Goal: Task Accomplishment & Management: Manage account settings

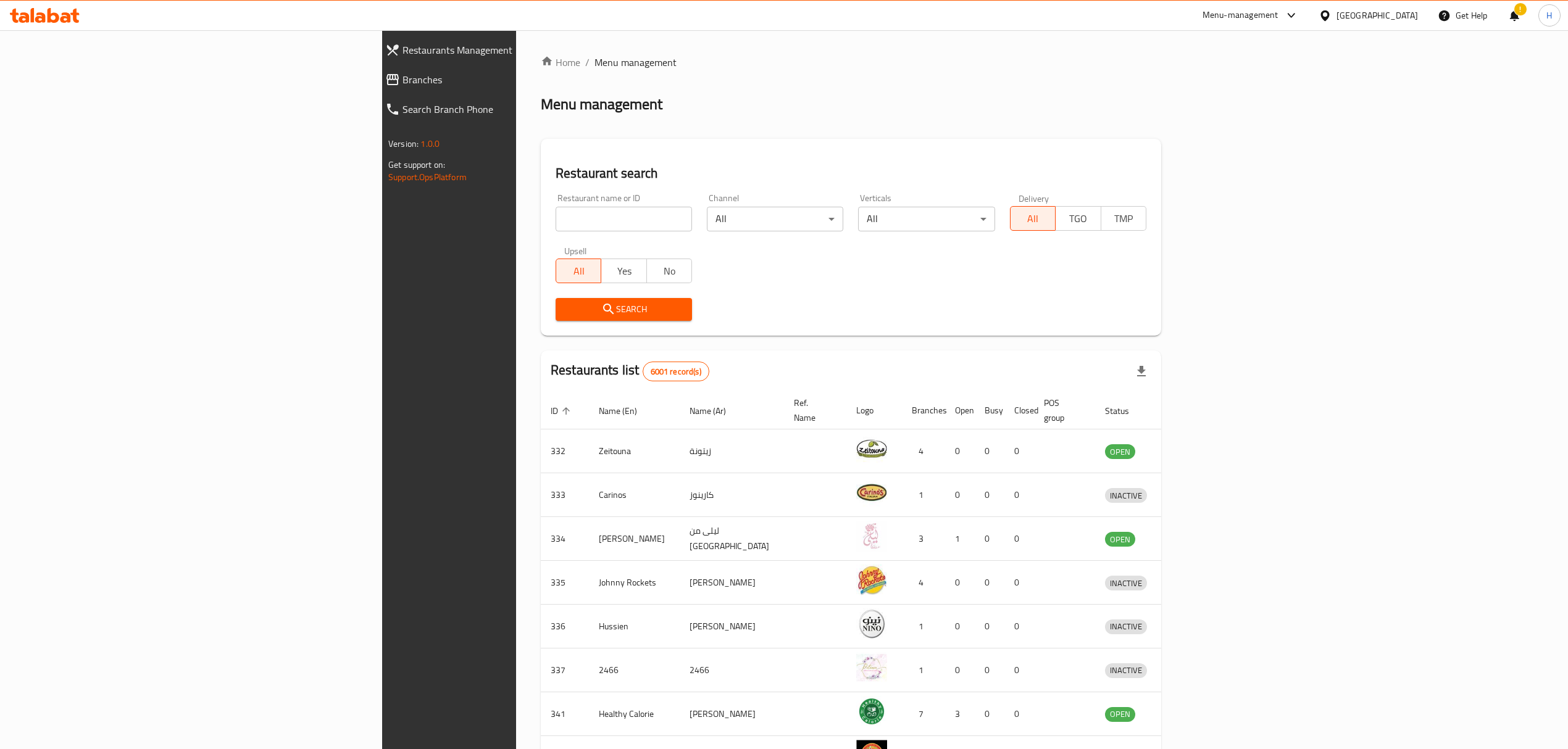
drag, startPoint x: 387, startPoint y: 230, endPoint x: 385, endPoint y: 220, distance: 10.2
click at [555, 230] on input "search" at bounding box center [623, 219] width 136 height 25
type input "w"
type input "salma"
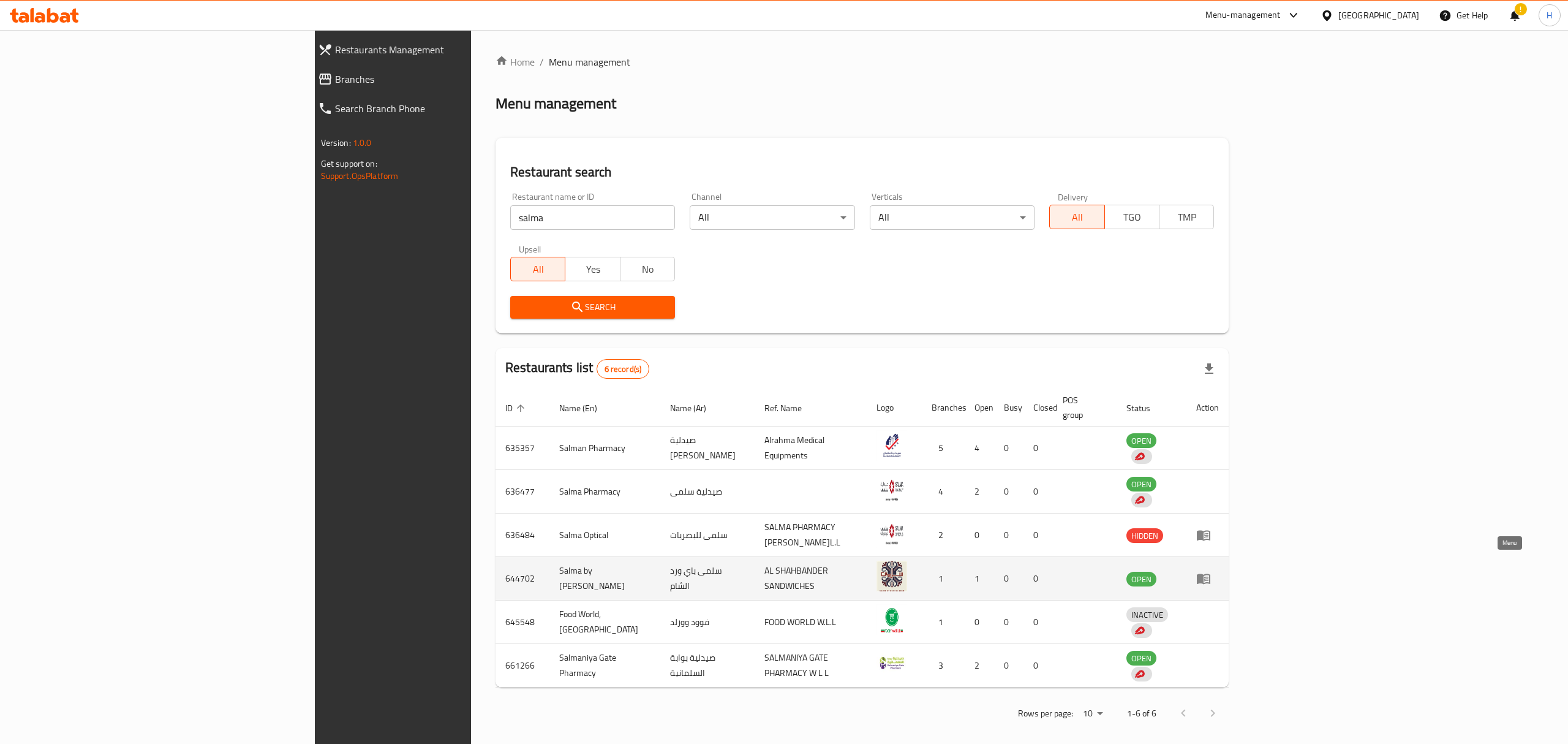
click at [1211, 571] on icon "enhanced table" at bounding box center [1203, 578] width 14 height 14
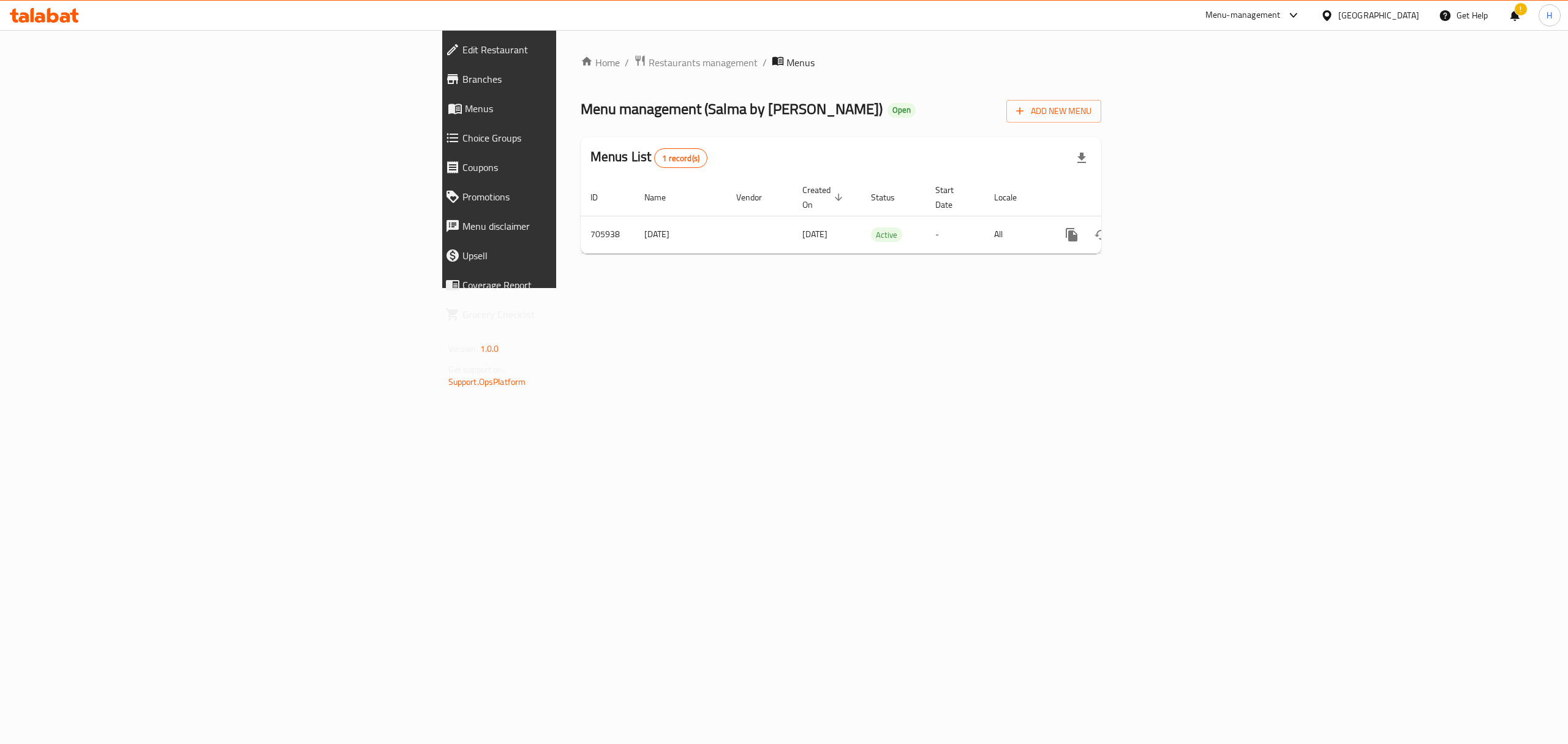
click at [462, 79] on span "Branches" at bounding box center [578, 79] width 232 height 14
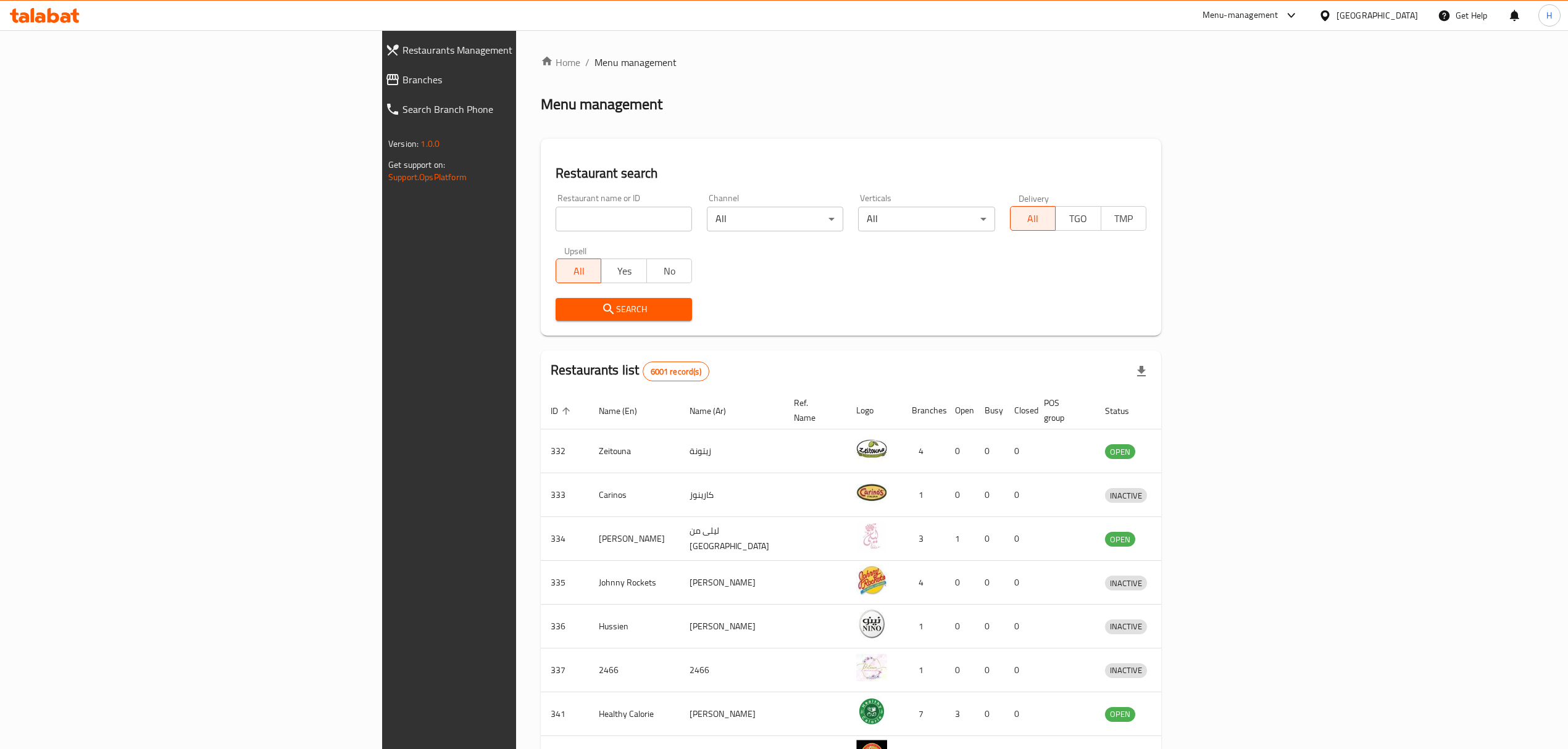
drag, startPoint x: 575, startPoint y: 215, endPoint x: 589, endPoint y: 213, distance: 14.1
click at [578, 213] on input "search" at bounding box center [623, 219] width 136 height 25
type input "السلطان"
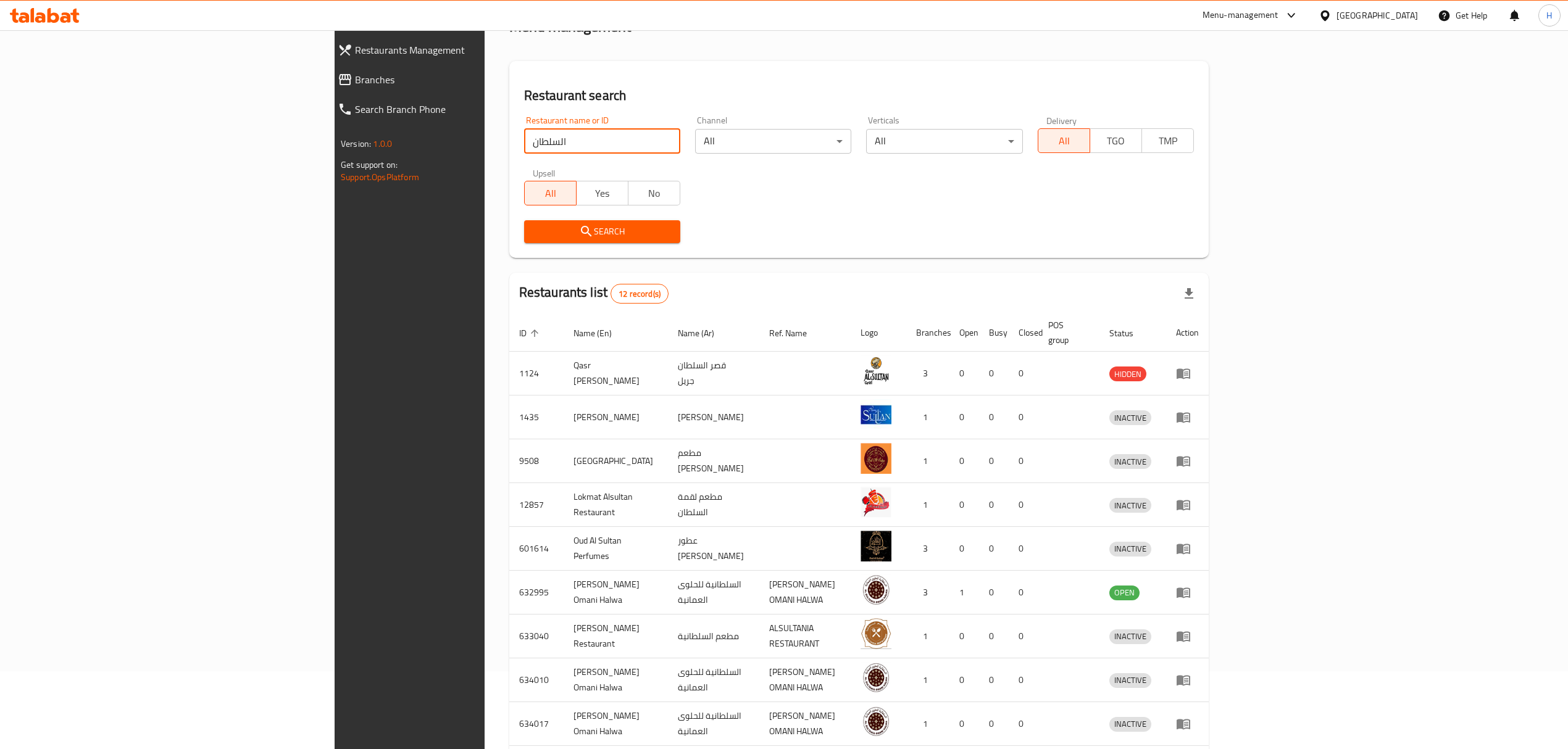
scroll to position [172, 0]
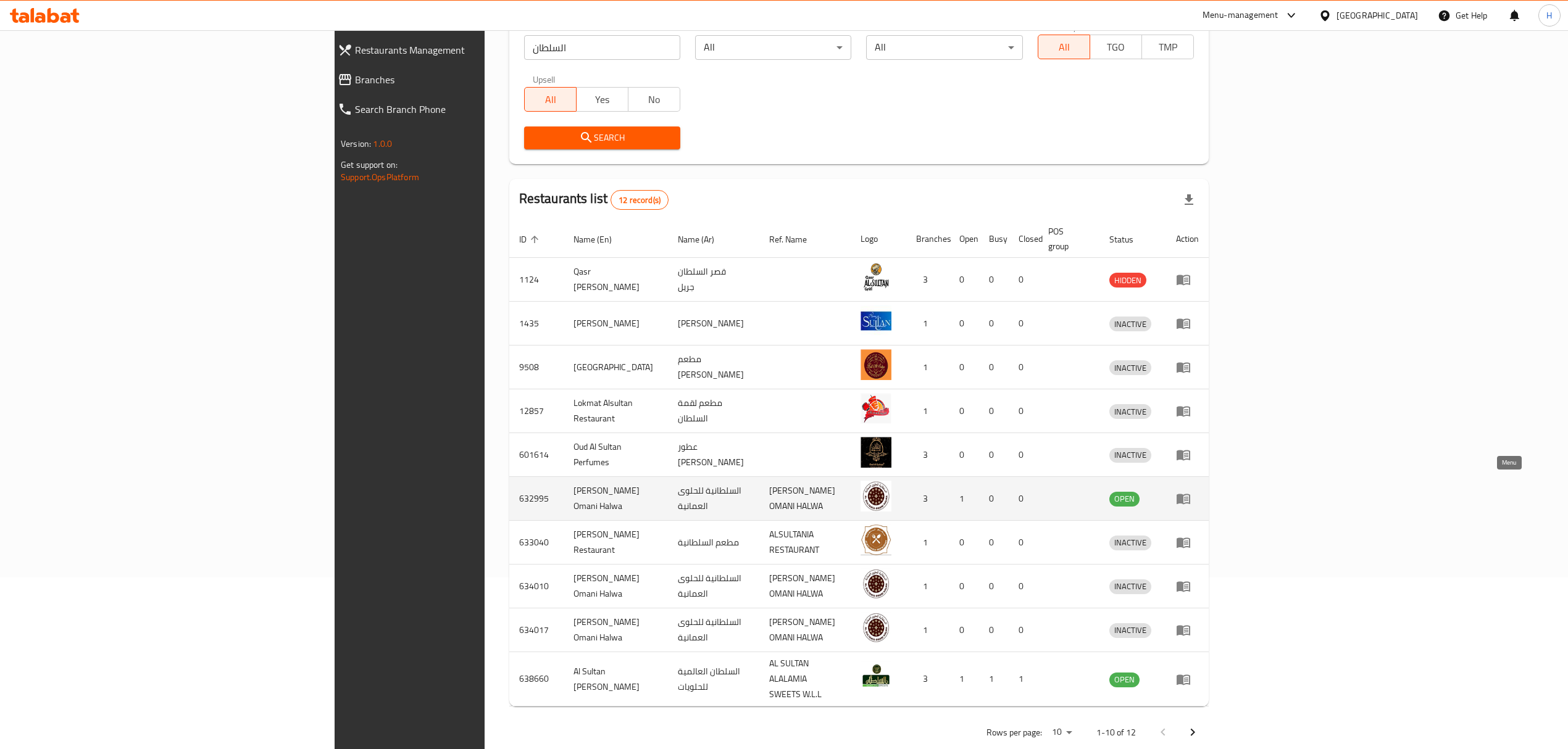
click at [1190, 495] on icon "enhanced table" at bounding box center [1183, 499] width 14 height 10
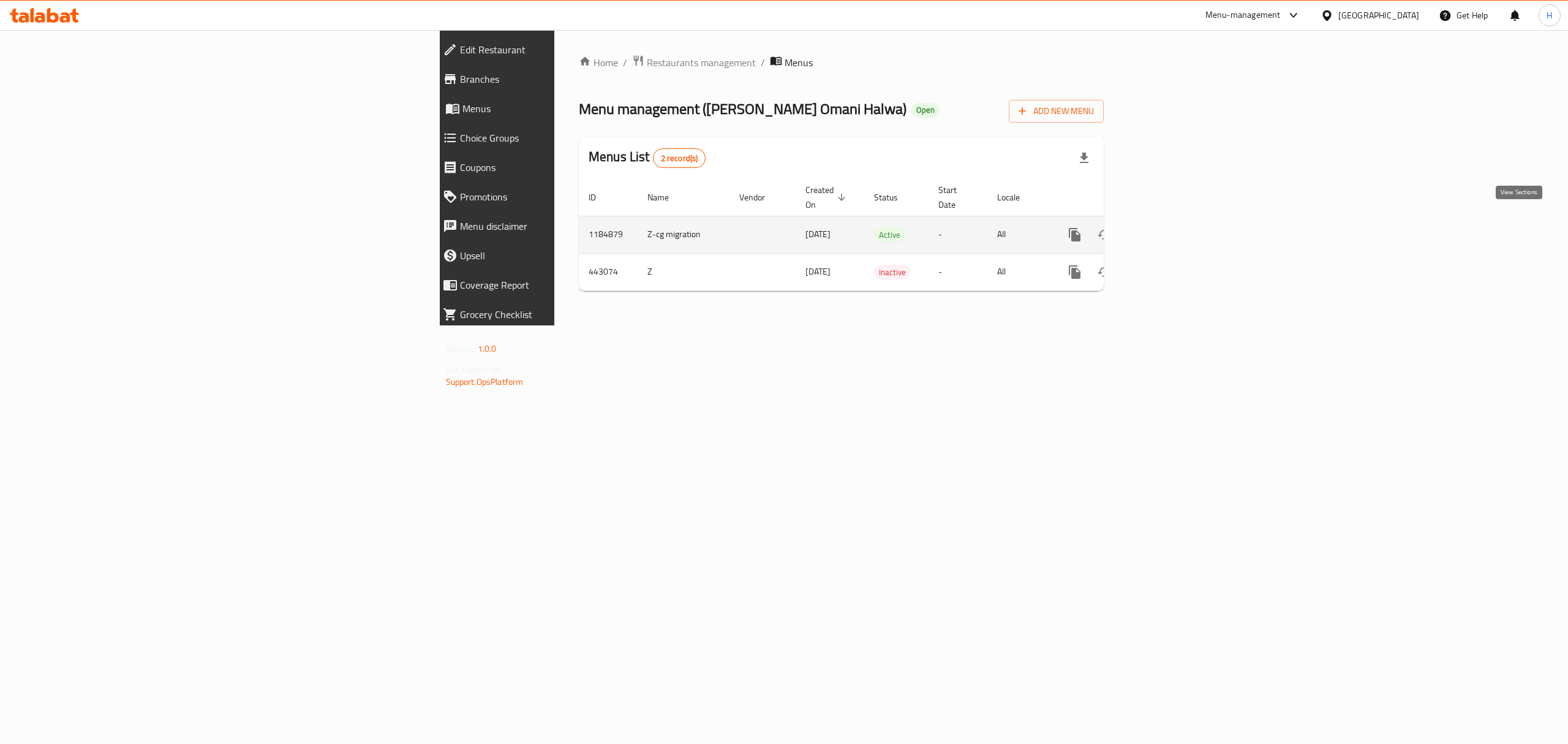
click at [1171, 227] on icon "enhanced table" at bounding box center [1163, 234] width 14 height 14
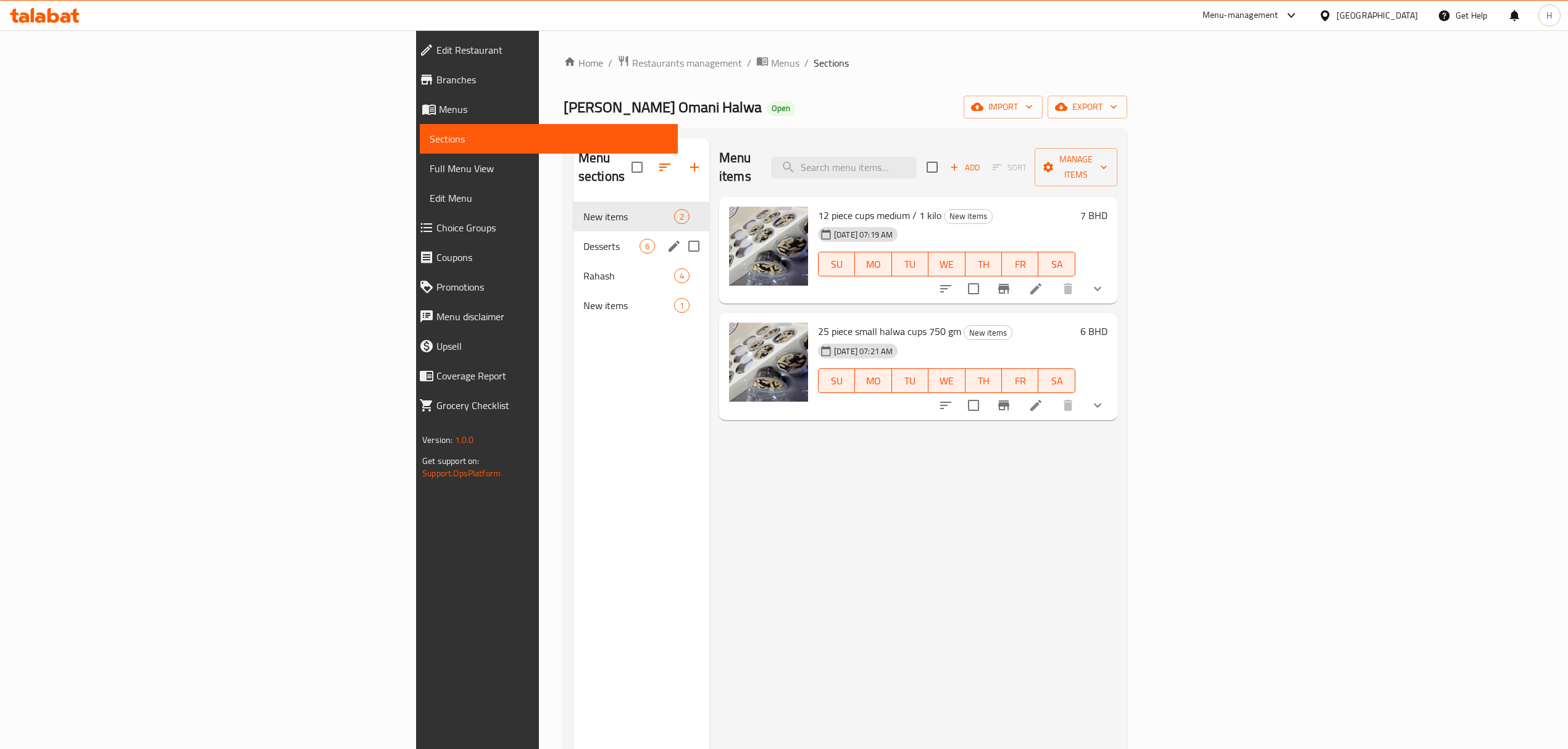
click at [583, 238] on span "Desserts" at bounding box center [612, 246] width 56 height 14
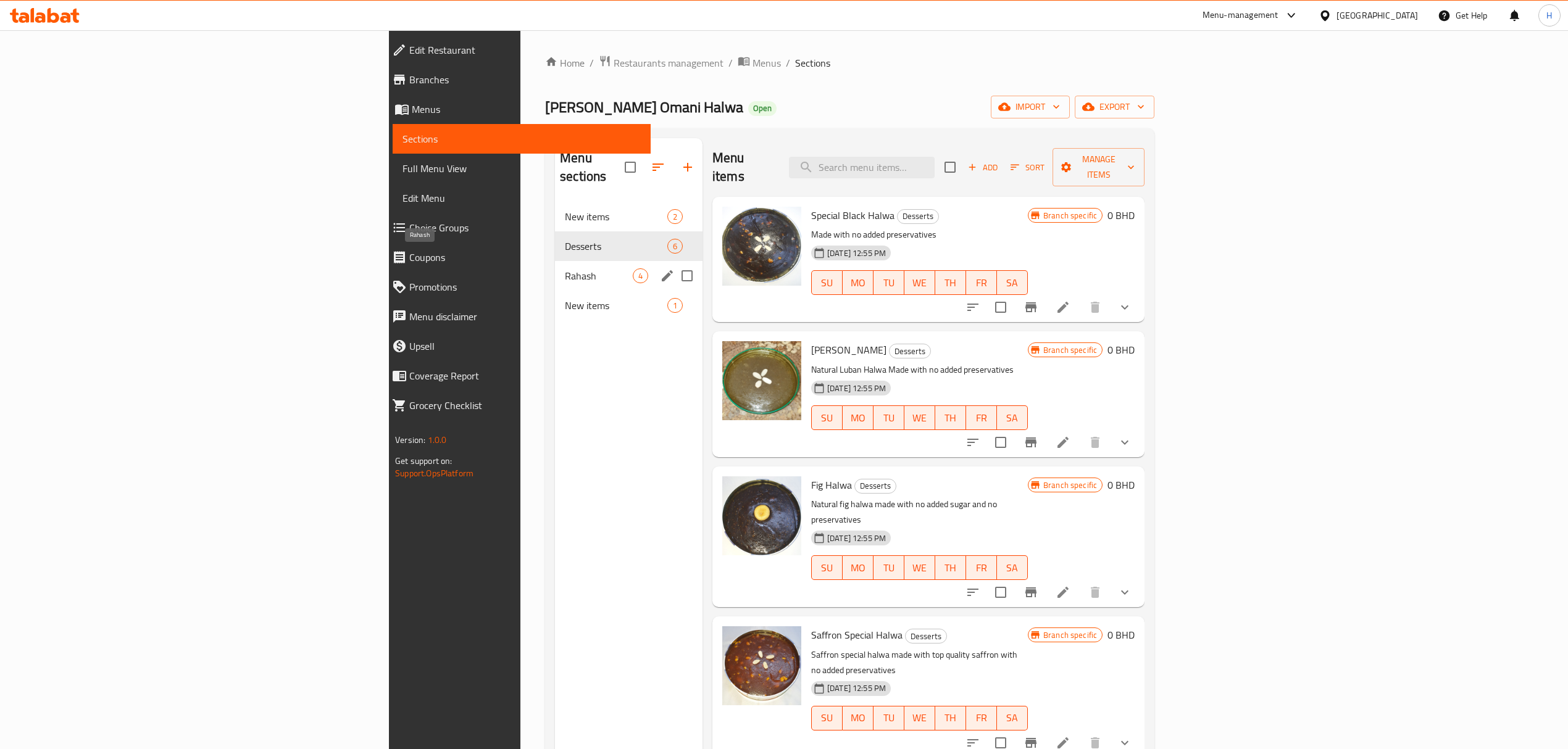
click at [565, 268] on span "Rahash" at bounding box center [599, 275] width 68 height 14
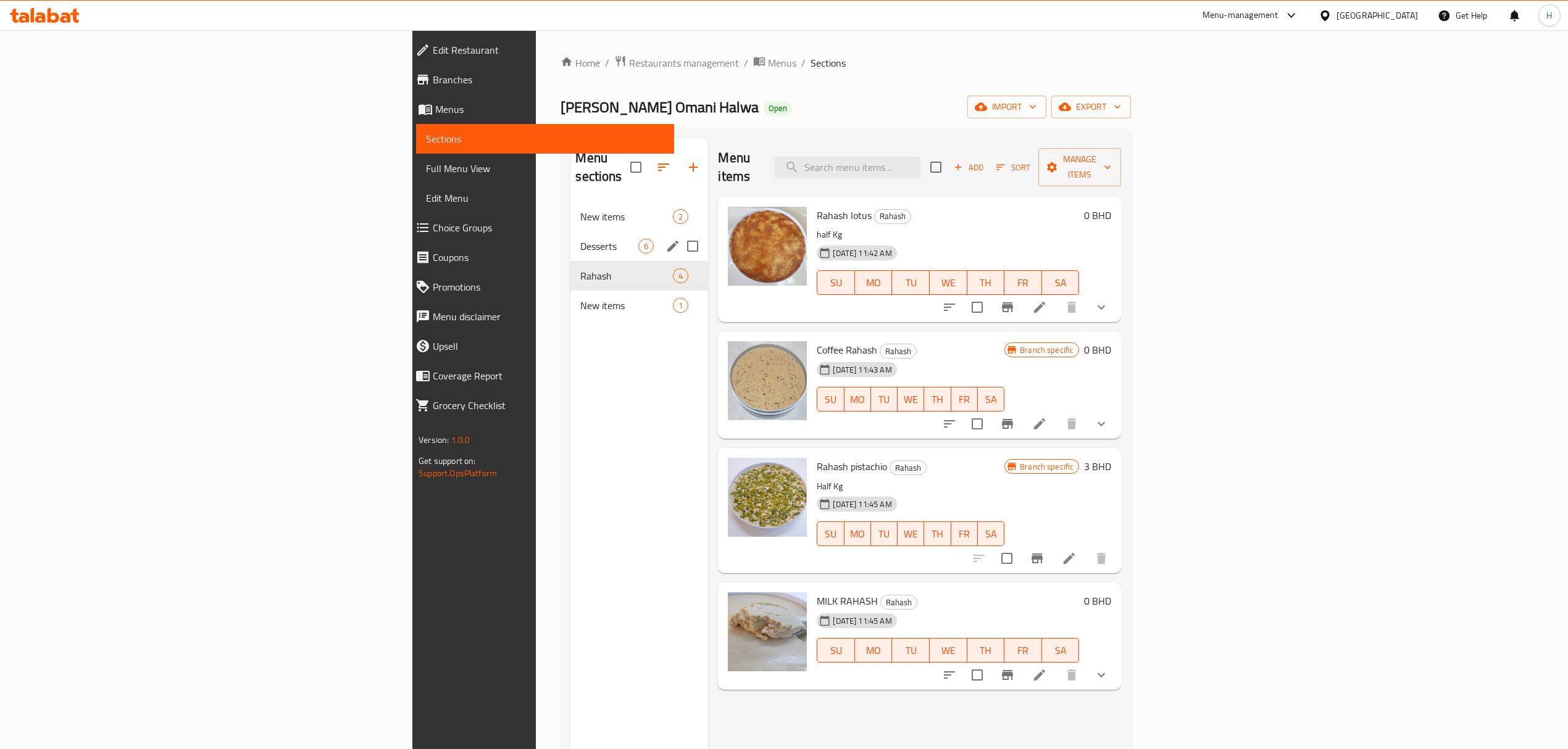
click at [580, 209] on span "New items" at bounding box center [626, 217] width 93 height 14
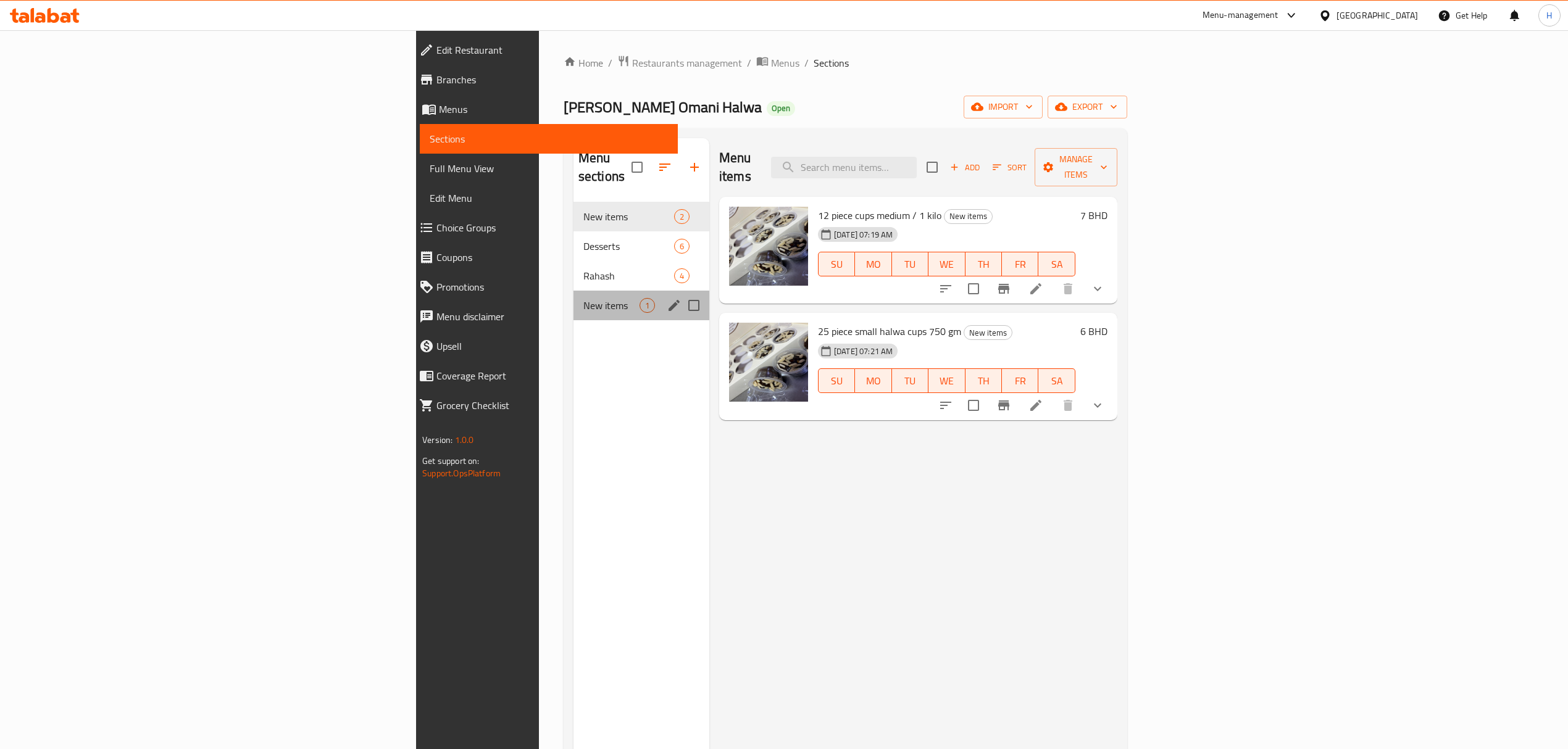
click at [574, 291] on div "New items 1" at bounding box center [641, 305] width 136 height 30
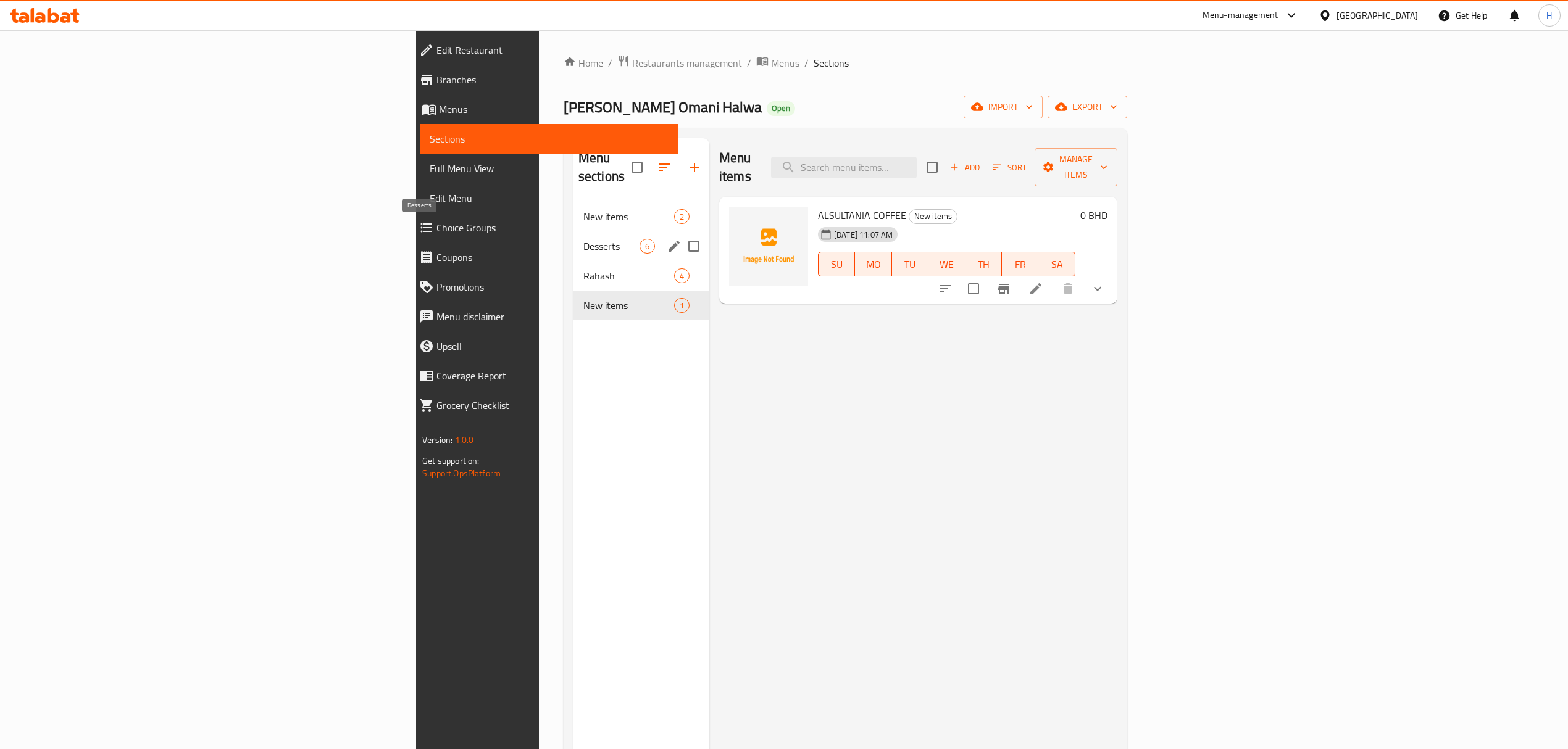
click at [583, 238] on span "Desserts" at bounding box center [612, 246] width 56 height 14
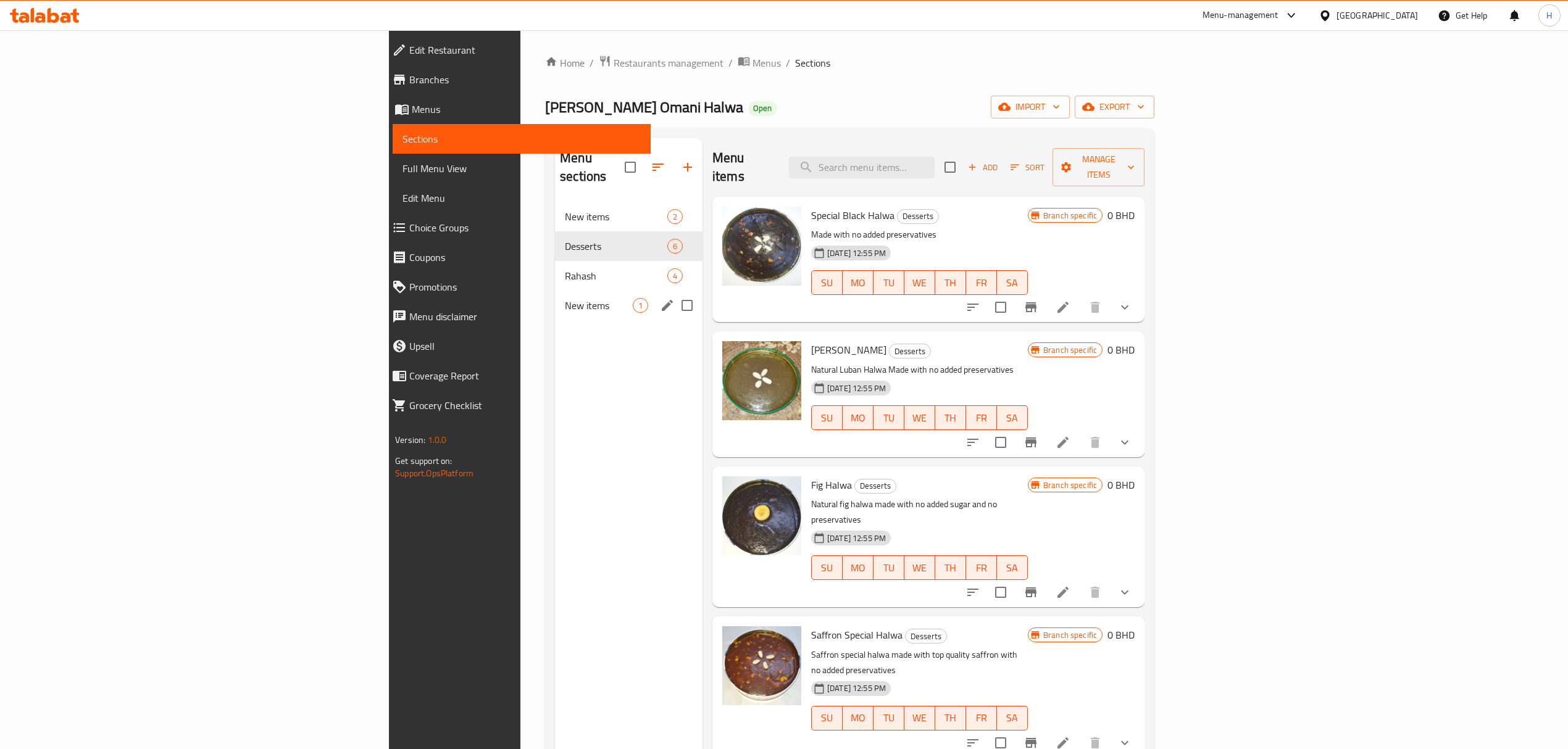
click at [555, 291] on div "New items 1" at bounding box center [628, 305] width 147 height 30
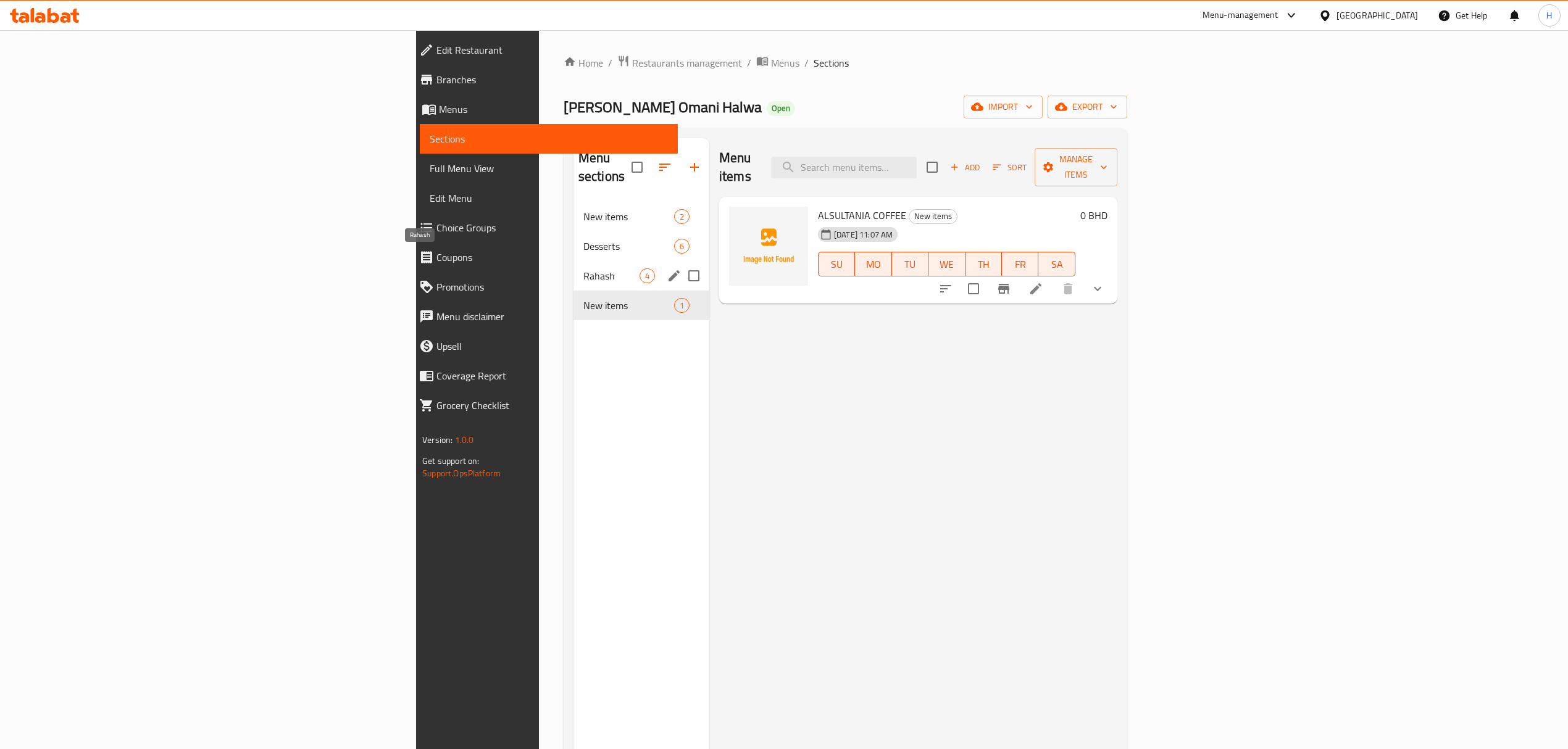
click at [583, 268] on span "Rahash" at bounding box center [612, 275] width 56 height 14
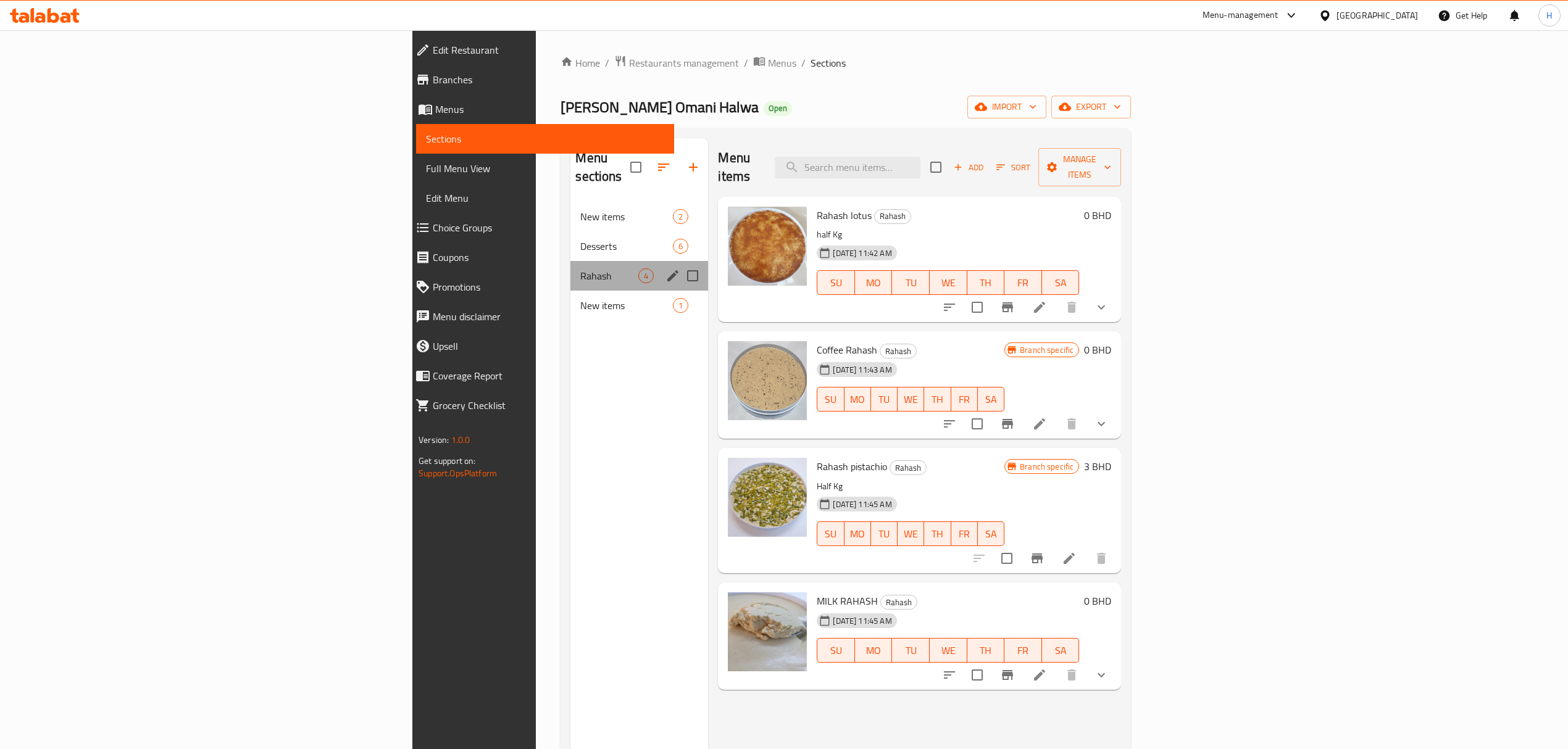
click at [570, 261] on div "Rahash 4" at bounding box center [639, 275] width 138 height 30
click at [580, 238] on span "Desserts" at bounding box center [609, 246] width 58 height 14
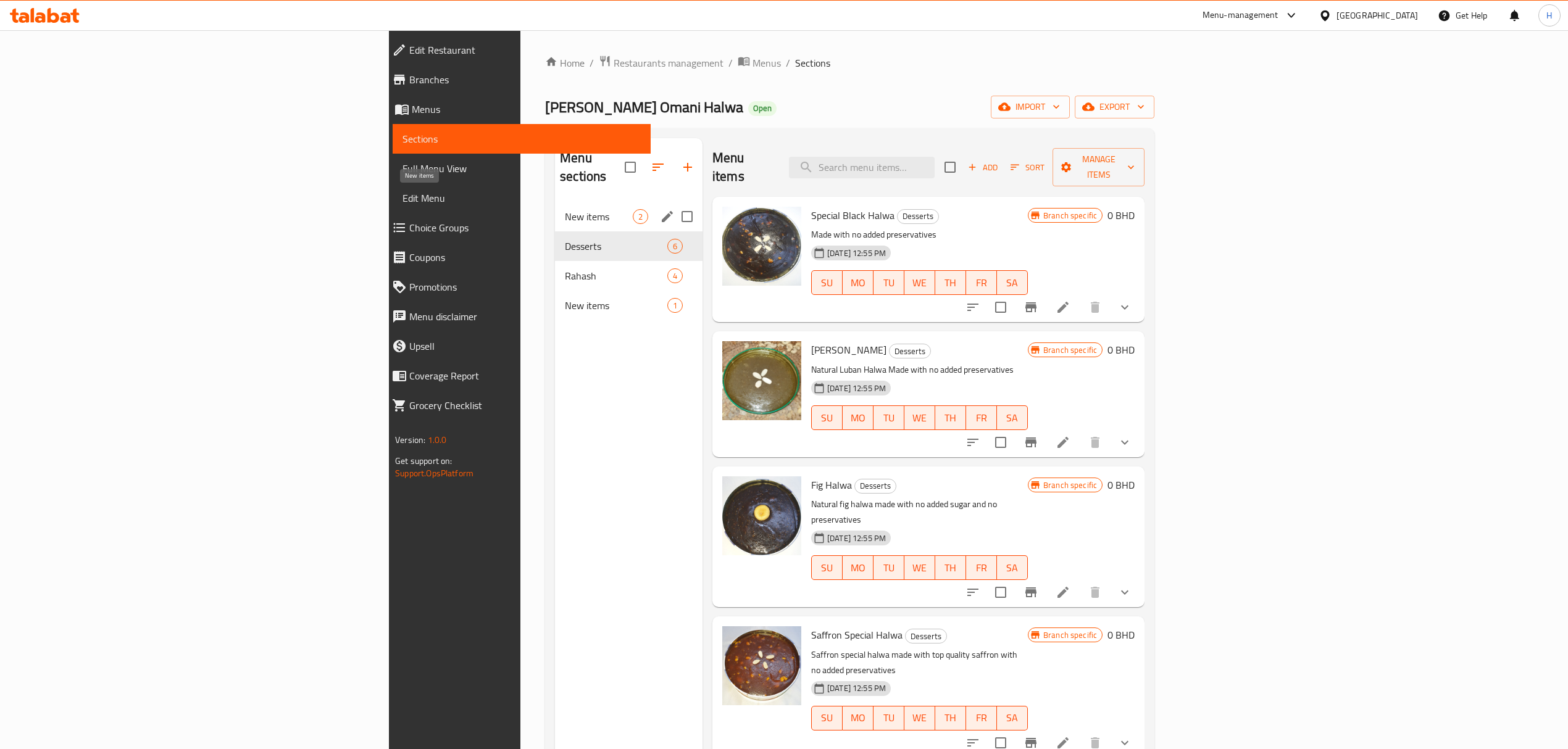
click at [565, 209] on span "New items" at bounding box center [599, 217] width 68 height 14
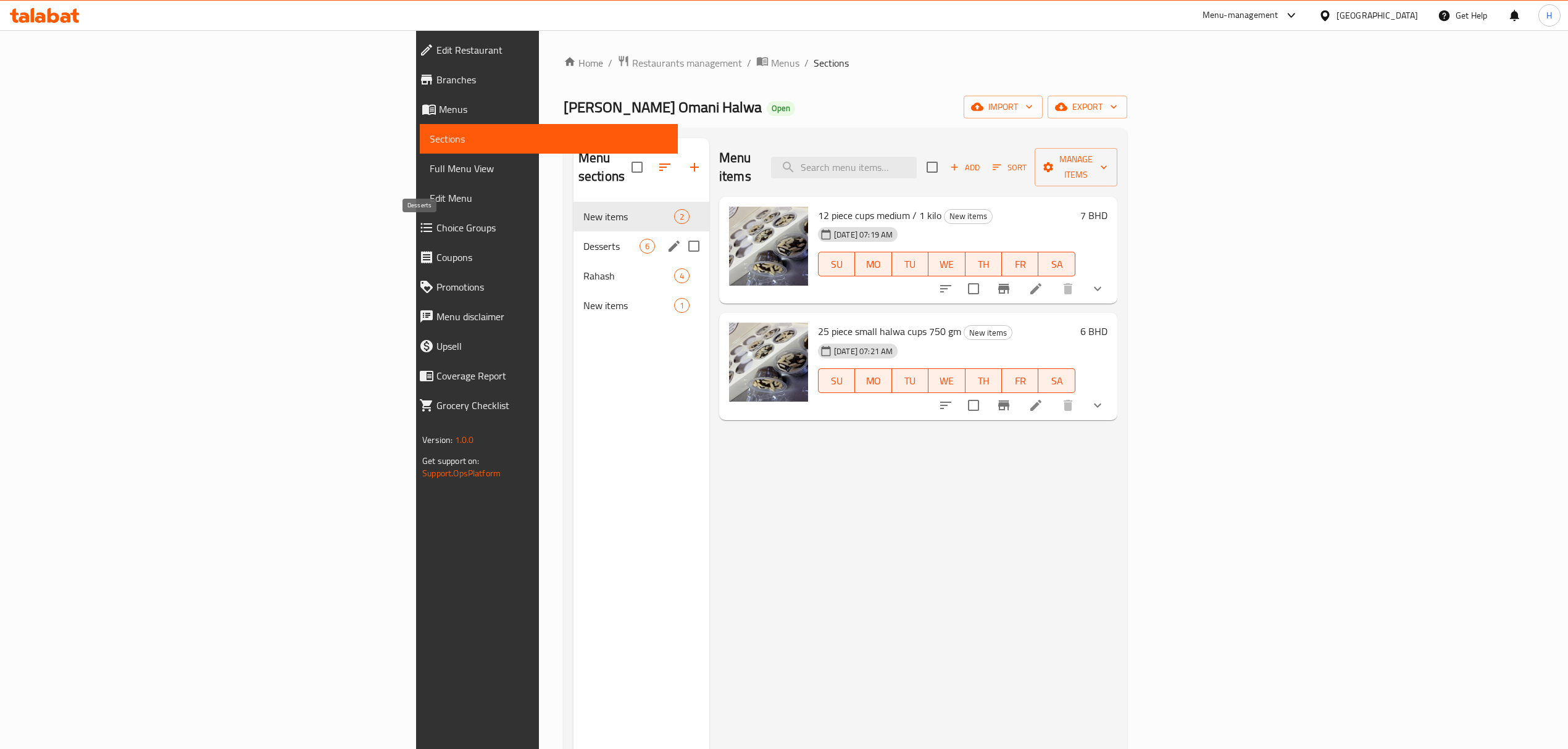
click at [574, 236] on div "Desserts 6" at bounding box center [641, 246] width 136 height 30
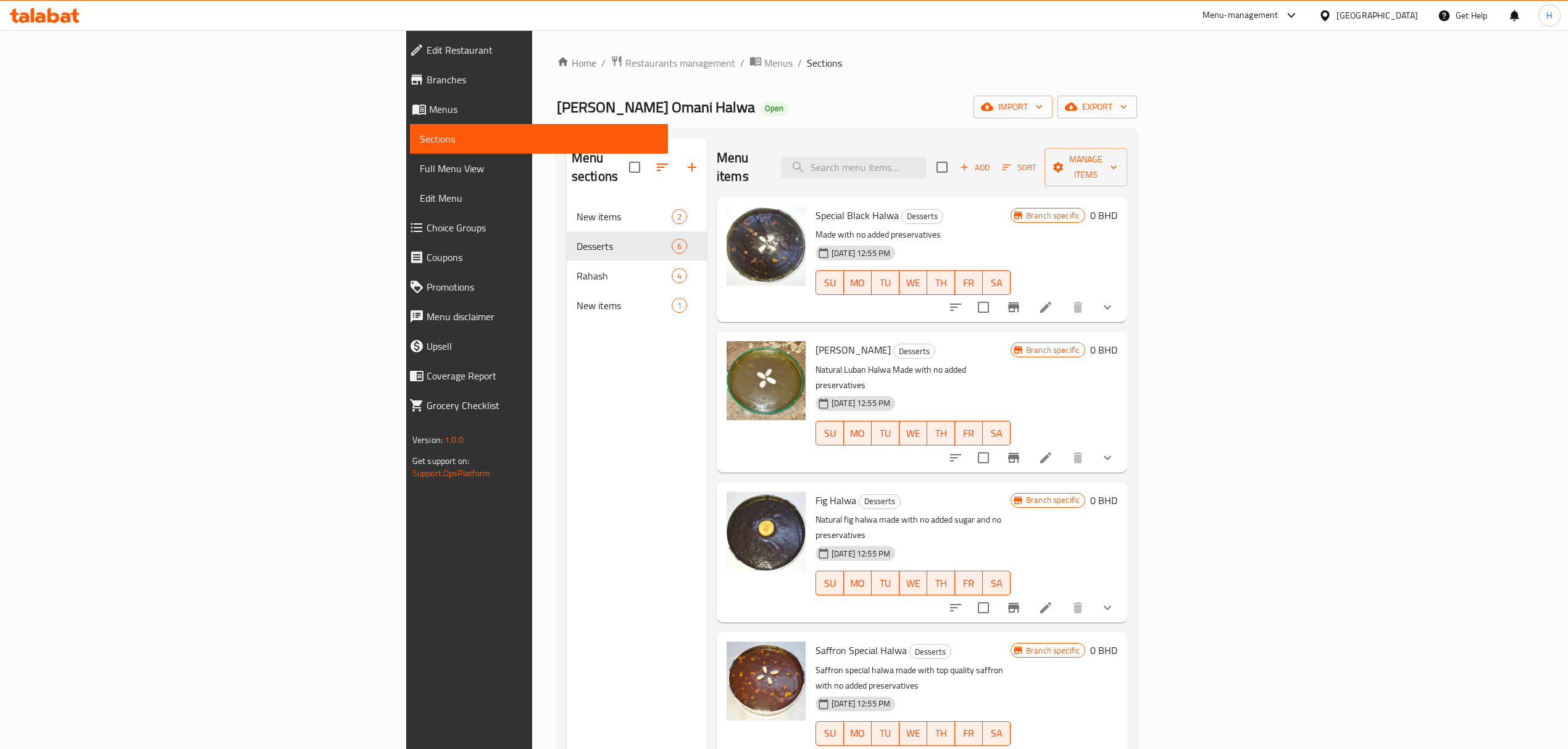
click at [1118, 272] on div "Branch specific 0 BHD" at bounding box center [1064, 259] width 107 height 106
click at [1114, 300] on icon "show more" at bounding box center [1107, 307] width 15 height 14
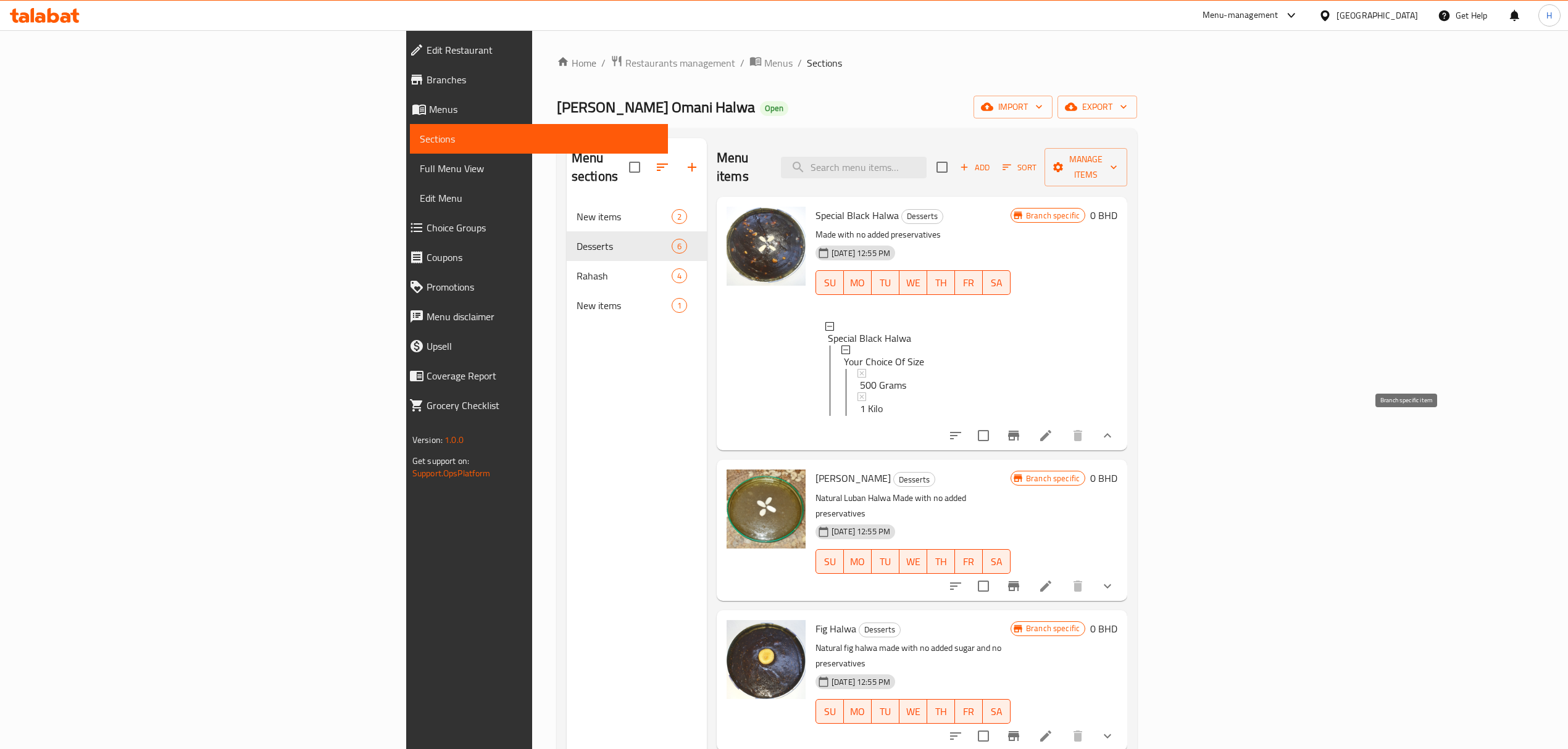
click at [1021, 428] on icon "Branch-specific-item" at bounding box center [1014, 436] width 15 height 14
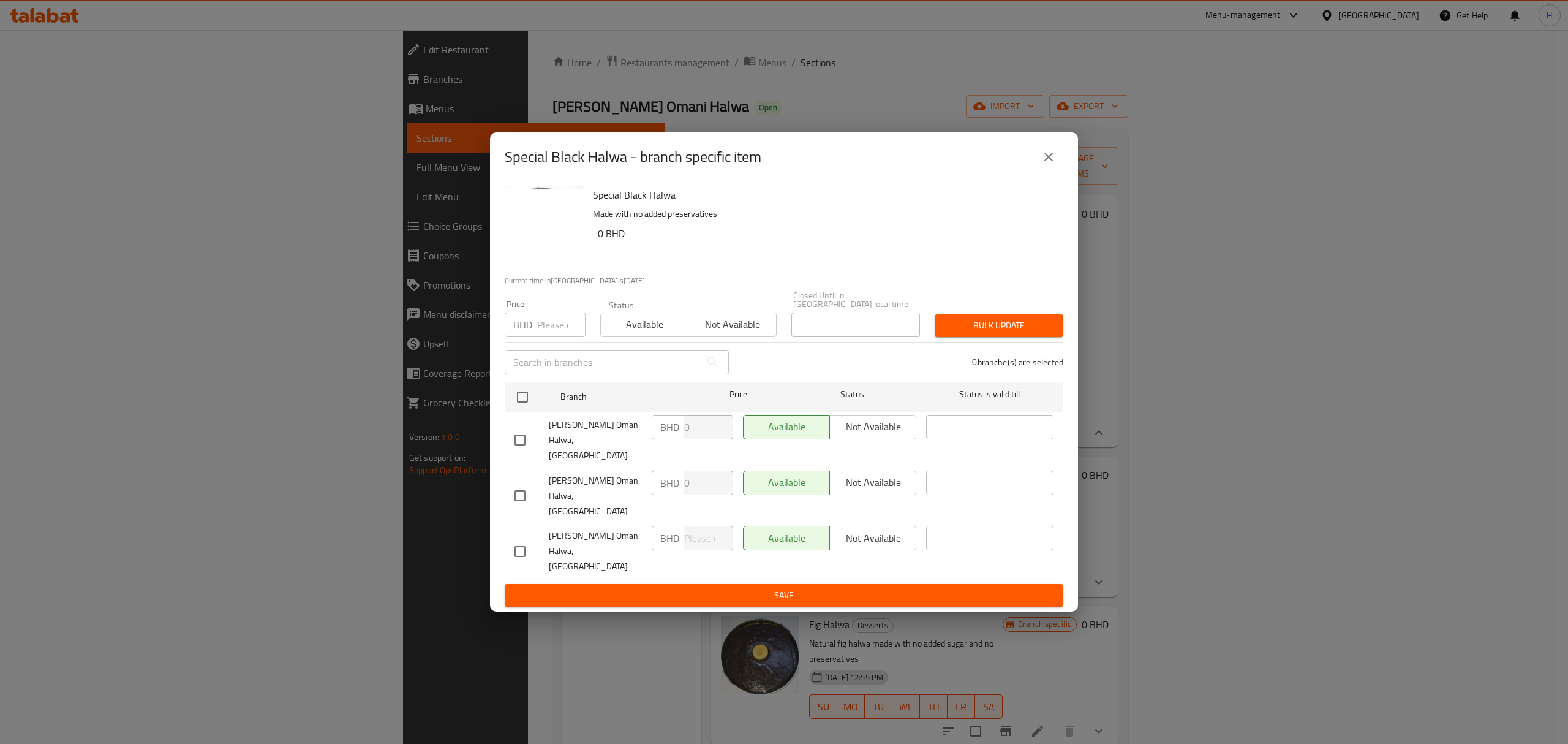
click at [1057, 171] on button "close" at bounding box center [1048, 157] width 30 height 30
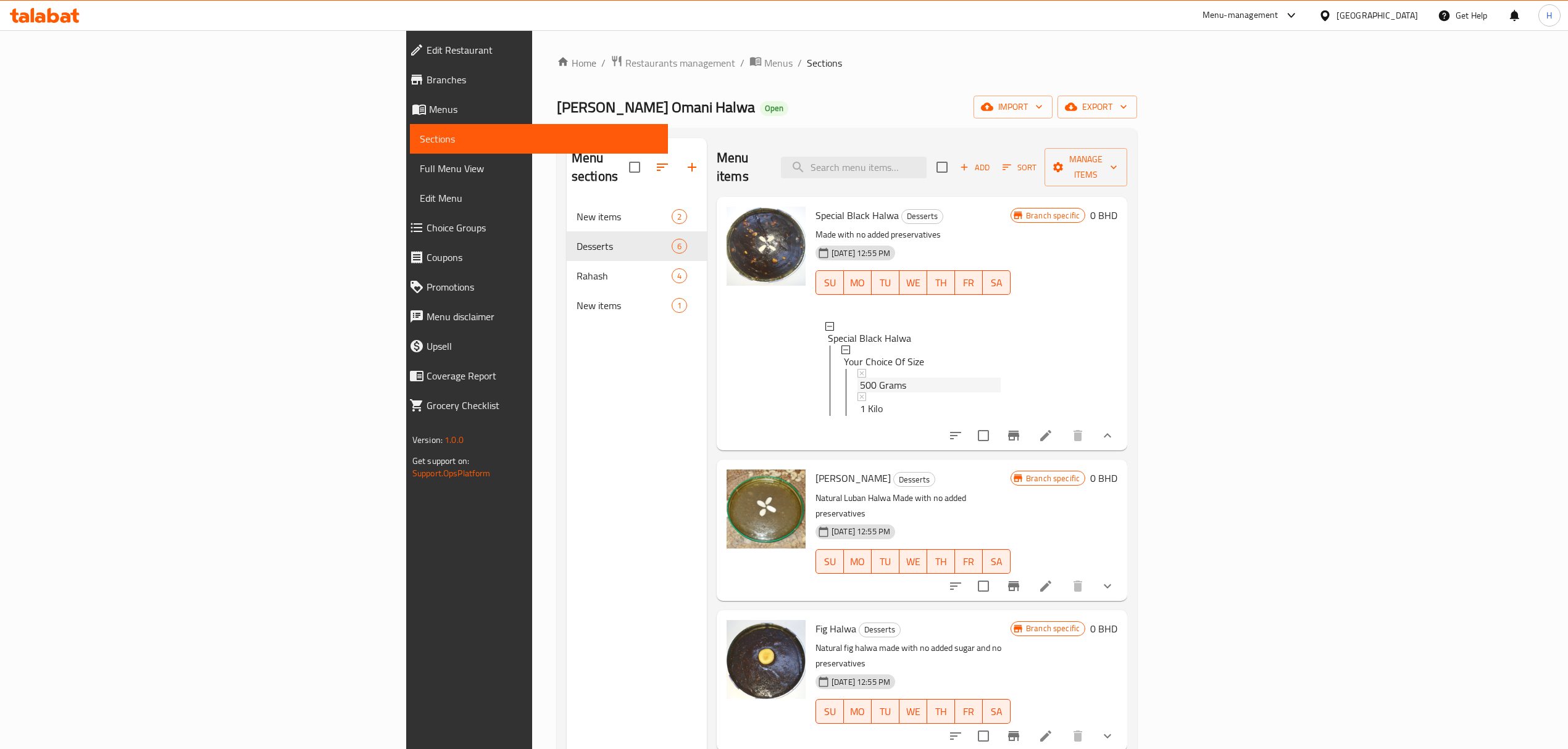
click at [860, 378] on div "500 Grams" at bounding box center [930, 385] width 141 height 14
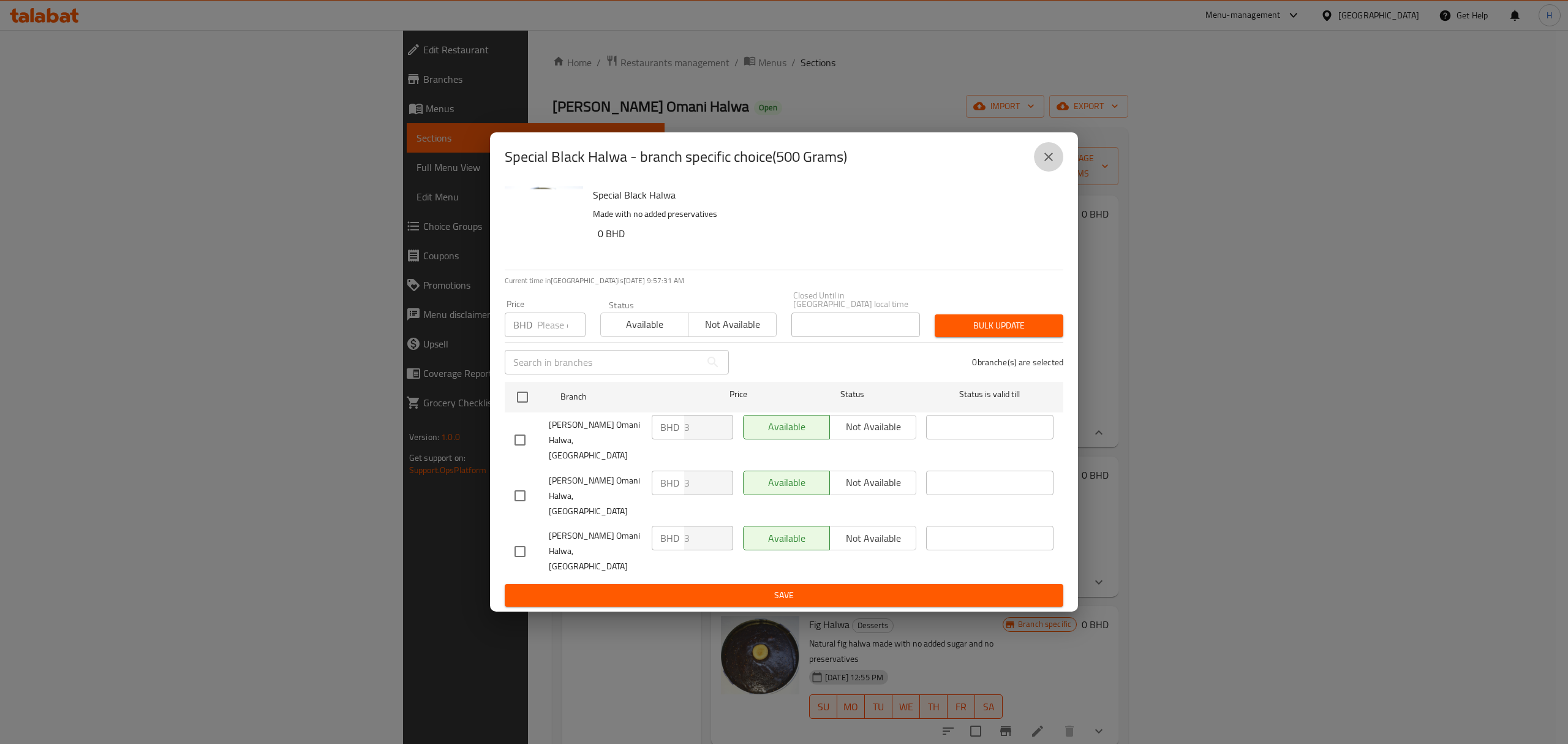
click at [1055, 171] on button "close" at bounding box center [1048, 157] width 30 height 30
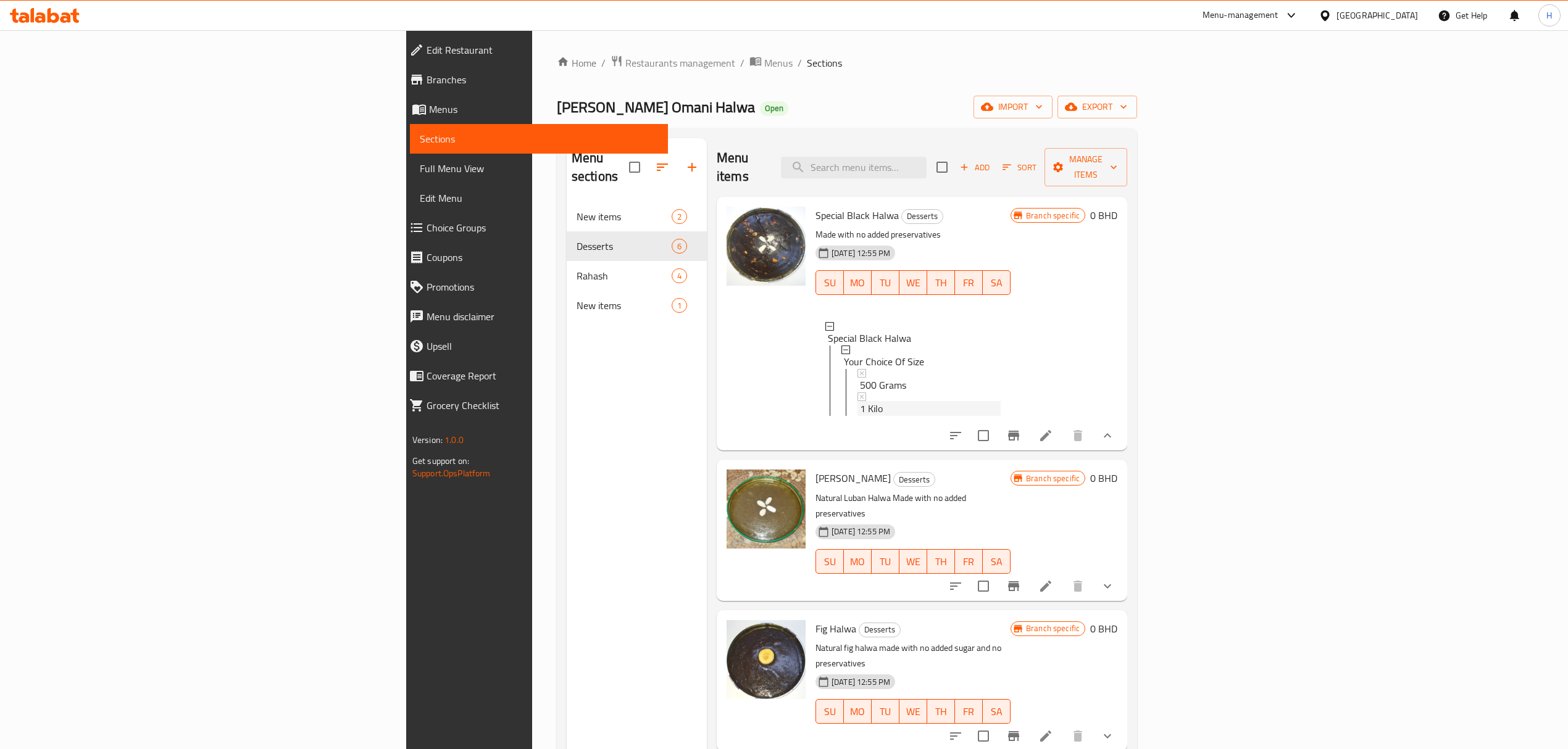
click at [860, 401] on span "1 Kilo" at bounding box center [871, 408] width 23 height 14
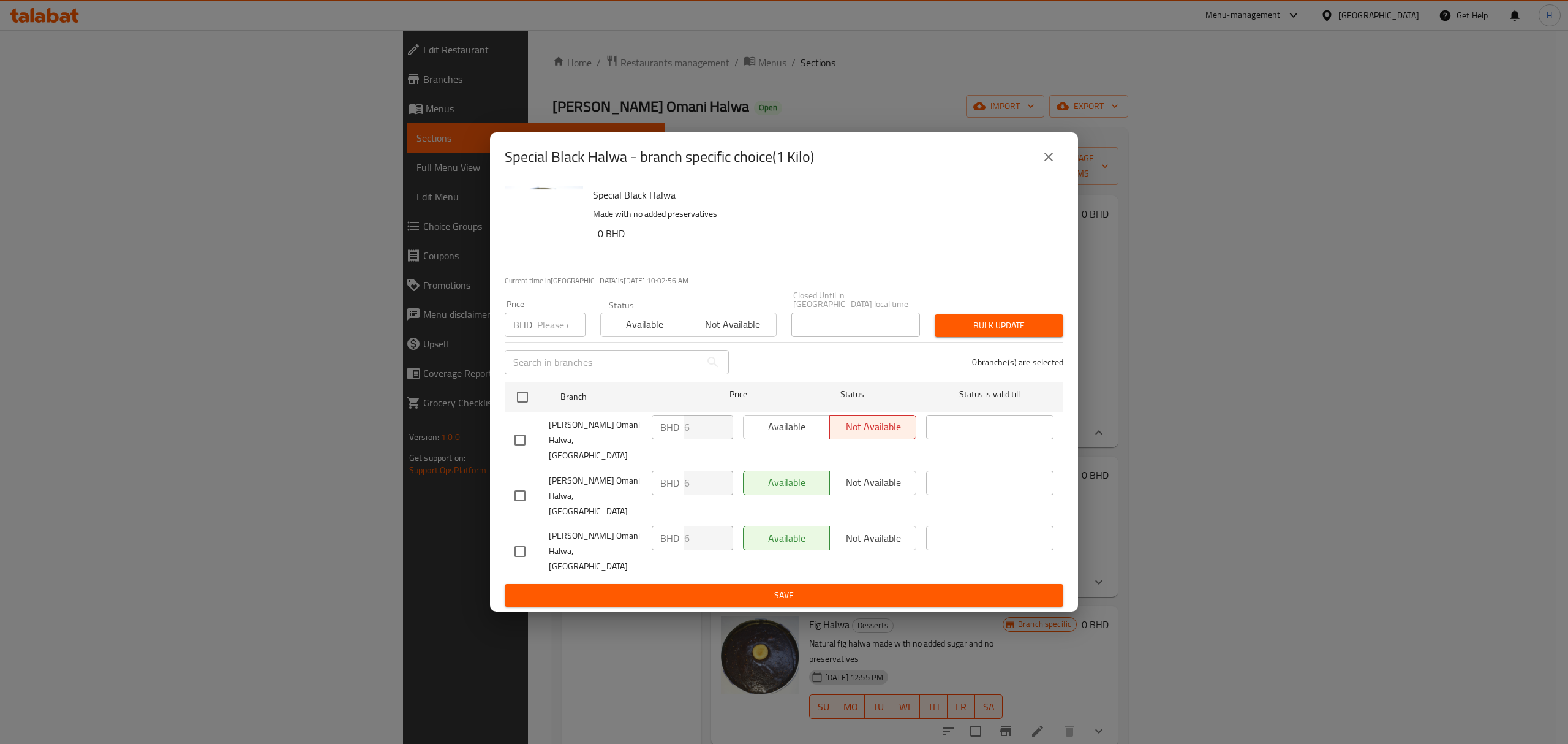
click at [1055, 171] on button "close" at bounding box center [1048, 157] width 30 height 30
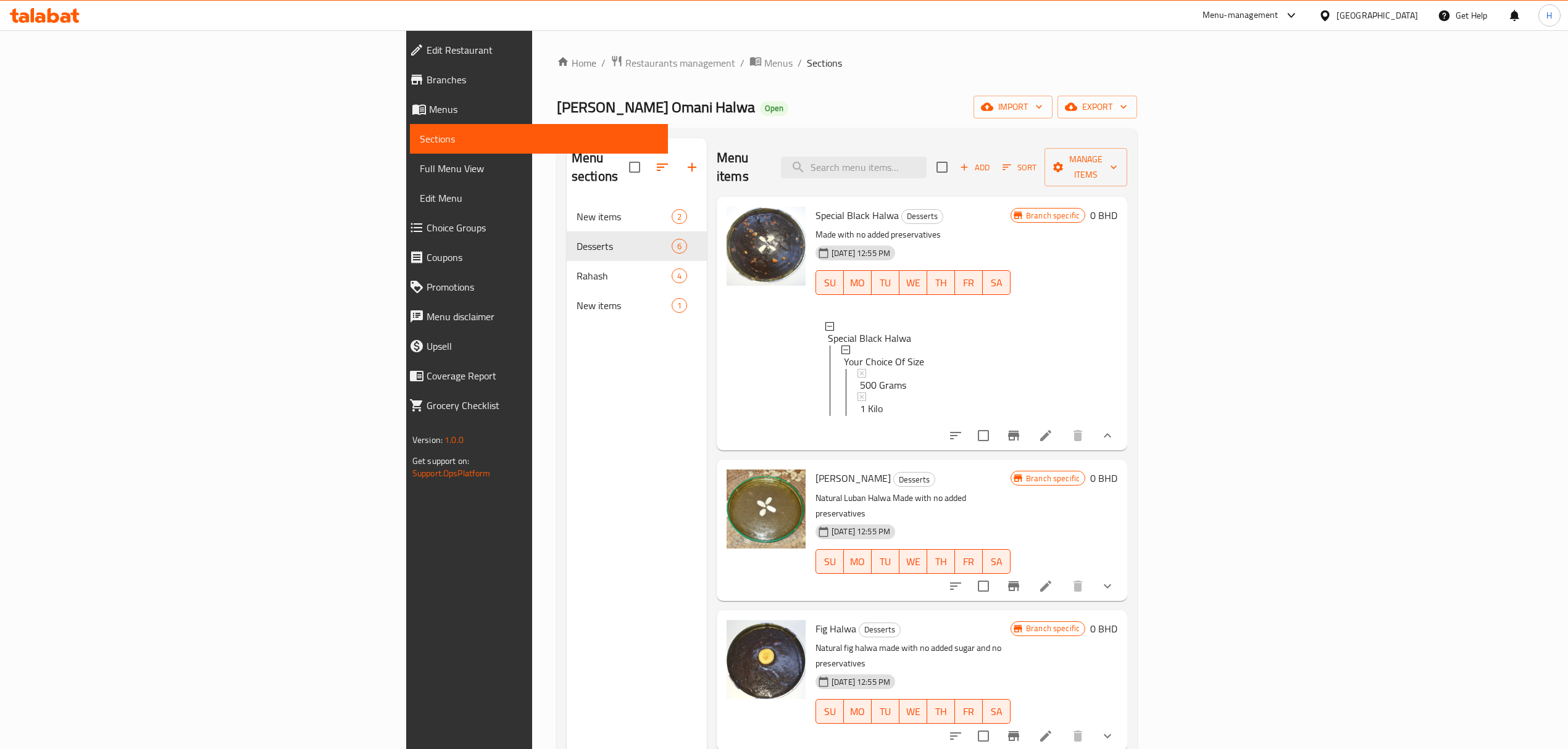
click at [426, 230] on span "Choice Groups" at bounding box center [541, 227] width 231 height 14
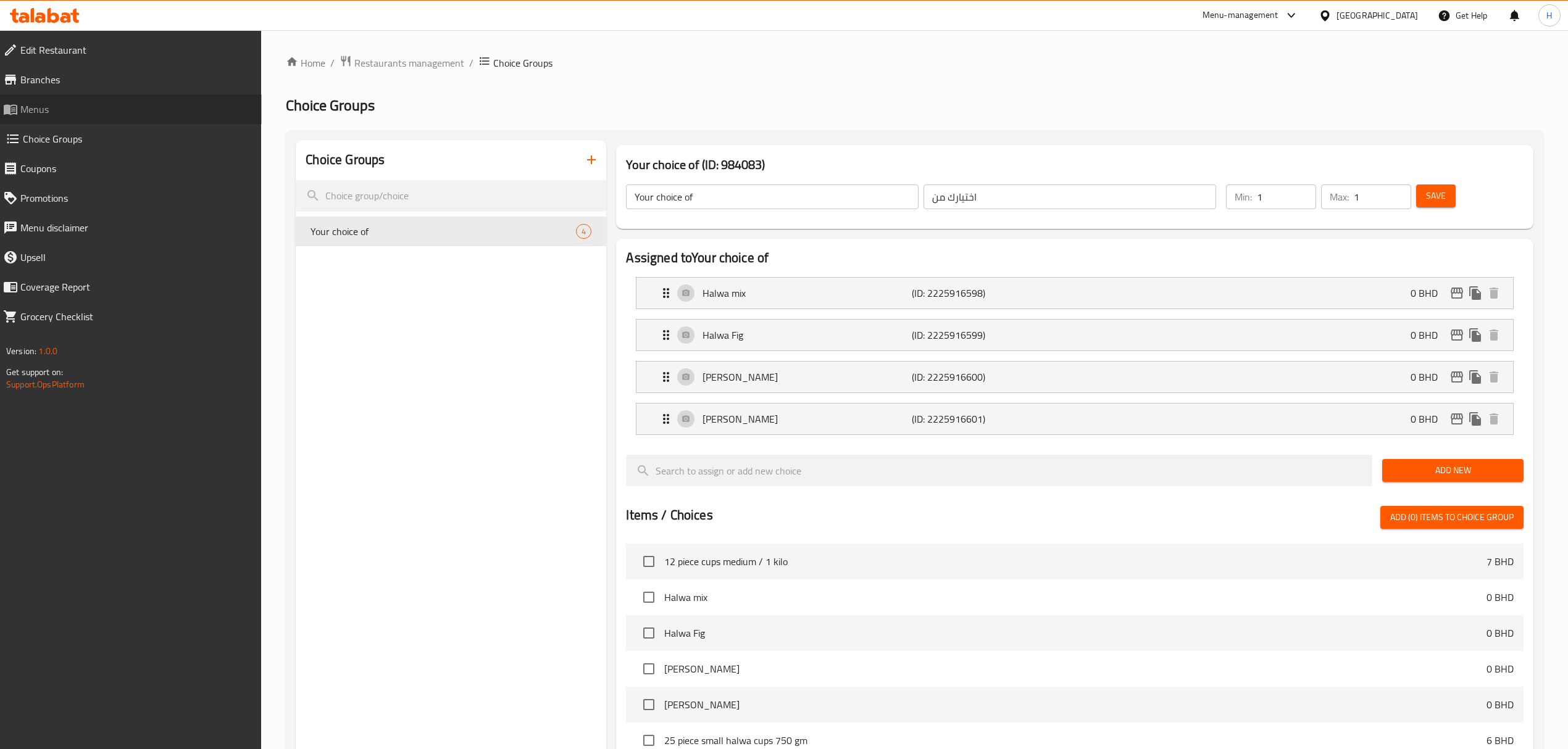
click at [60, 109] on span "Menus" at bounding box center [135, 109] width 231 height 14
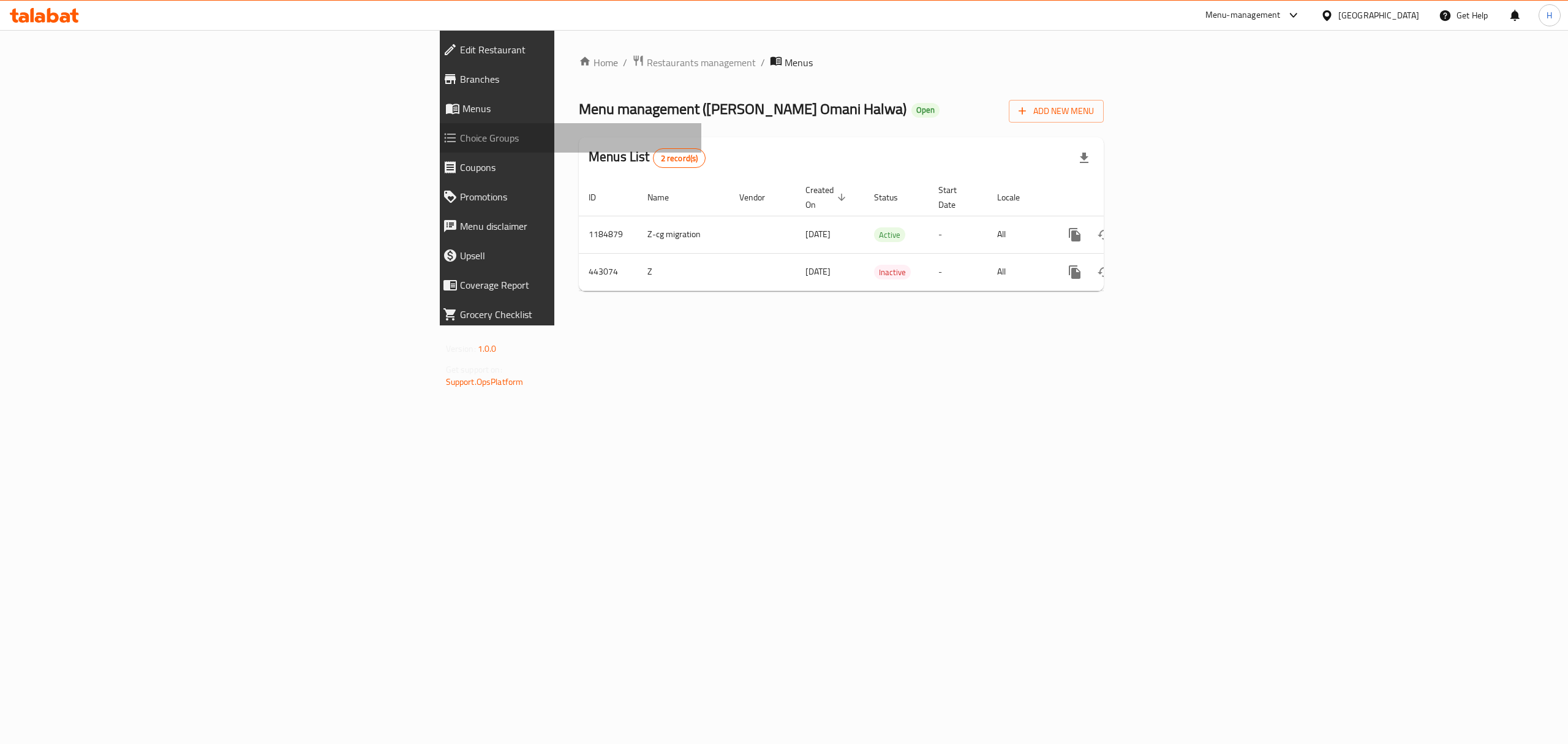
click at [433, 126] on link "Choice Groups" at bounding box center [568, 138] width 269 height 30
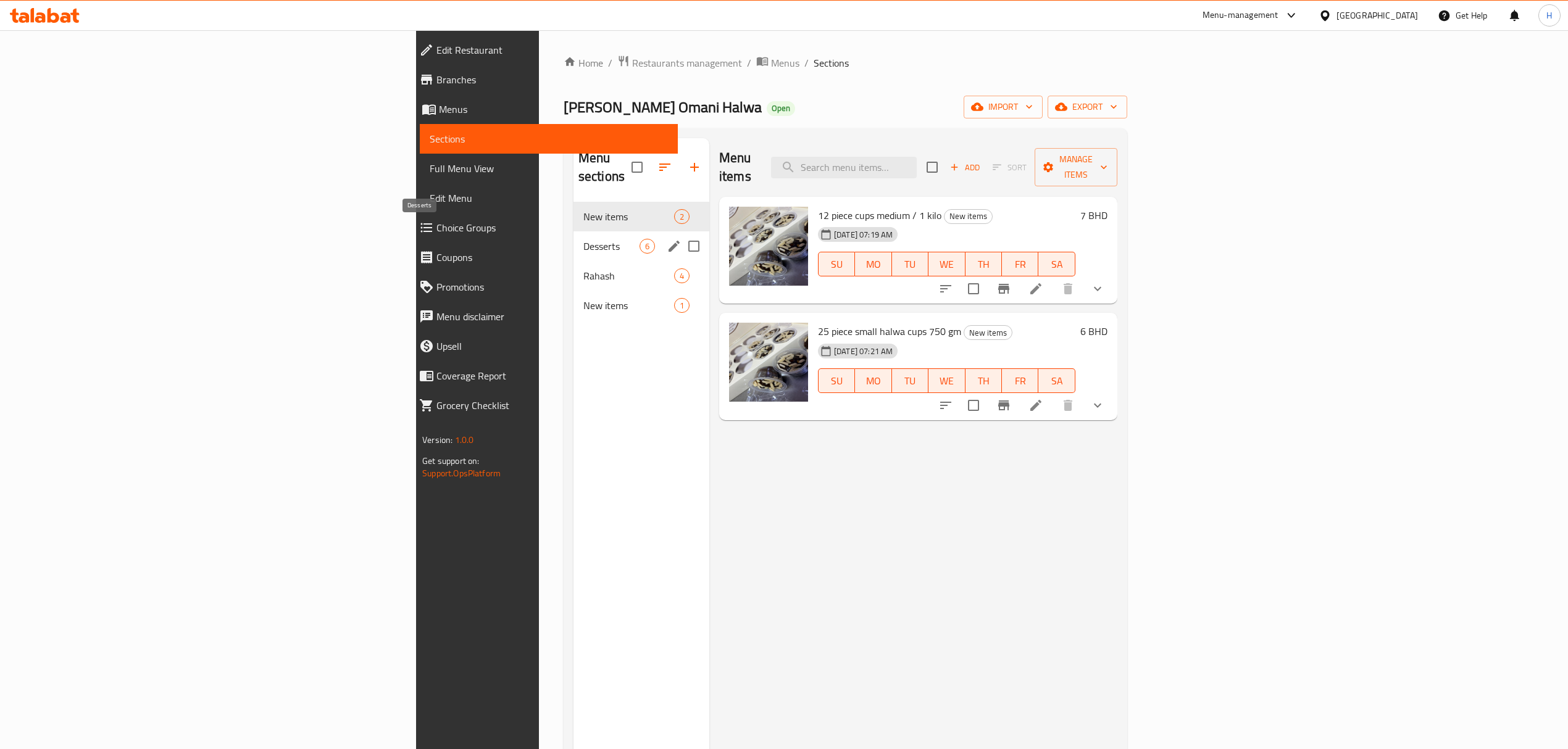
click at [583, 238] on span "Desserts" at bounding box center [612, 246] width 56 height 14
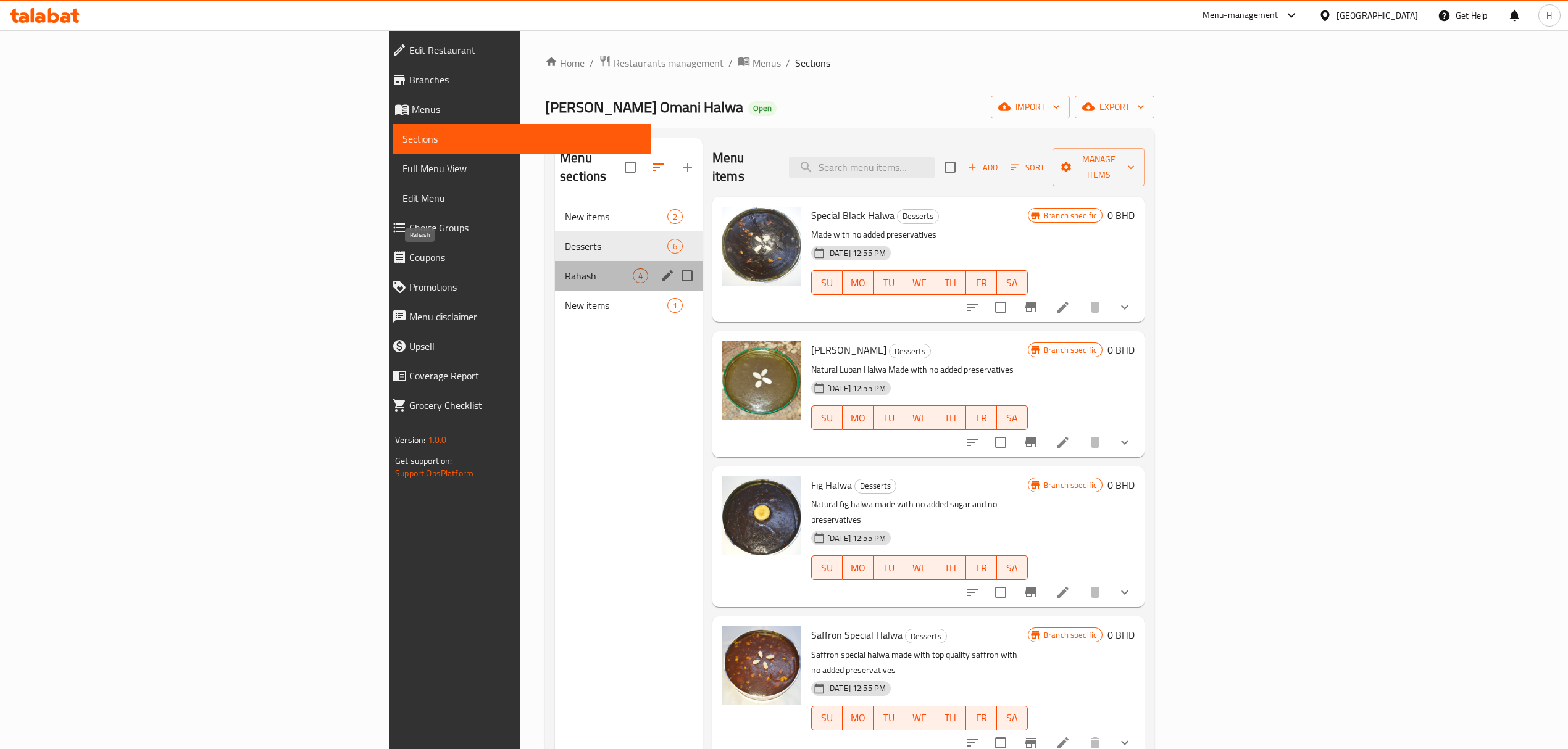
click at [565, 268] on span "Rahash" at bounding box center [599, 275] width 68 height 14
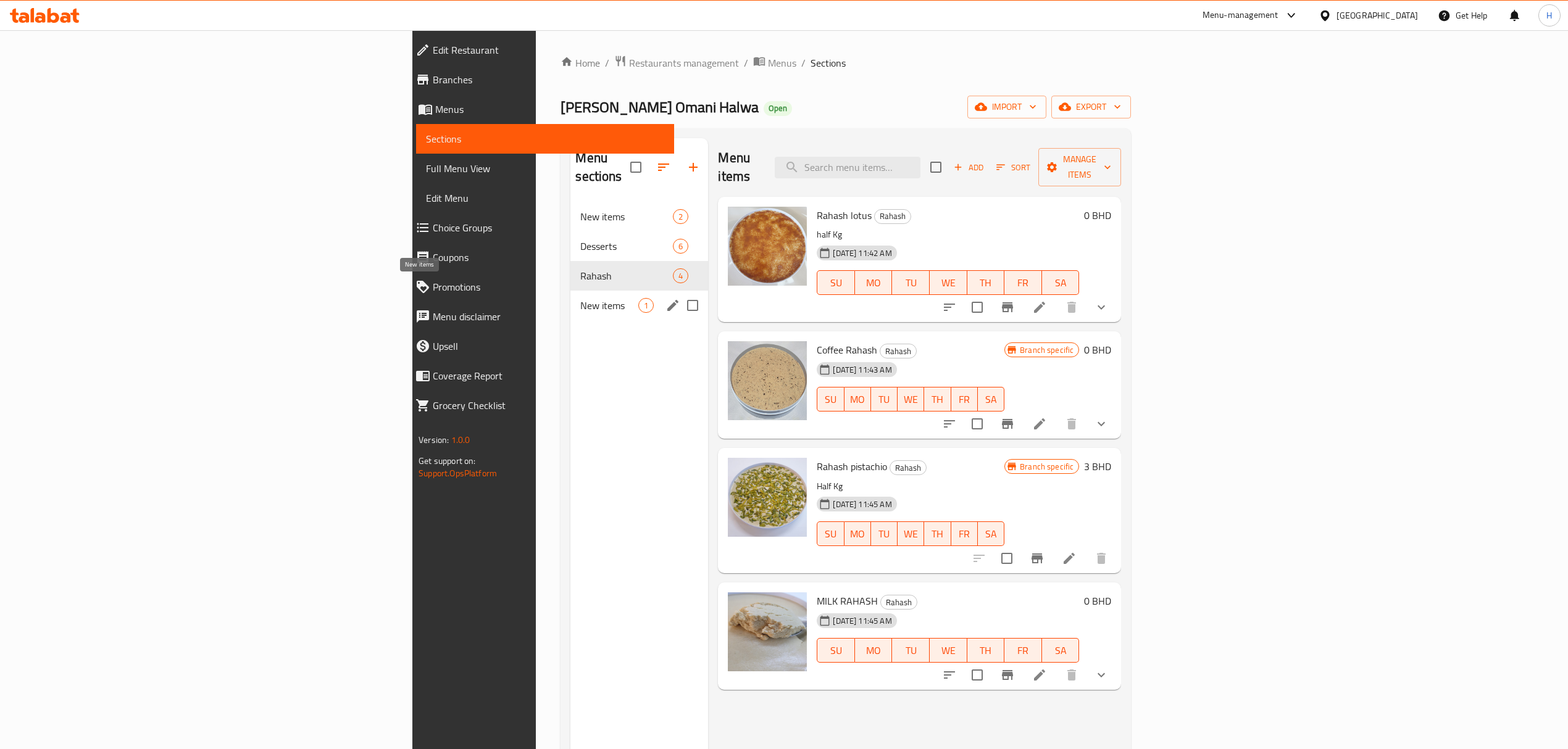
click at [580, 298] on span "New items" at bounding box center [609, 305] width 58 height 14
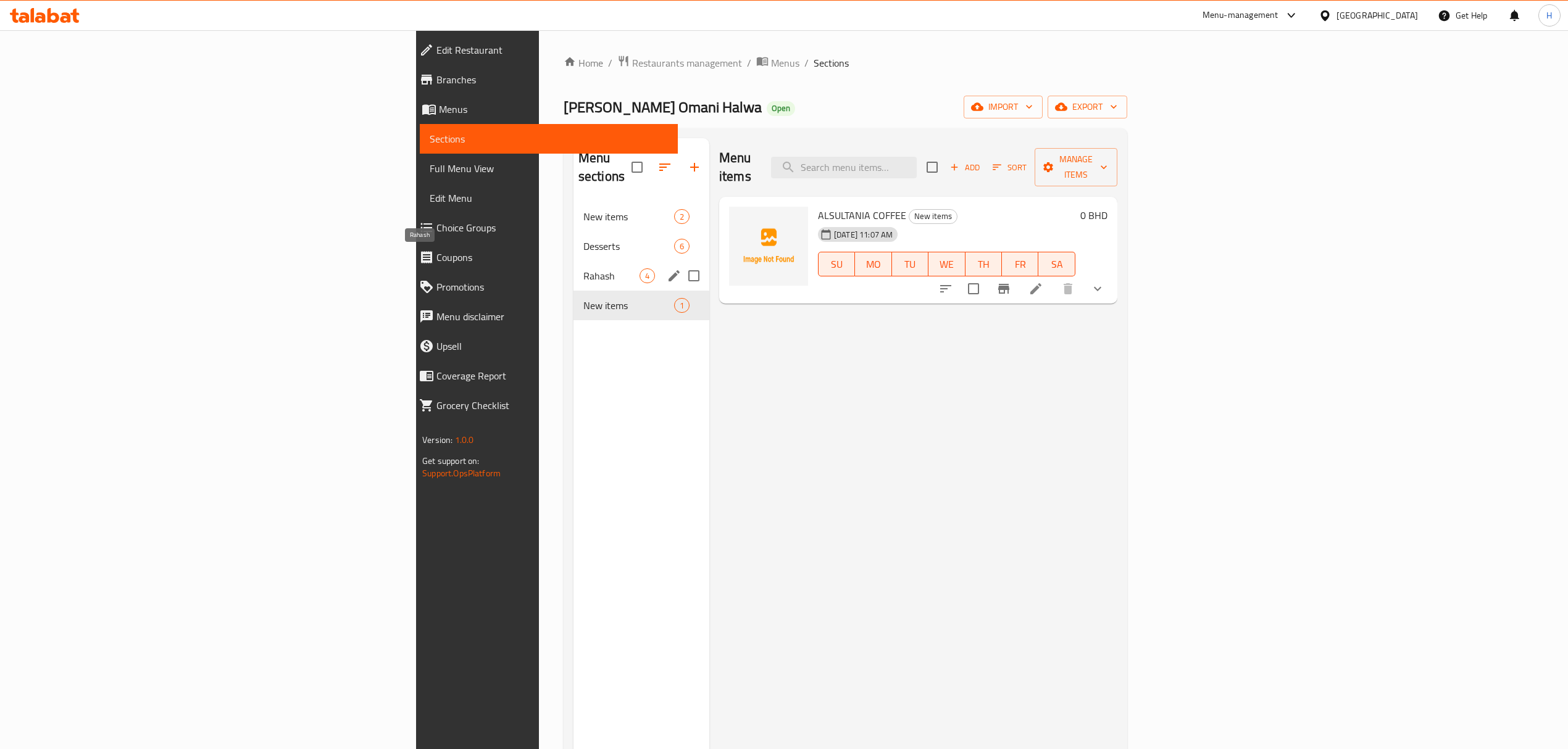
click at [583, 268] on span "Rahash" at bounding box center [612, 275] width 56 height 14
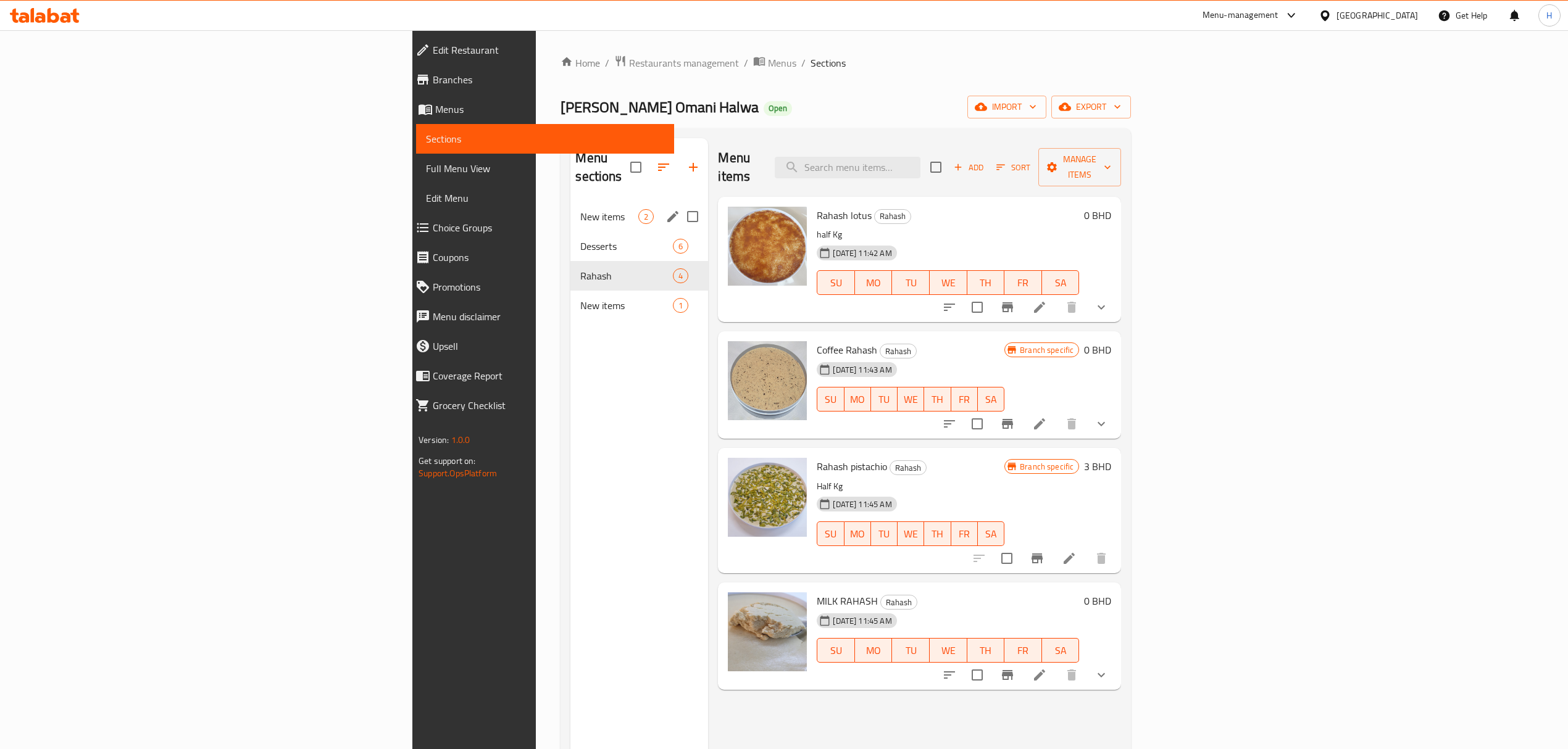
click at [570, 231] on div "Desserts 6" at bounding box center [639, 246] width 138 height 30
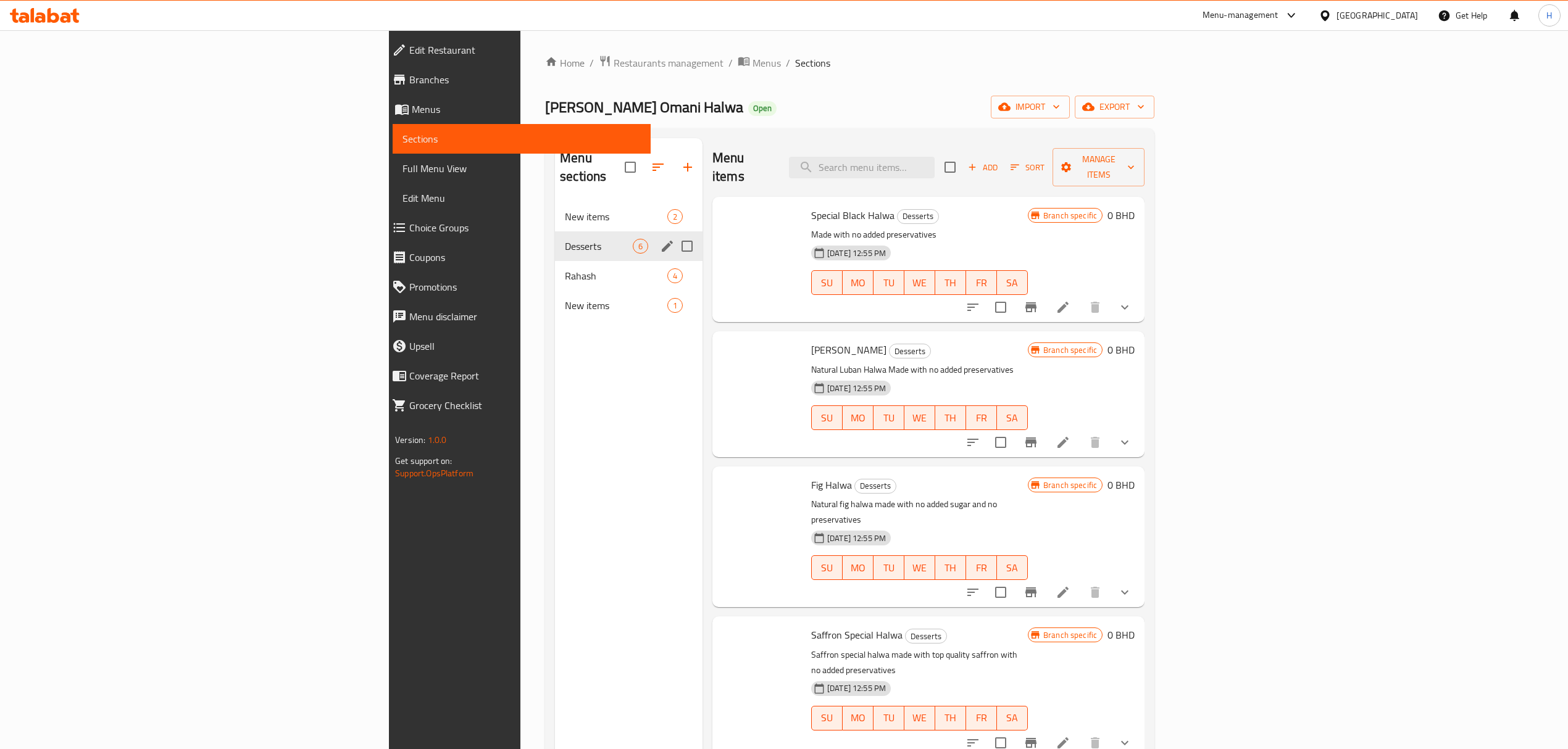
click at [565, 238] on span "Desserts" at bounding box center [599, 246] width 68 height 14
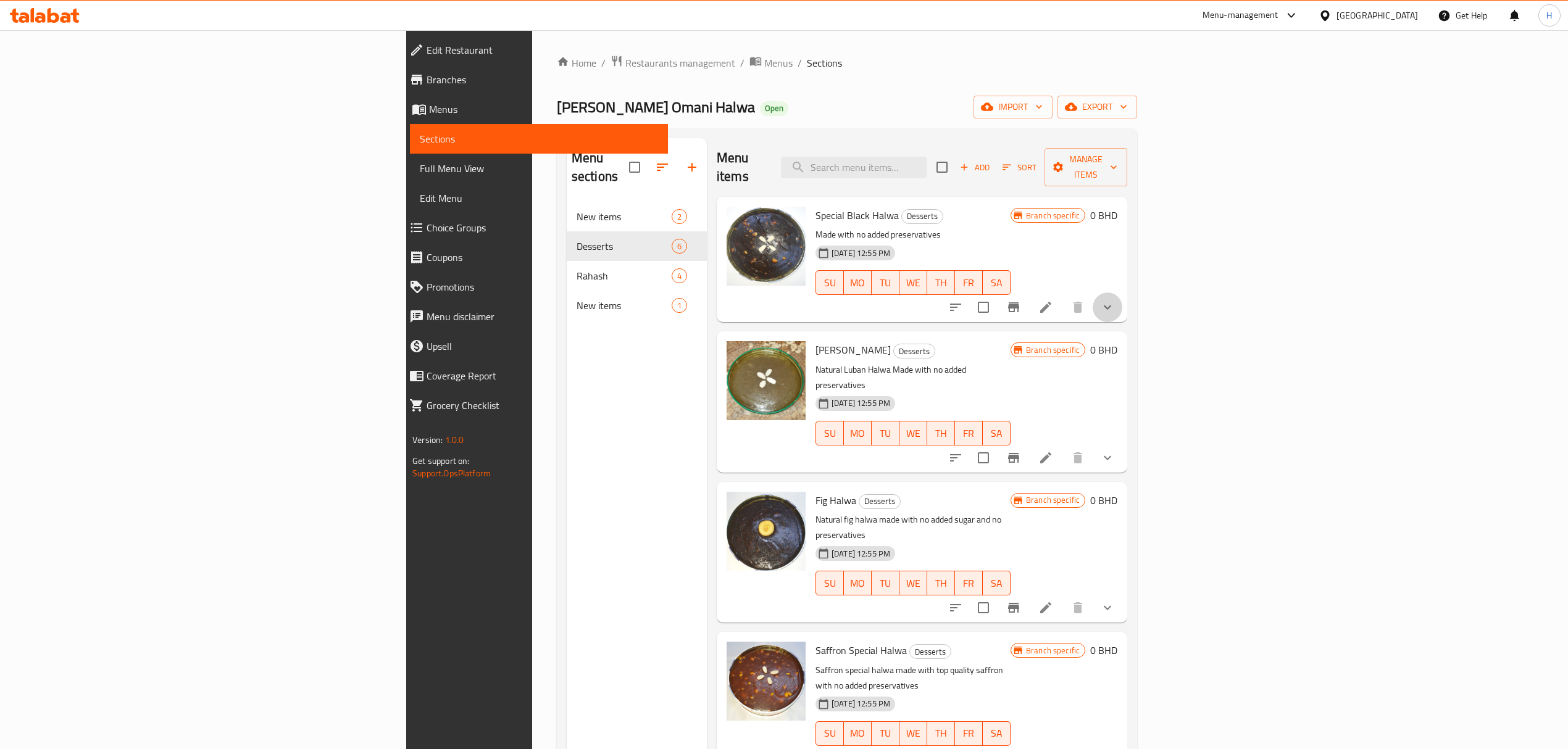
drag, startPoint x: 1508, startPoint y: 299, endPoint x: 1446, endPoint y: 313, distance: 63.6
click at [1122, 299] on button "show more" at bounding box center [1107, 307] width 30 height 30
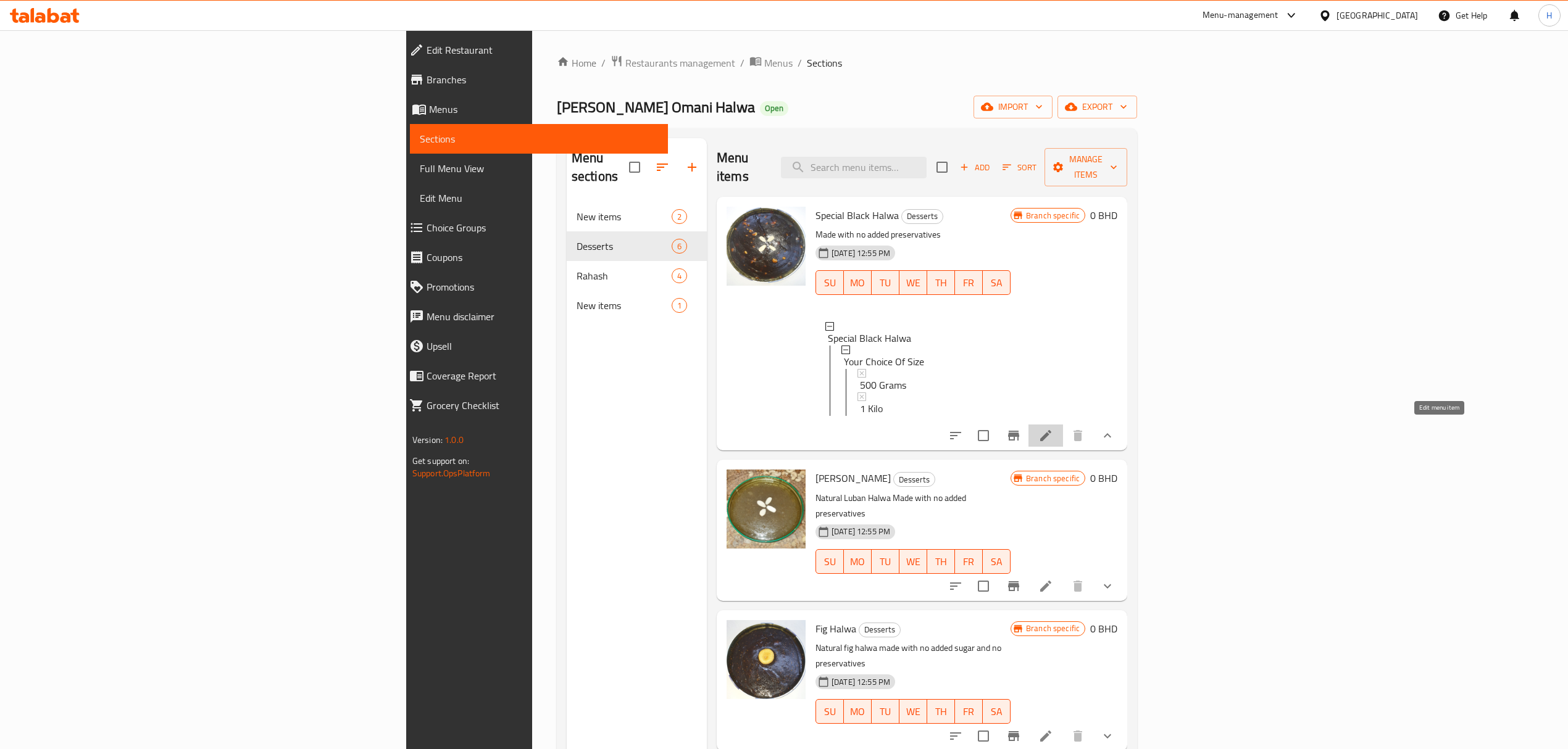
click at [1053, 428] on icon at bounding box center [1045, 436] width 15 height 14
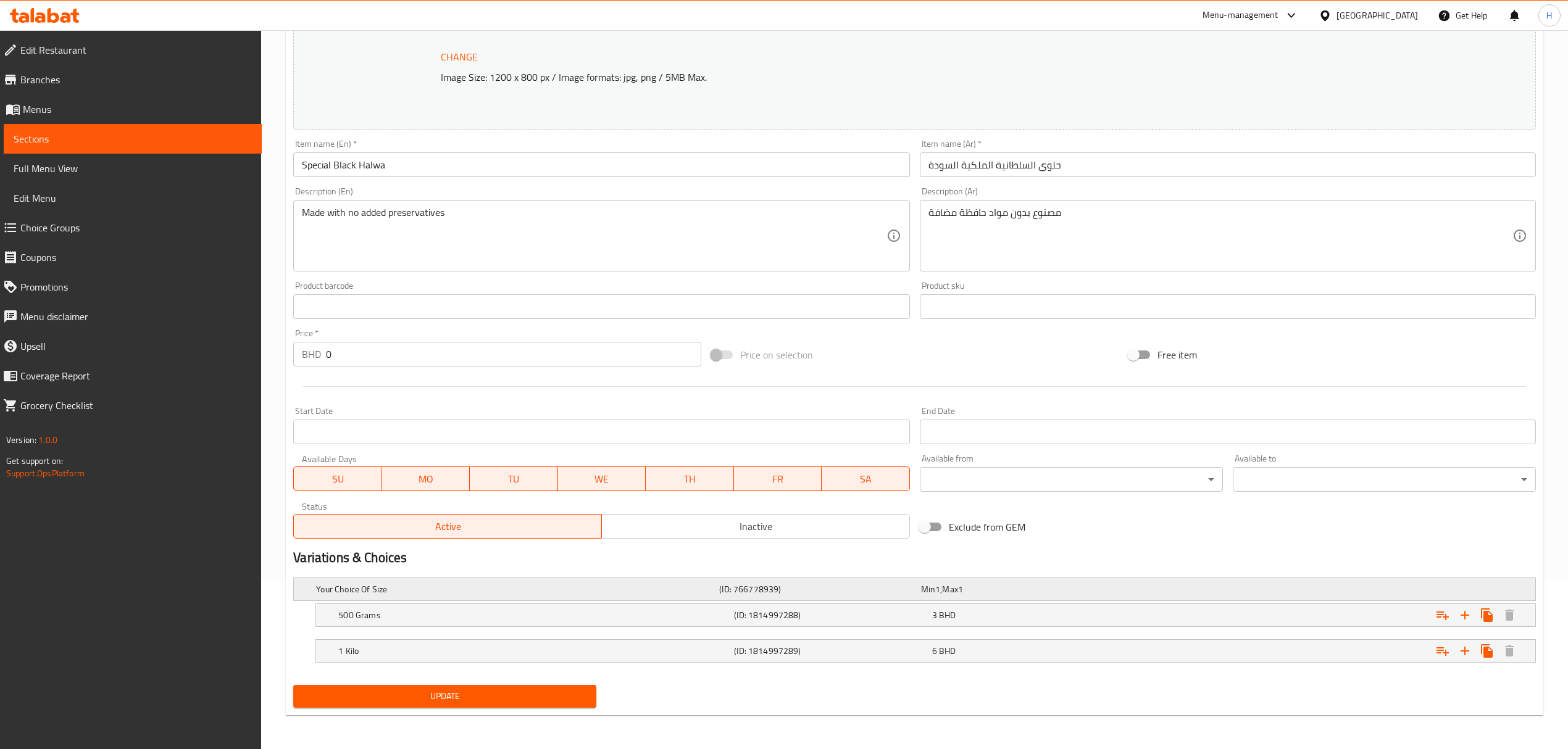
scroll to position [169, 0]
click at [1464, 659] on button "Expand" at bounding box center [1465, 651] width 23 height 23
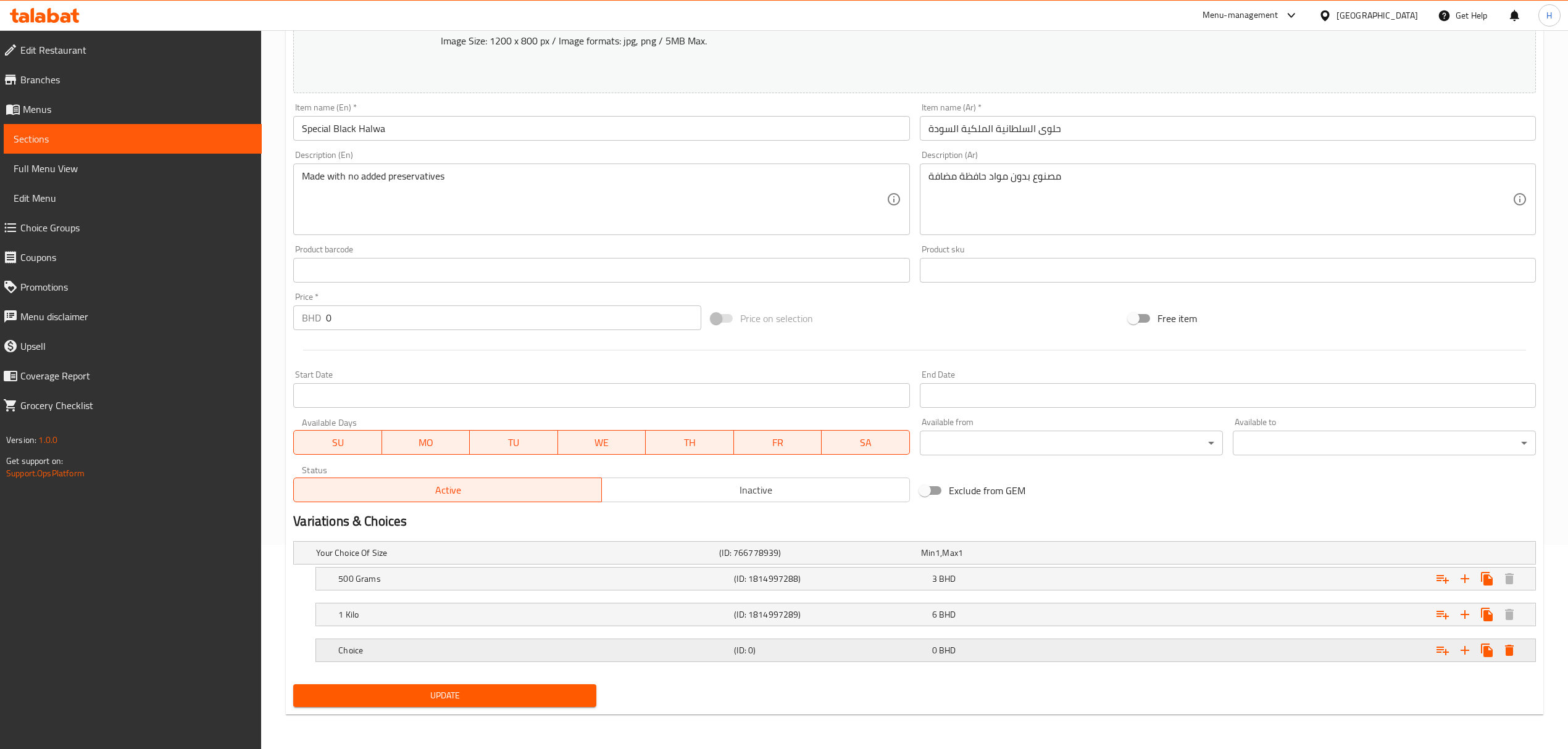
click at [503, 648] on h5 "Choice" at bounding box center [533, 650] width 391 height 12
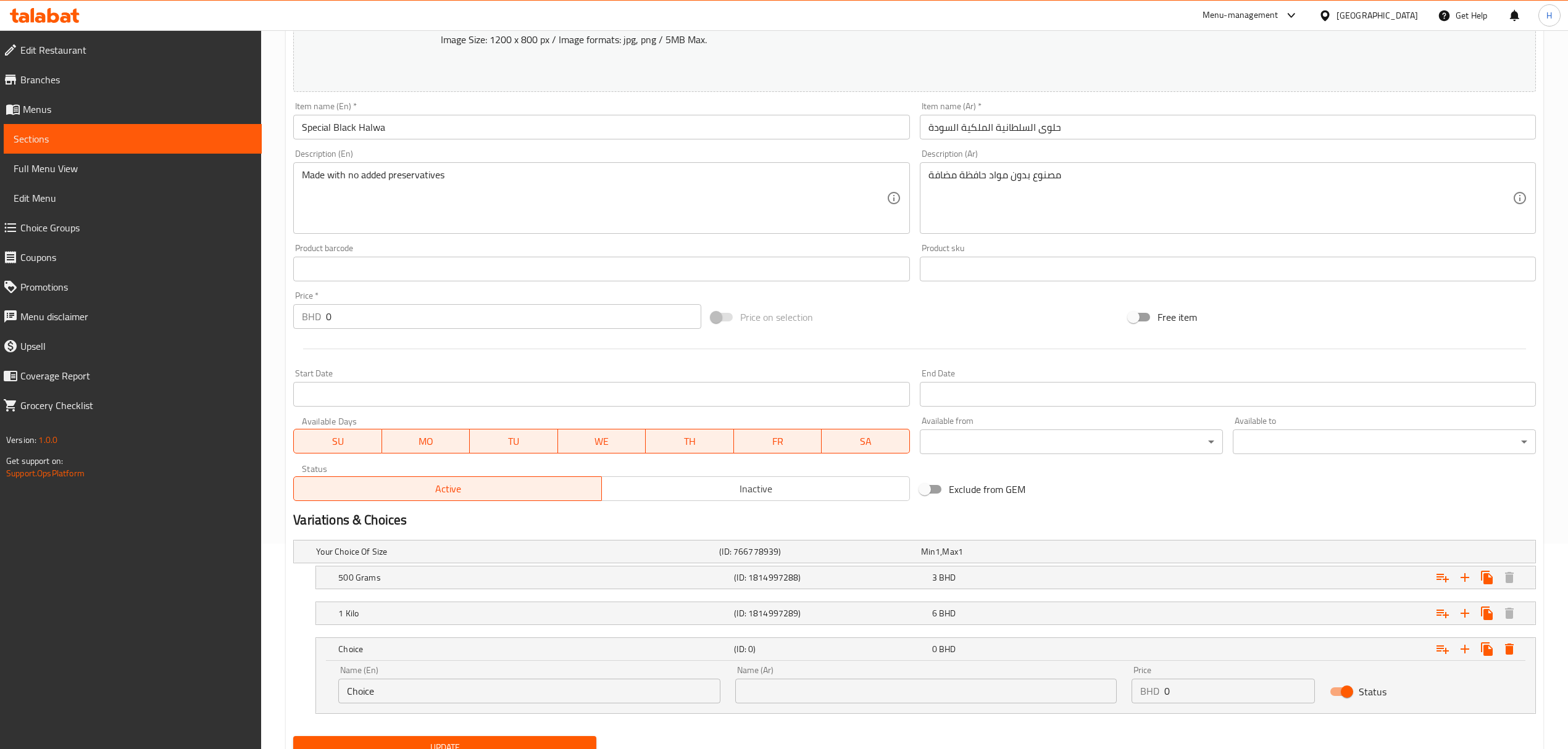
scroll to position [257, 0]
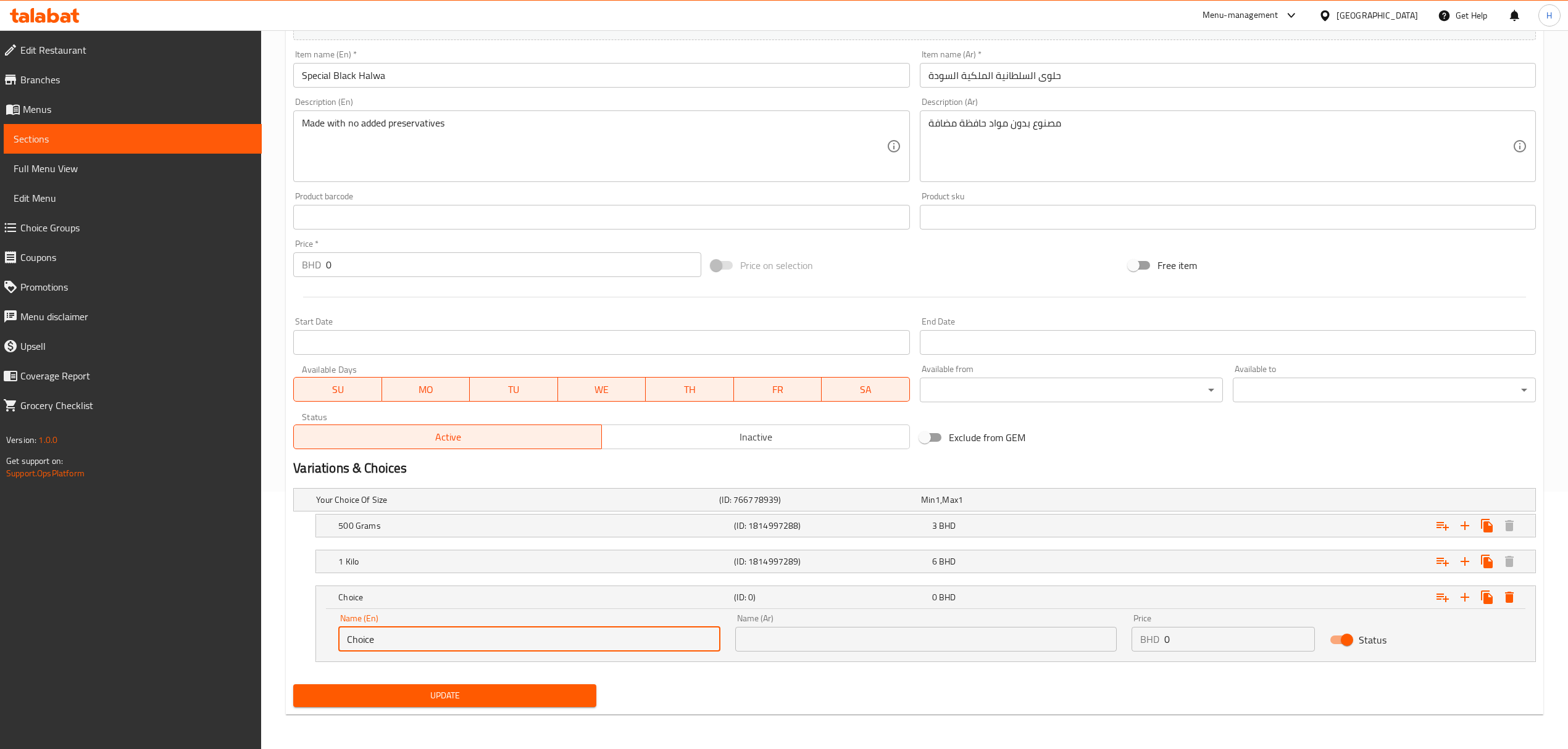
drag, startPoint x: 411, startPoint y: 644, endPoint x: 220, endPoint y: 647, distance: 191.0
click at [220, 647] on div "Edit Restaurant Branches Menus Sections Full Menu View Edit Menu Choice Groups …" at bounding box center [784, 261] width 1568 height 976
type input "ر"
drag, startPoint x: 443, startPoint y: 638, endPoint x: 85, endPoint y: 607, distance: 359.3
click at [83, 649] on div "Edit Restaurant Branches Menus Sections Full Menu View Edit Menu Choice Groups …" at bounding box center [784, 261] width 1568 height 976
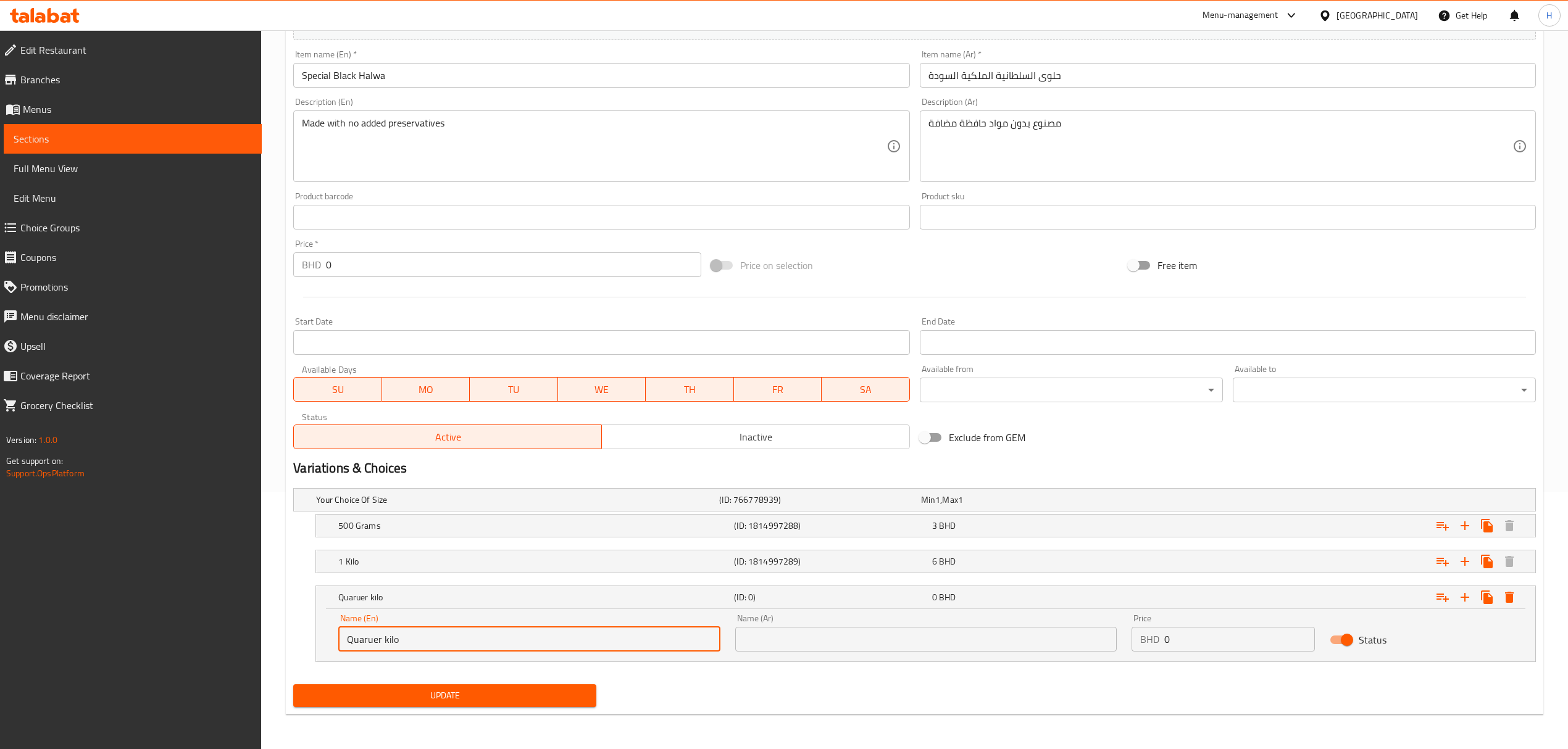
paste input "t"
type input "Quarter kilo"
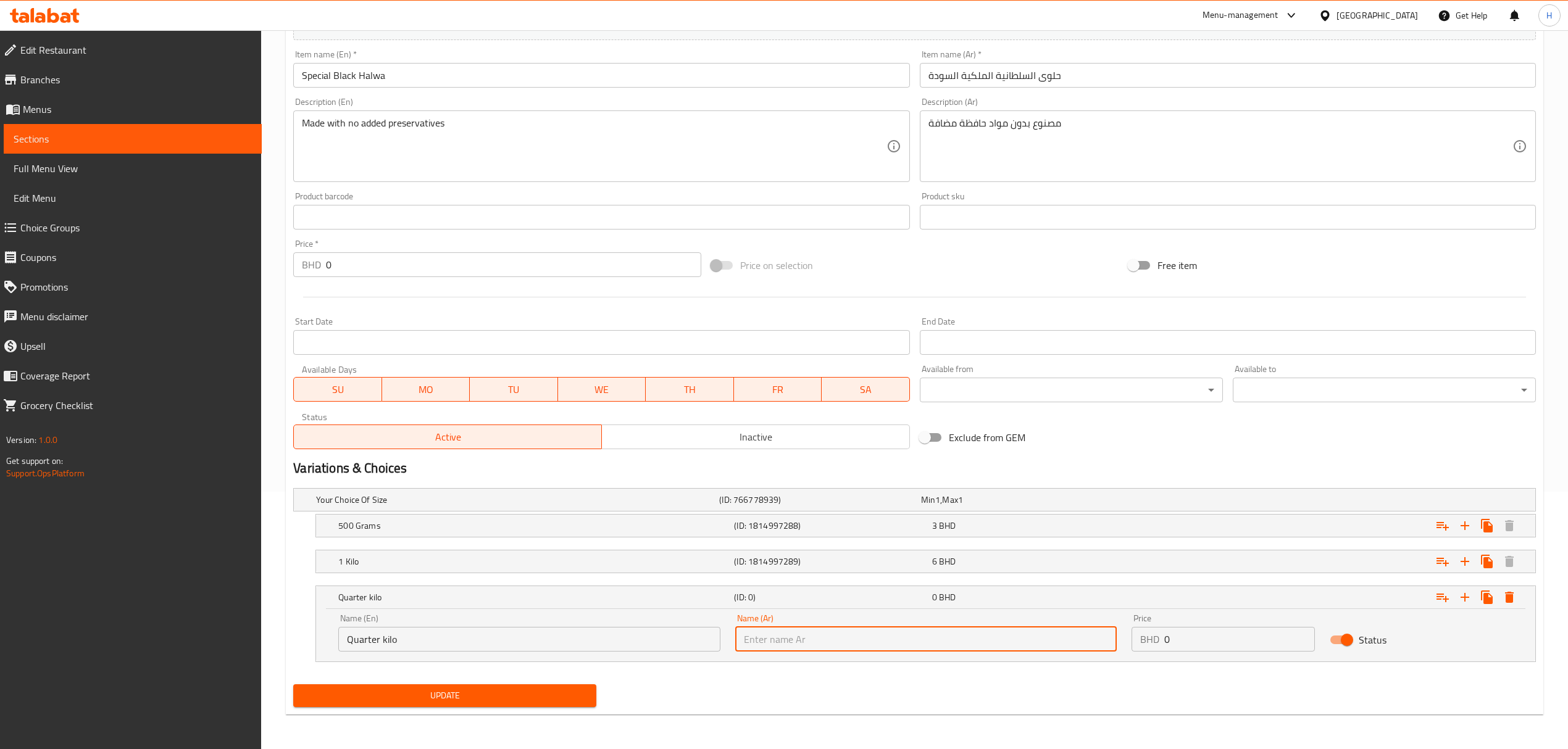
click at [830, 639] on input "text" at bounding box center [925, 639] width 381 height 25
type input "ربع كيلو"
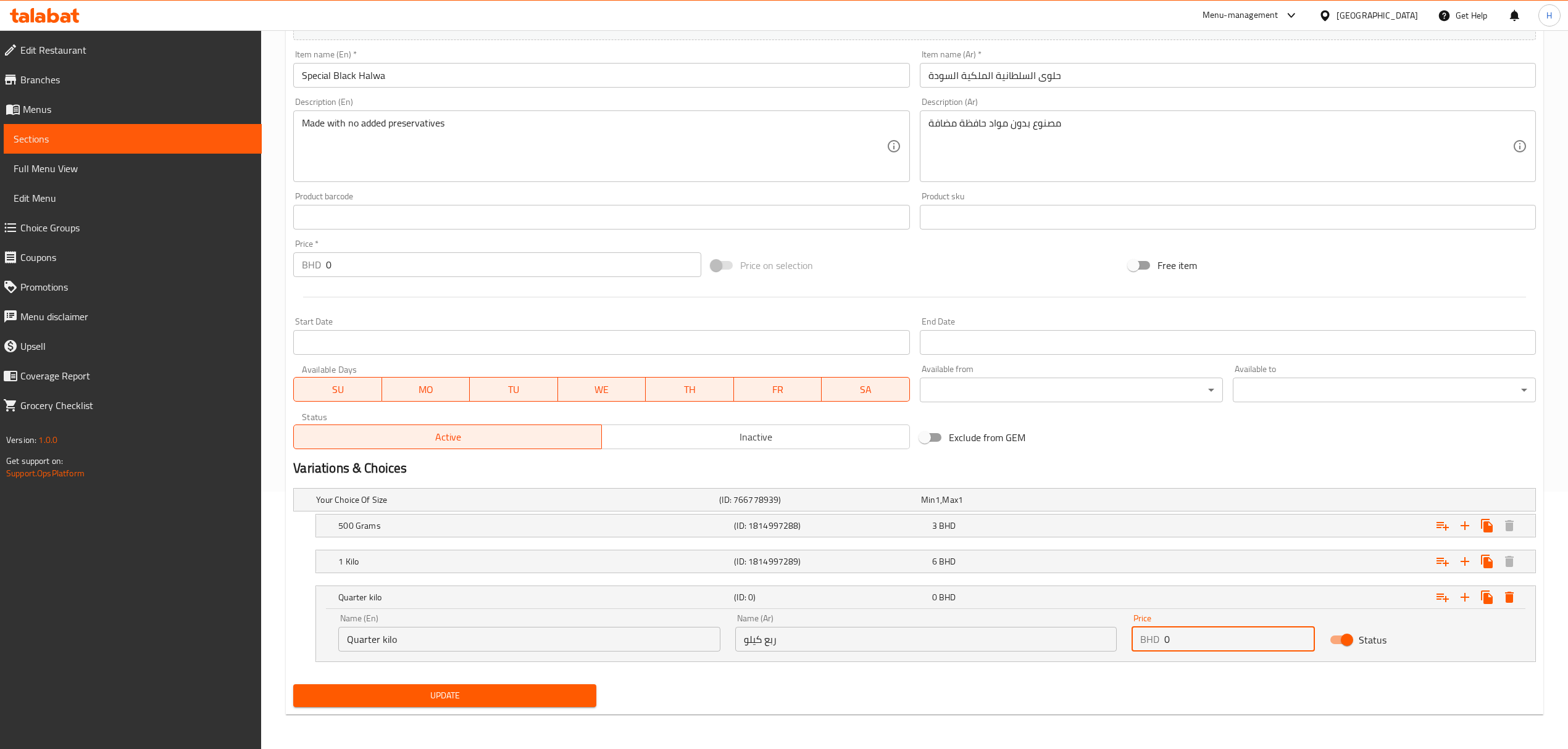
drag, startPoint x: 1018, startPoint y: 642, endPoint x: 998, endPoint y: 639, distance: 20.2
click at [998, 639] on div "Name (En) Quarter kilo Name (En) Name (Ar) ربع كيلو Name (Ar) Price BHD 0 Price…" at bounding box center [926, 632] width 1189 height 52
click at [1213, 637] on input "number" at bounding box center [1239, 639] width 151 height 25
type input "1.8"
drag, startPoint x: 339, startPoint y: 652, endPoint x: 158, endPoint y: 701, distance: 187.5
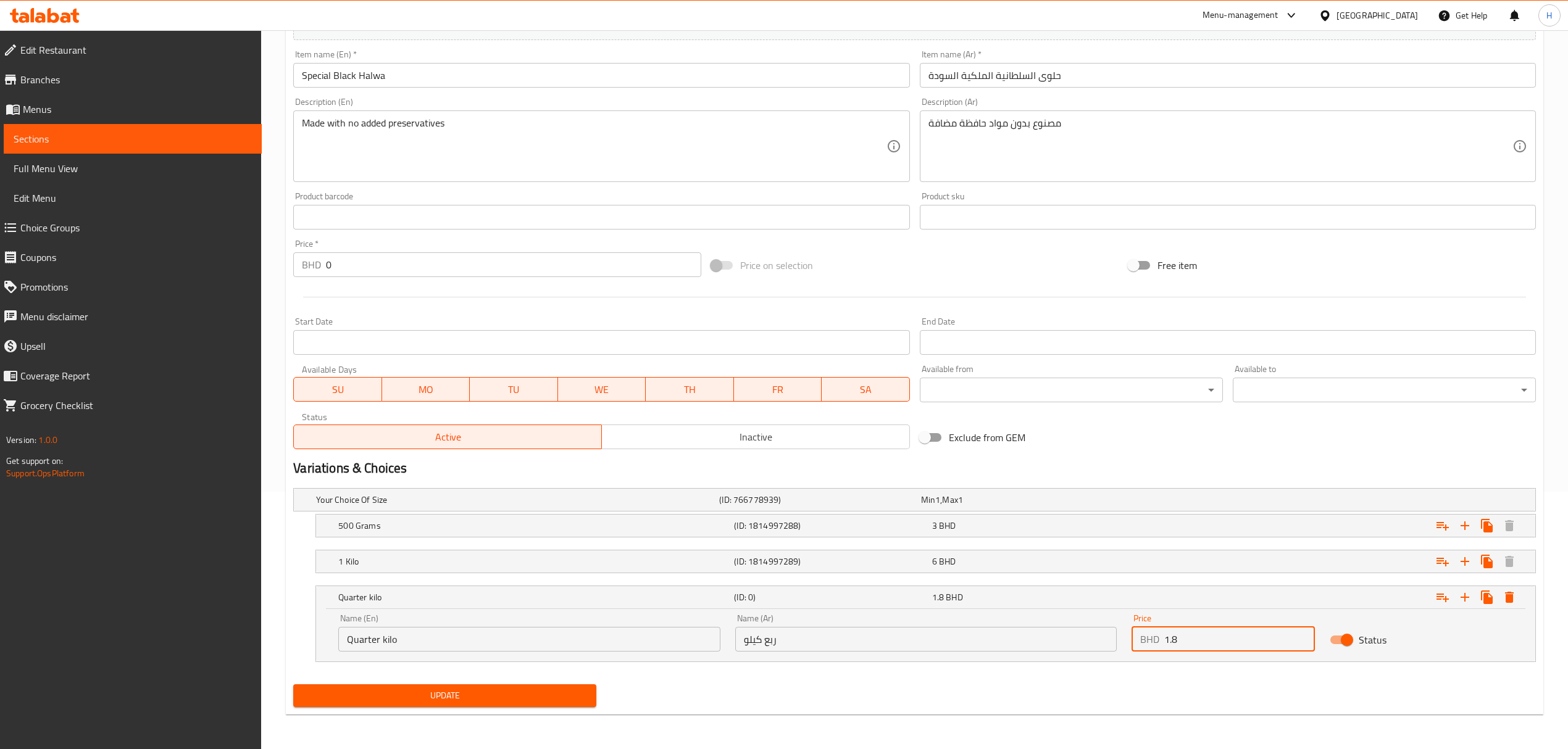
click at [85, 677] on div "Edit Restaurant Branches Menus Sections Full Menu View Edit Menu Choice Groups …" at bounding box center [784, 261] width 1568 height 976
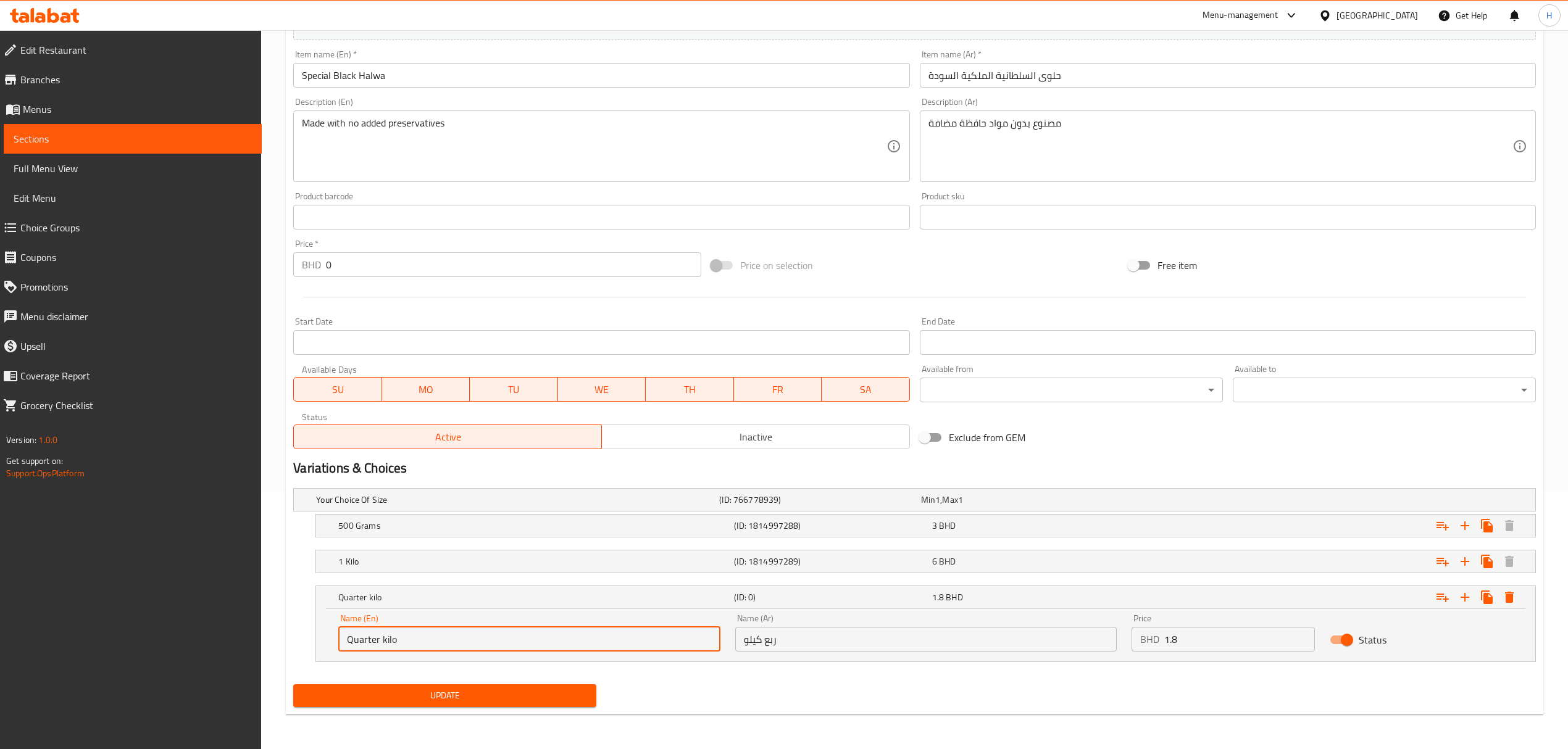
click at [376, 697] on span "Update" at bounding box center [445, 695] width 284 height 15
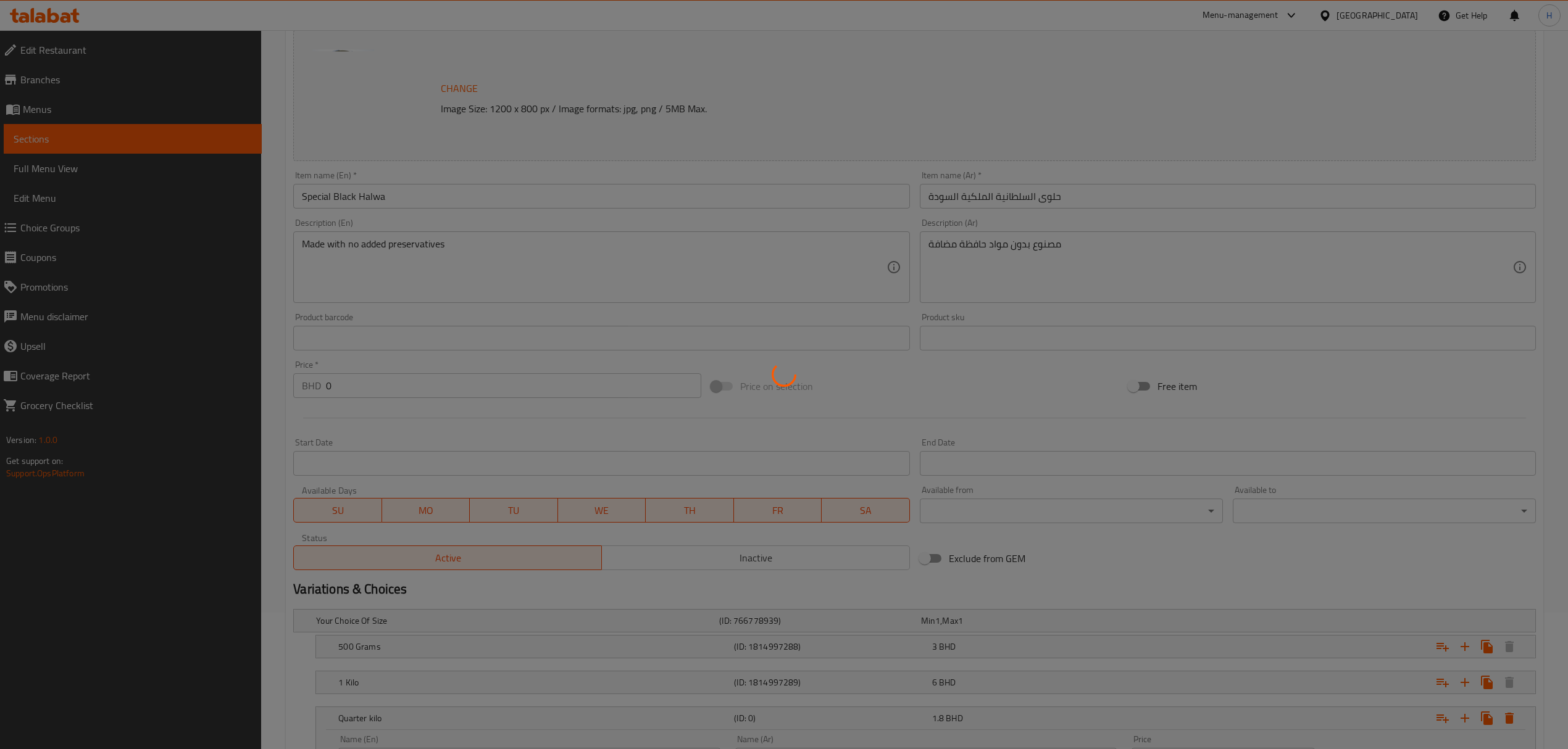
scroll to position [0, 0]
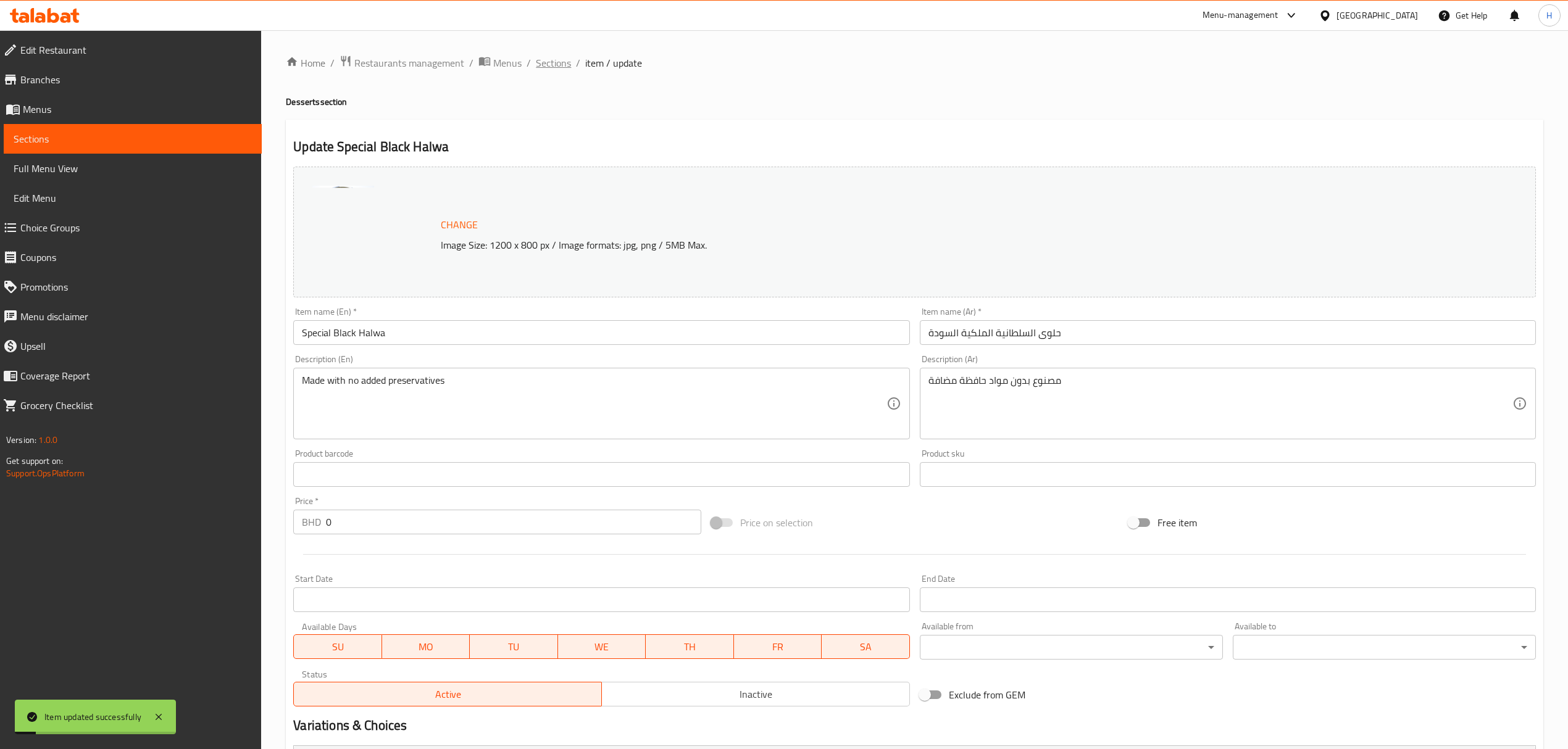
click at [542, 62] on span "Sections" at bounding box center [554, 63] width 35 height 14
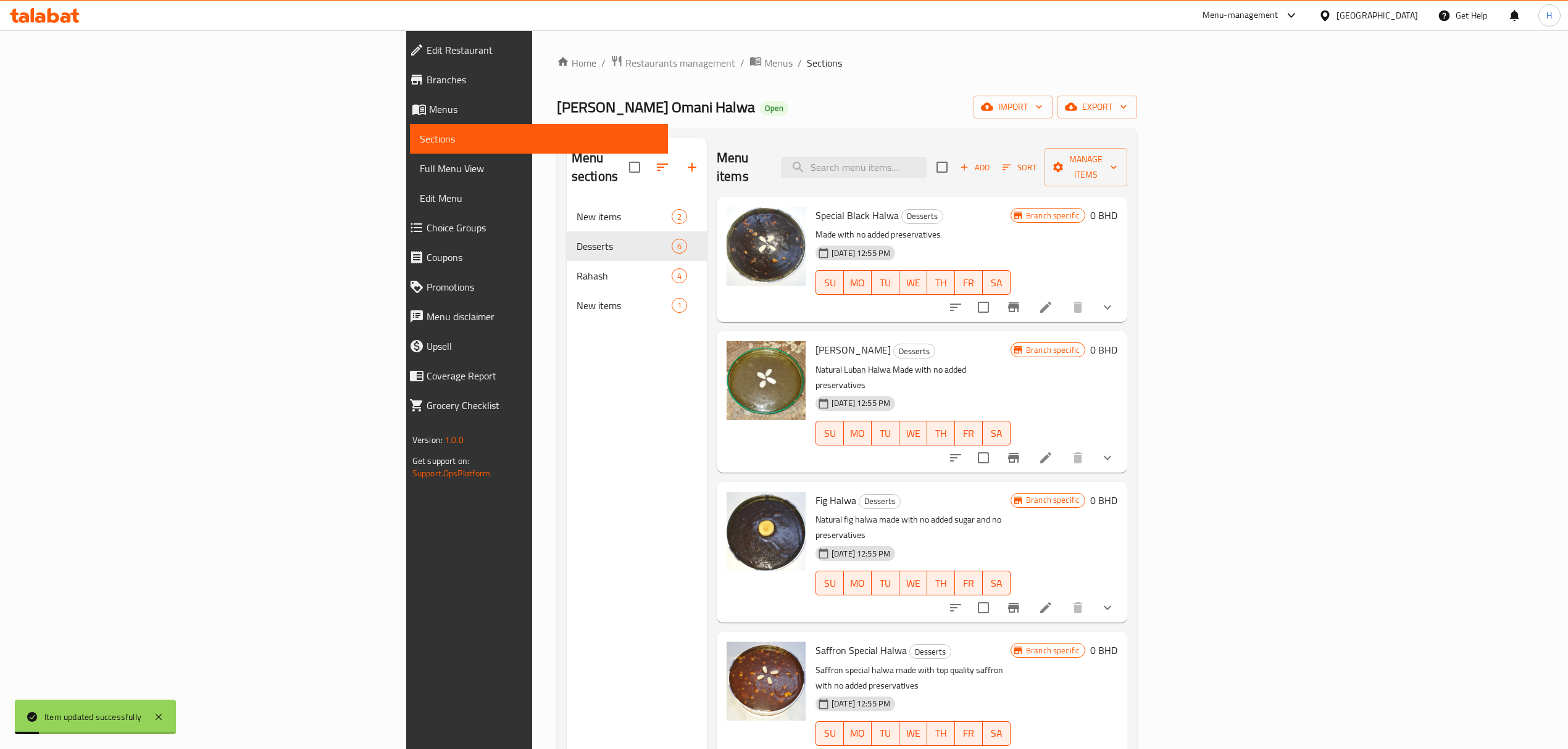
scroll to position [53, 0]
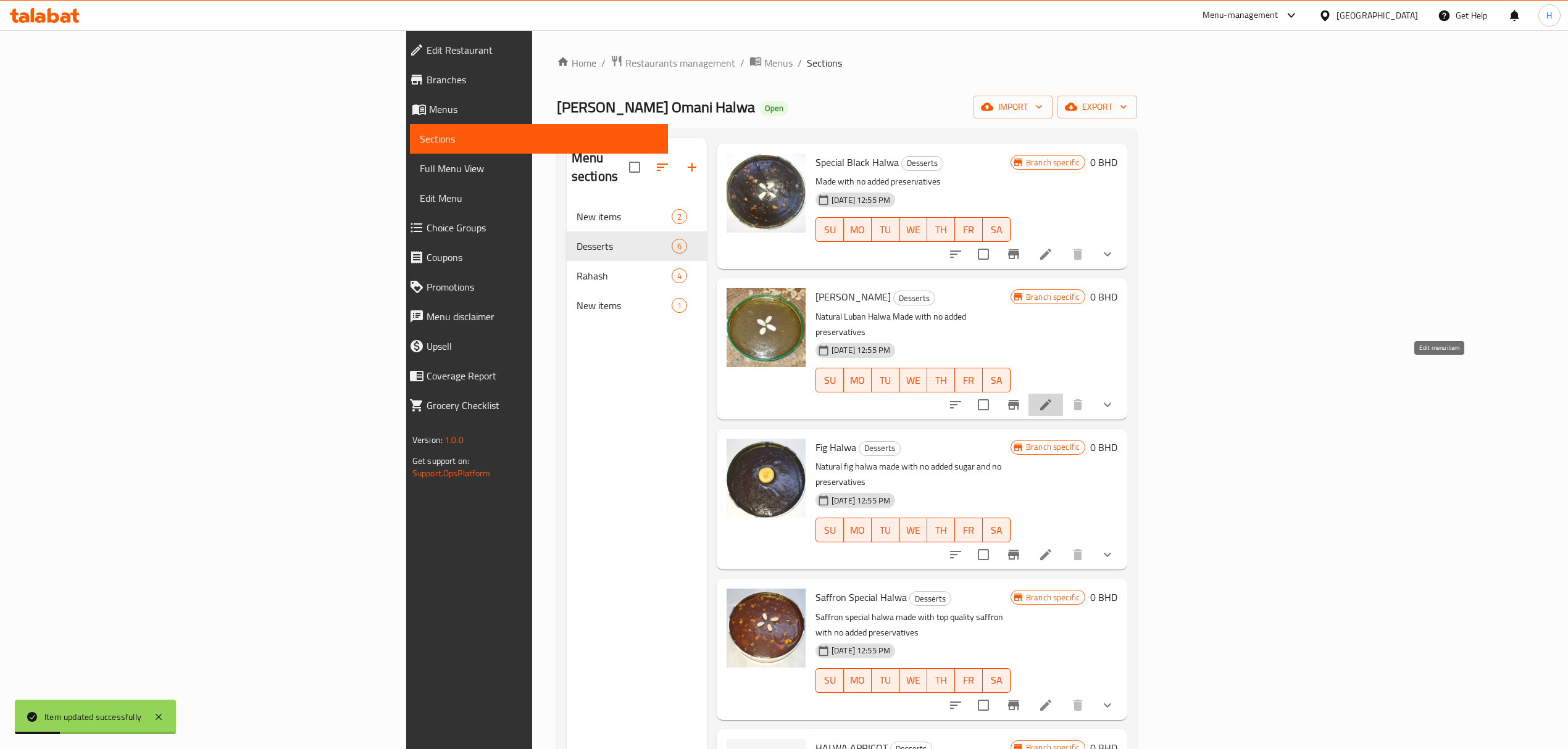
click at [1053, 397] on icon at bounding box center [1045, 404] width 15 height 14
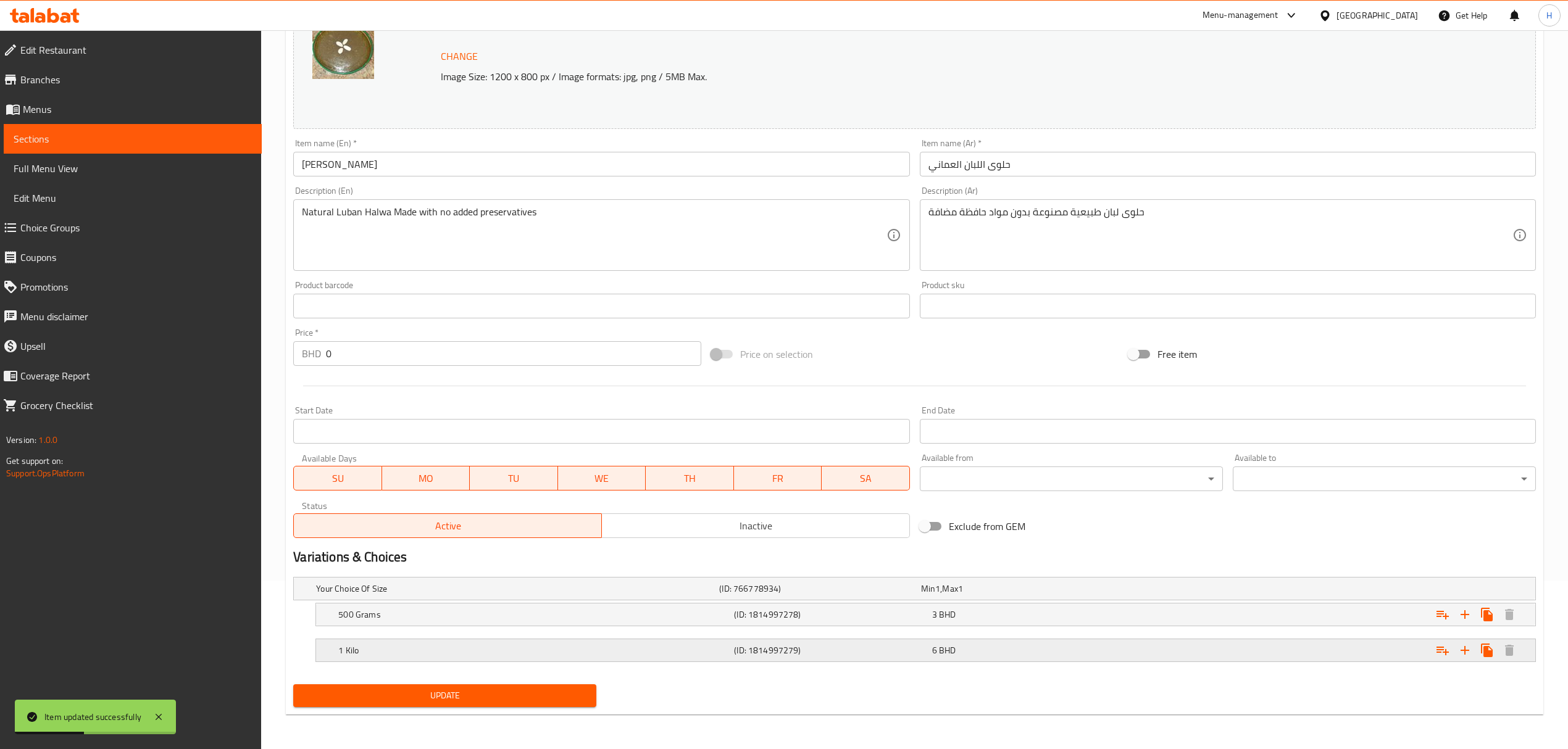
click at [1462, 645] on icon "Expand" at bounding box center [1465, 650] width 15 height 14
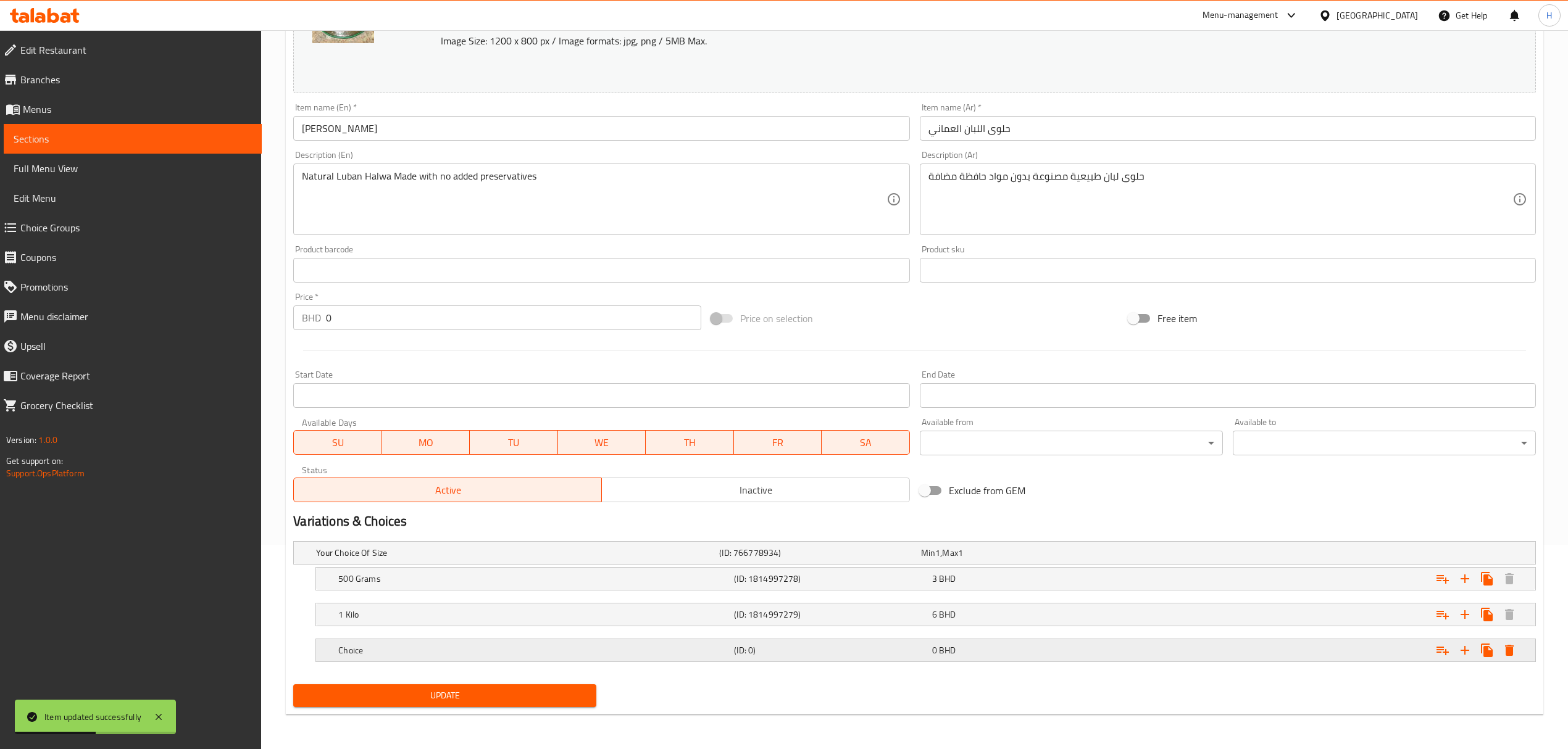
click at [348, 644] on h5 "Choice" at bounding box center [533, 650] width 391 height 12
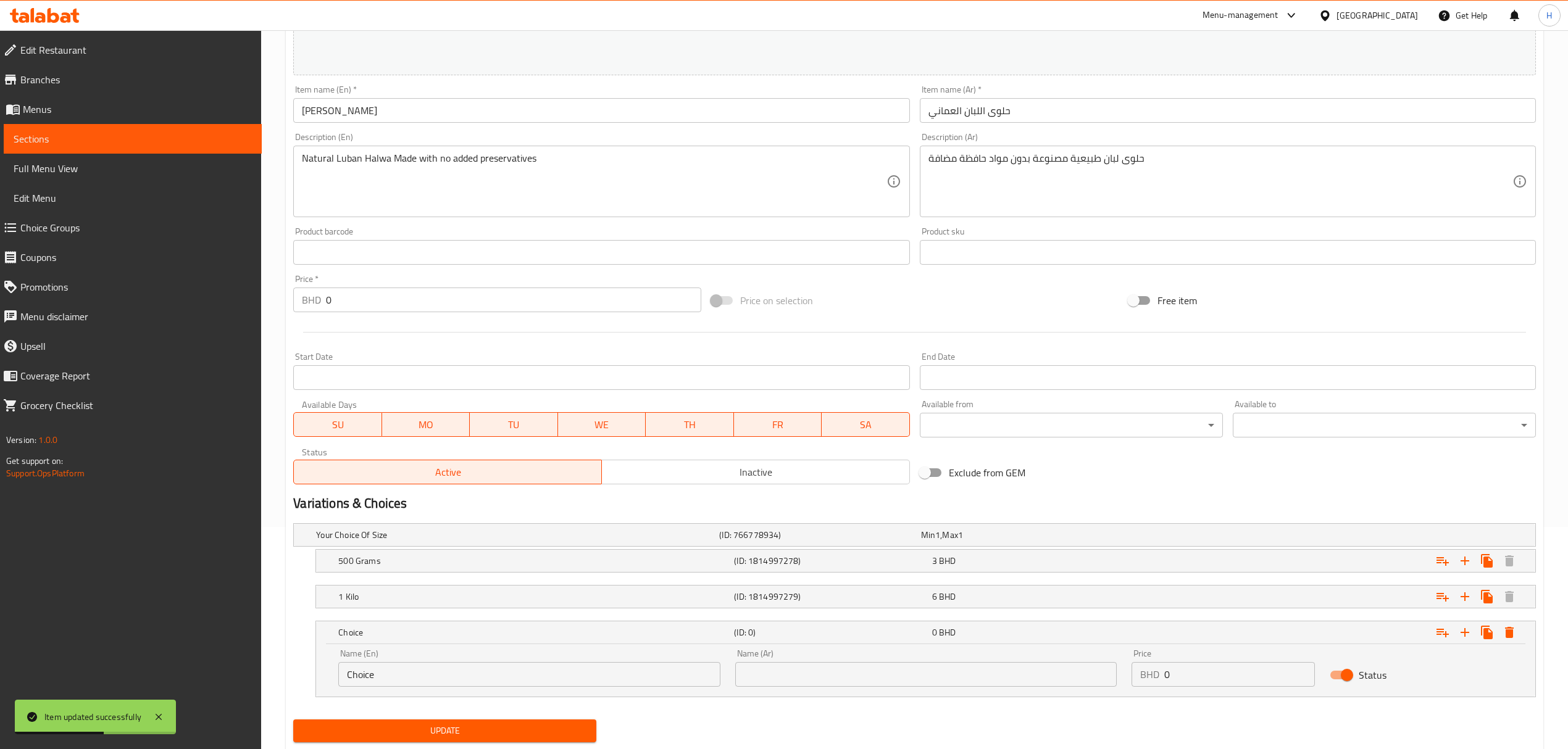
scroll to position [247, 0]
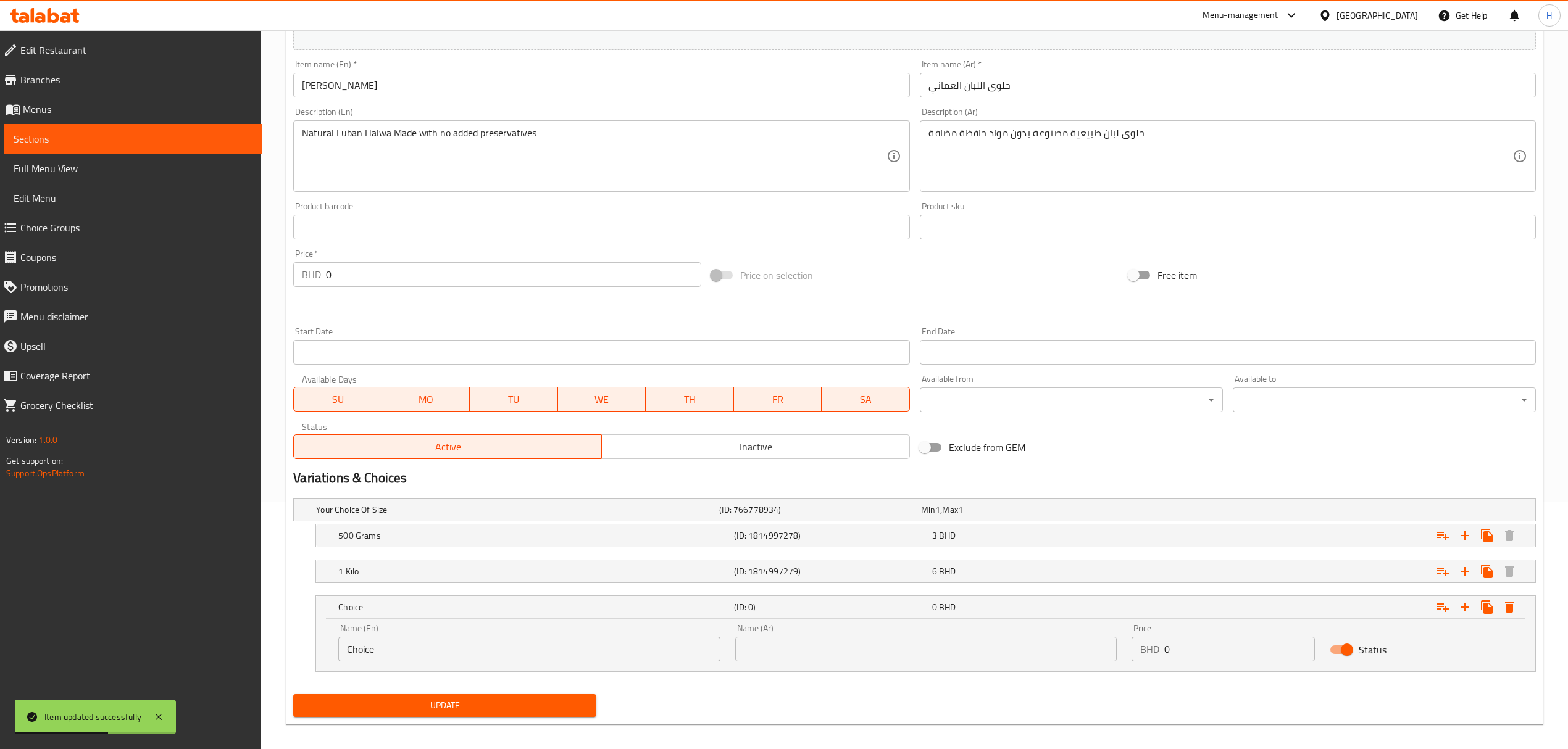
drag, startPoint x: 255, startPoint y: 657, endPoint x: 289, endPoint y: 657, distance: 34.0
click at [235, 657] on div "Edit Restaurant Branches Menus Sections Full Menu View Edit Menu Choice Groups …" at bounding box center [784, 271] width 1568 height 976
paste input "Quarter kilo"
type input "Quarter kilo"
click at [816, 645] on input "text" at bounding box center [925, 649] width 381 height 25
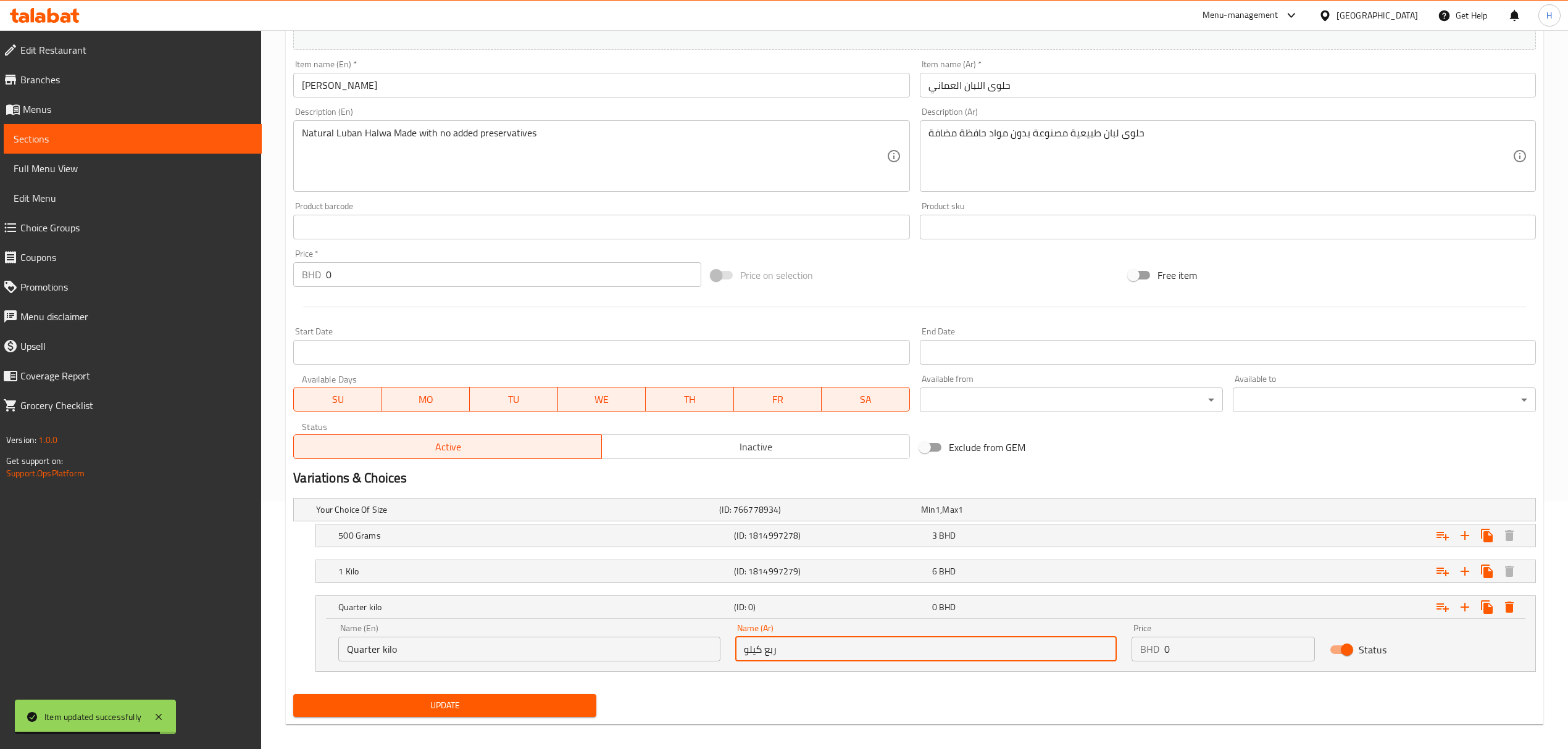
type input "ربع كيلو"
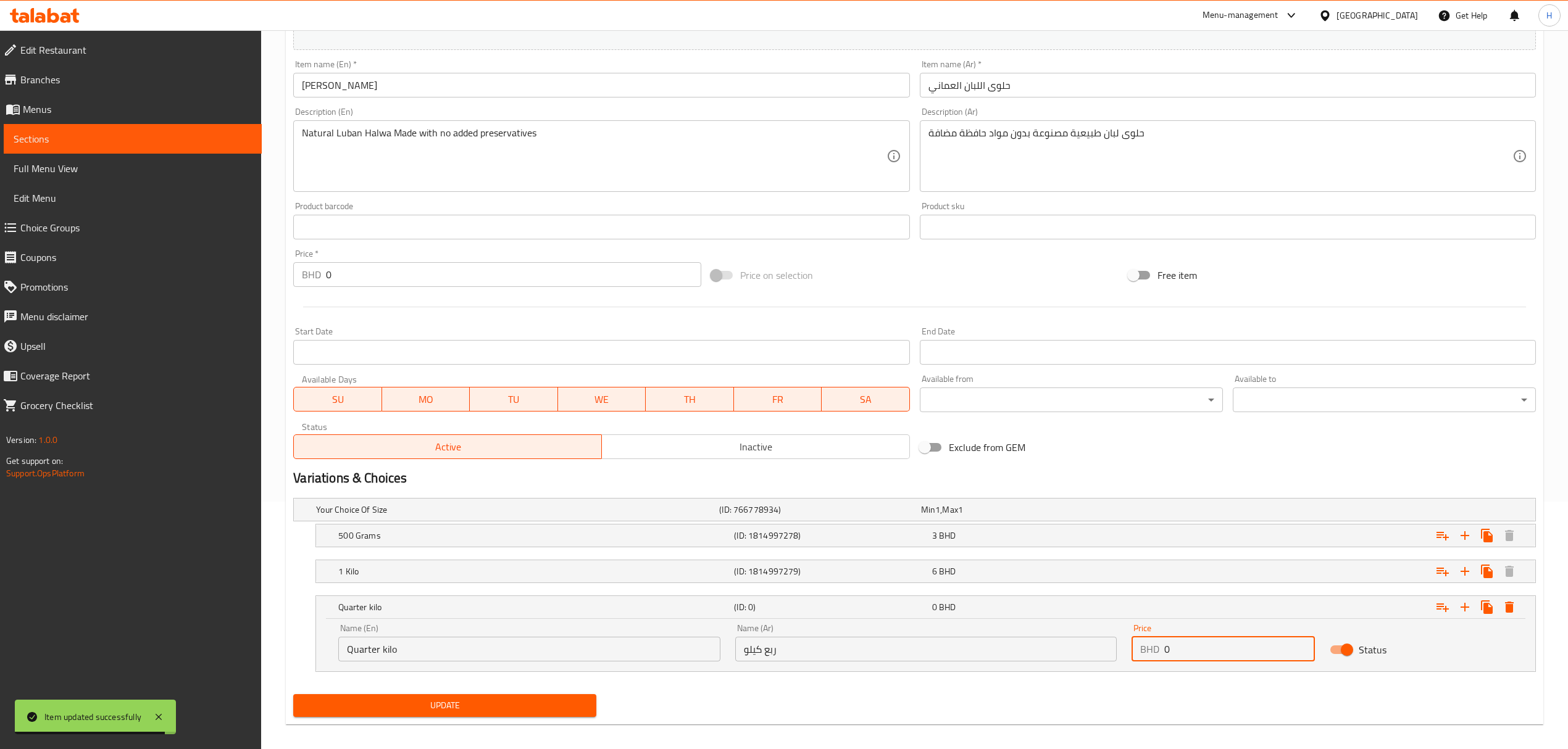
drag, startPoint x: 1217, startPoint y: 656, endPoint x: 1038, endPoint y: 686, distance: 181.5
click at [1038, 686] on div "Your Choice Of Size (ID: 766778934) Min 1 , Max 1 Name (En) Your Choice Of Size…" at bounding box center [915, 591] width 1252 height 197
type input "1.8"
click at [450, 706] on span "Update" at bounding box center [445, 705] width 284 height 15
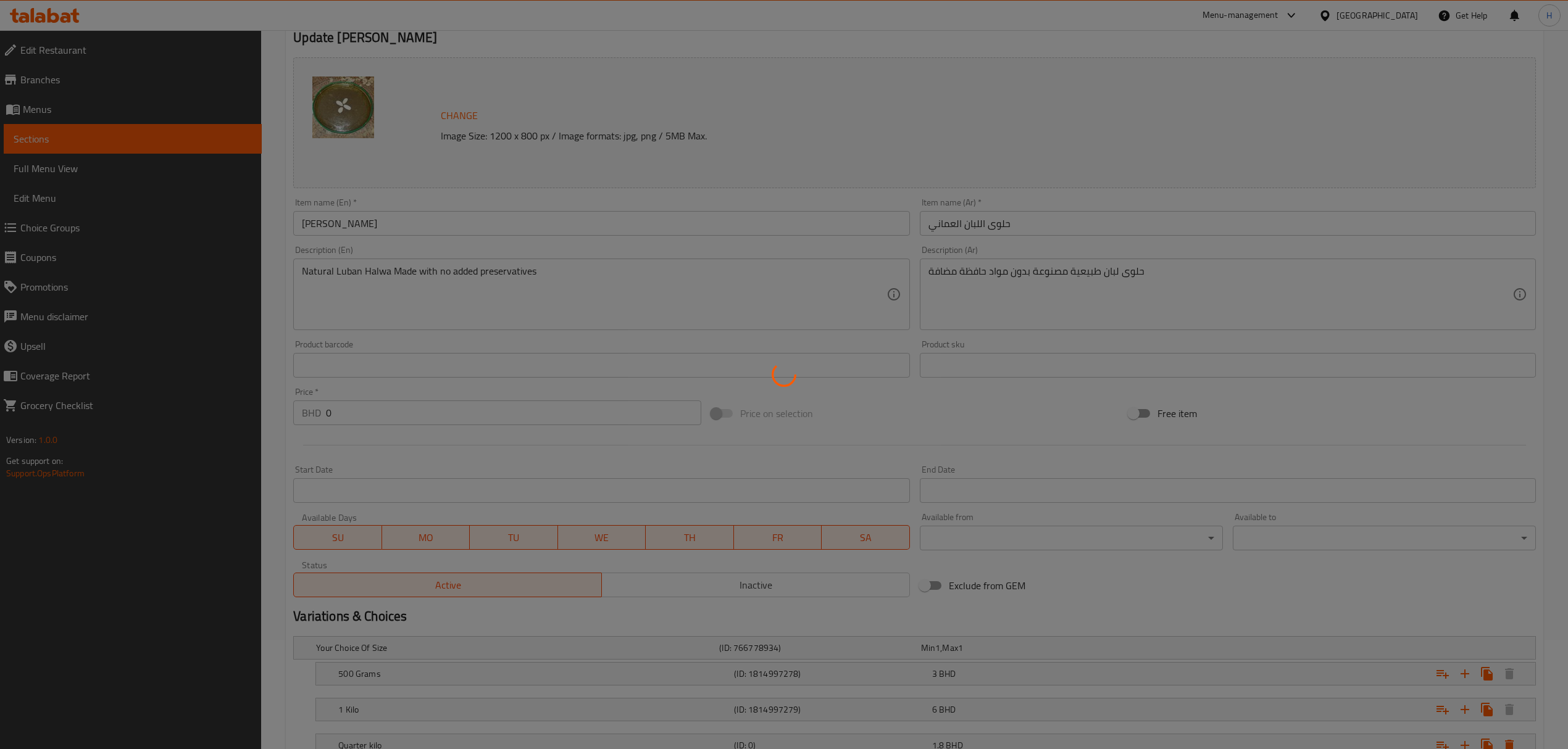
scroll to position [0, 0]
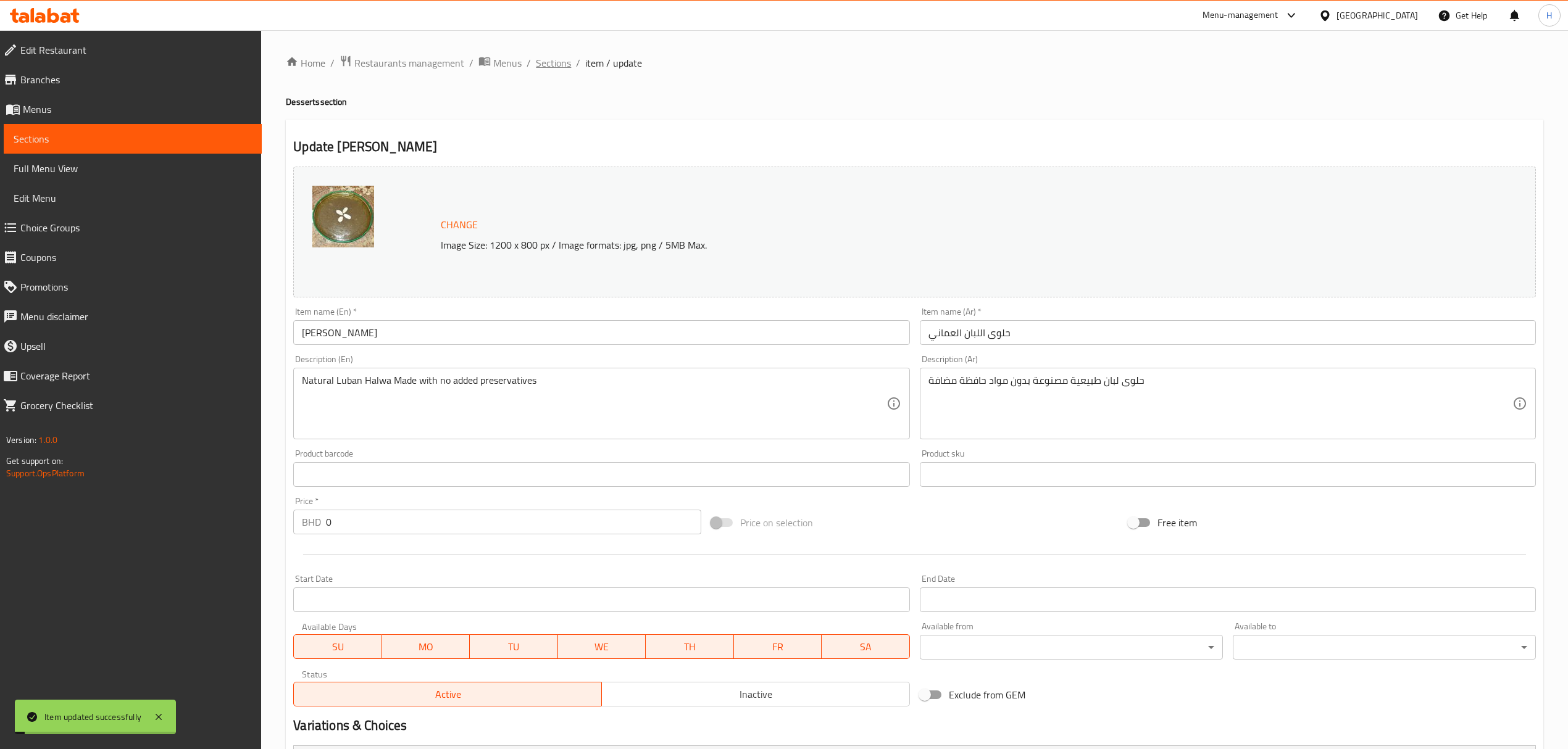
click at [561, 60] on span "Sections" at bounding box center [554, 63] width 35 height 14
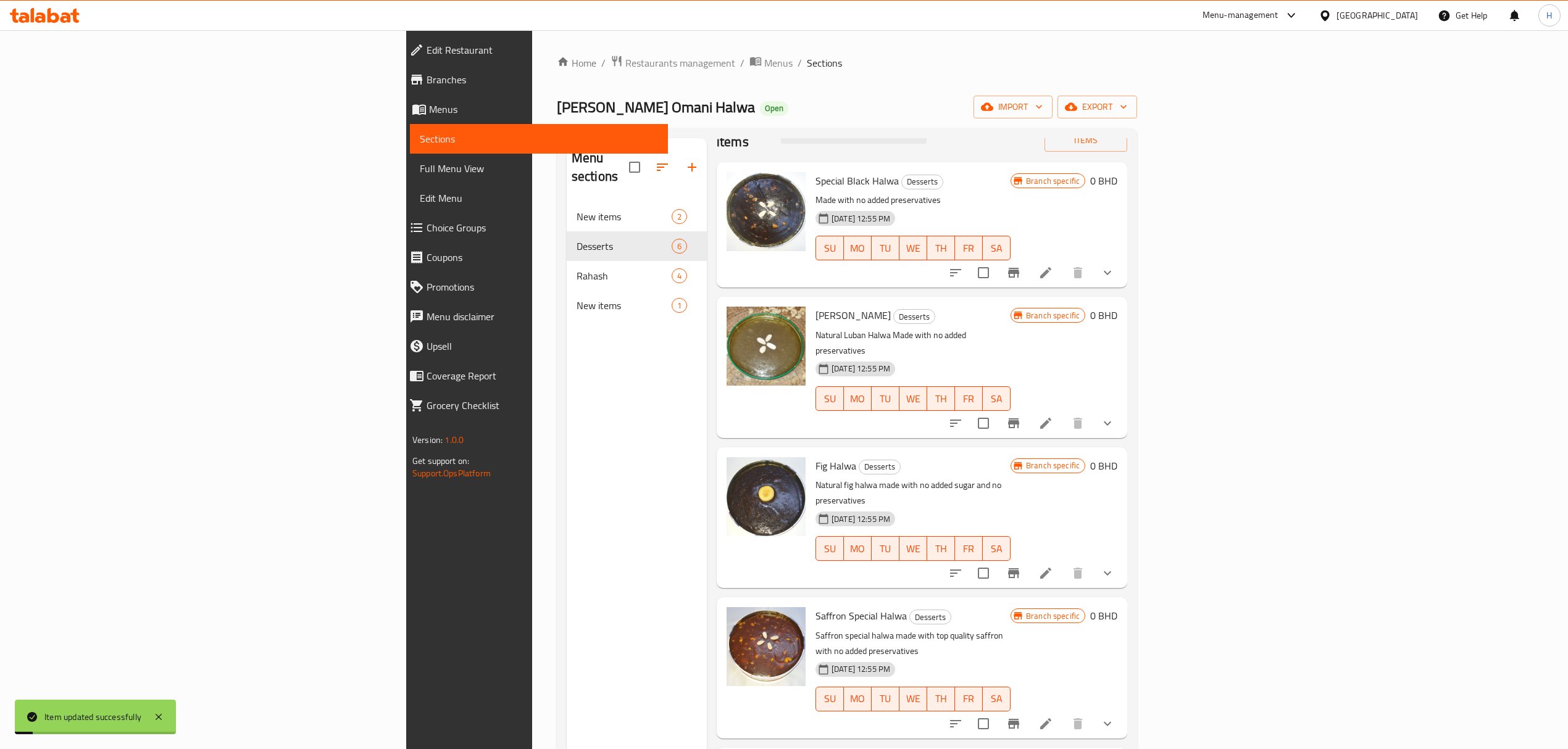
scroll to position [53, 0]
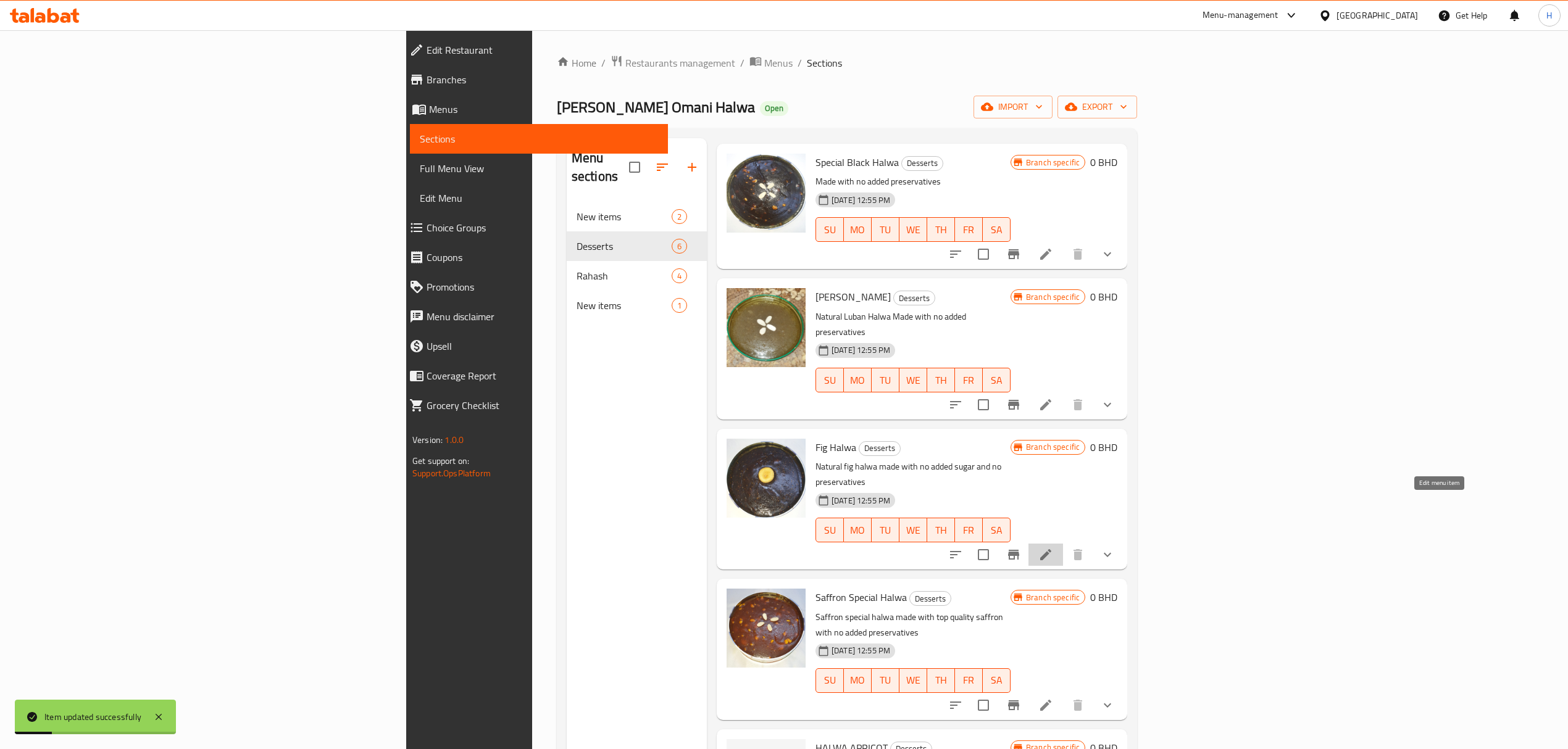
click at [1053, 547] on icon at bounding box center [1045, 554] width 15 height 14
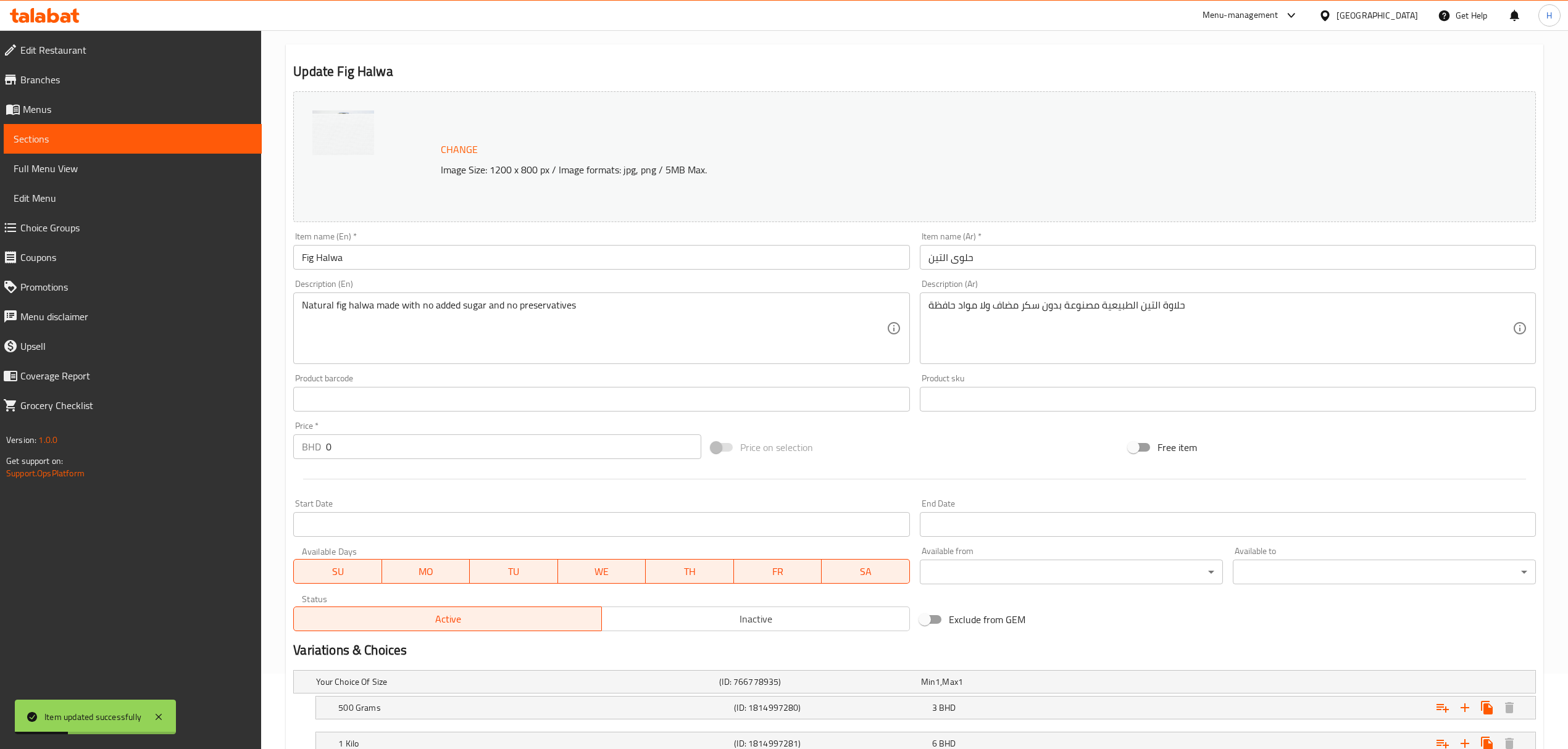
scroll to position [169, 0]
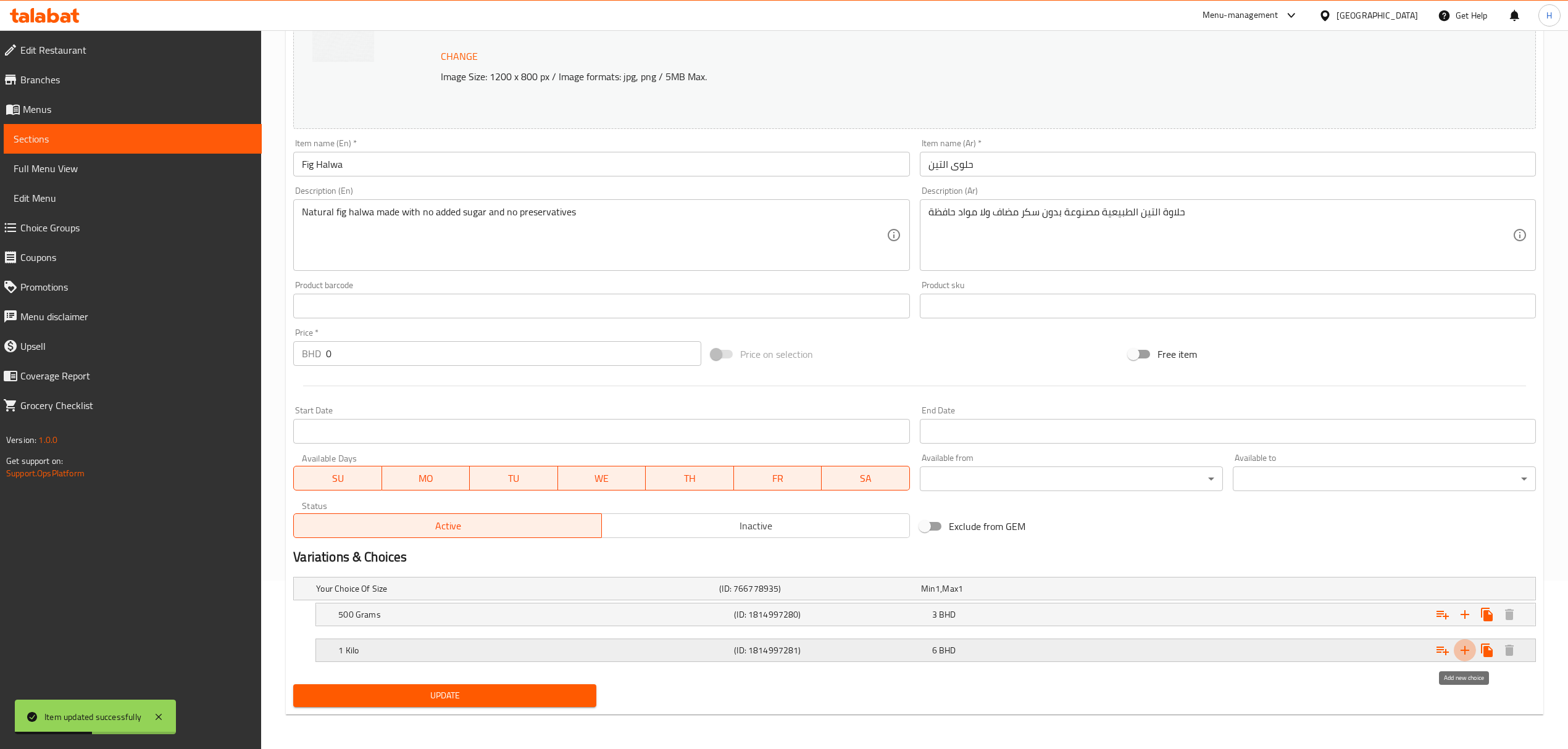
click at [1463, 650] on icon "Expand" at bounding box center [1464, 650] width 9 height 9
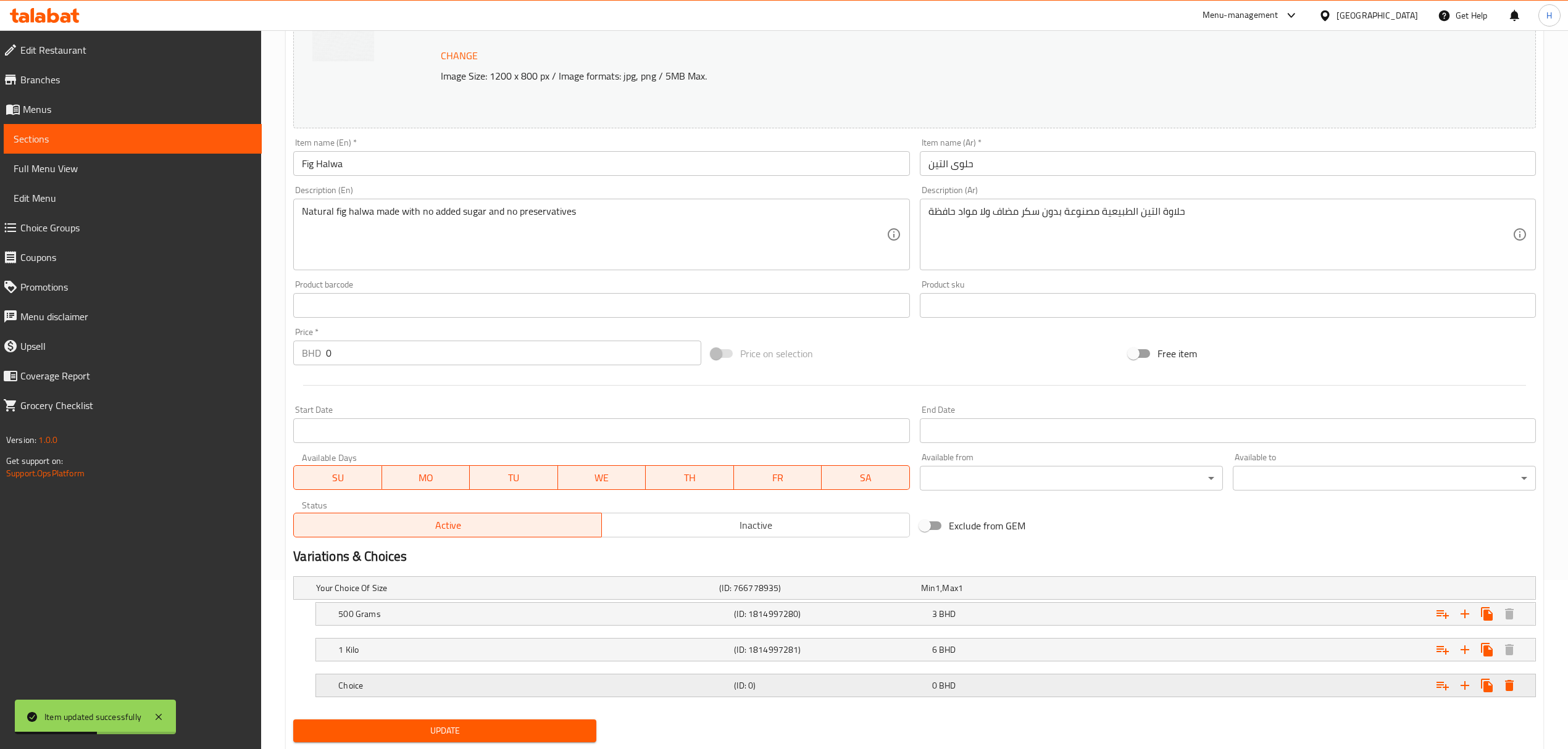
click at [1107, 689] on div "0 BHD" at bounding box center [1028, 685] width 193 height 12
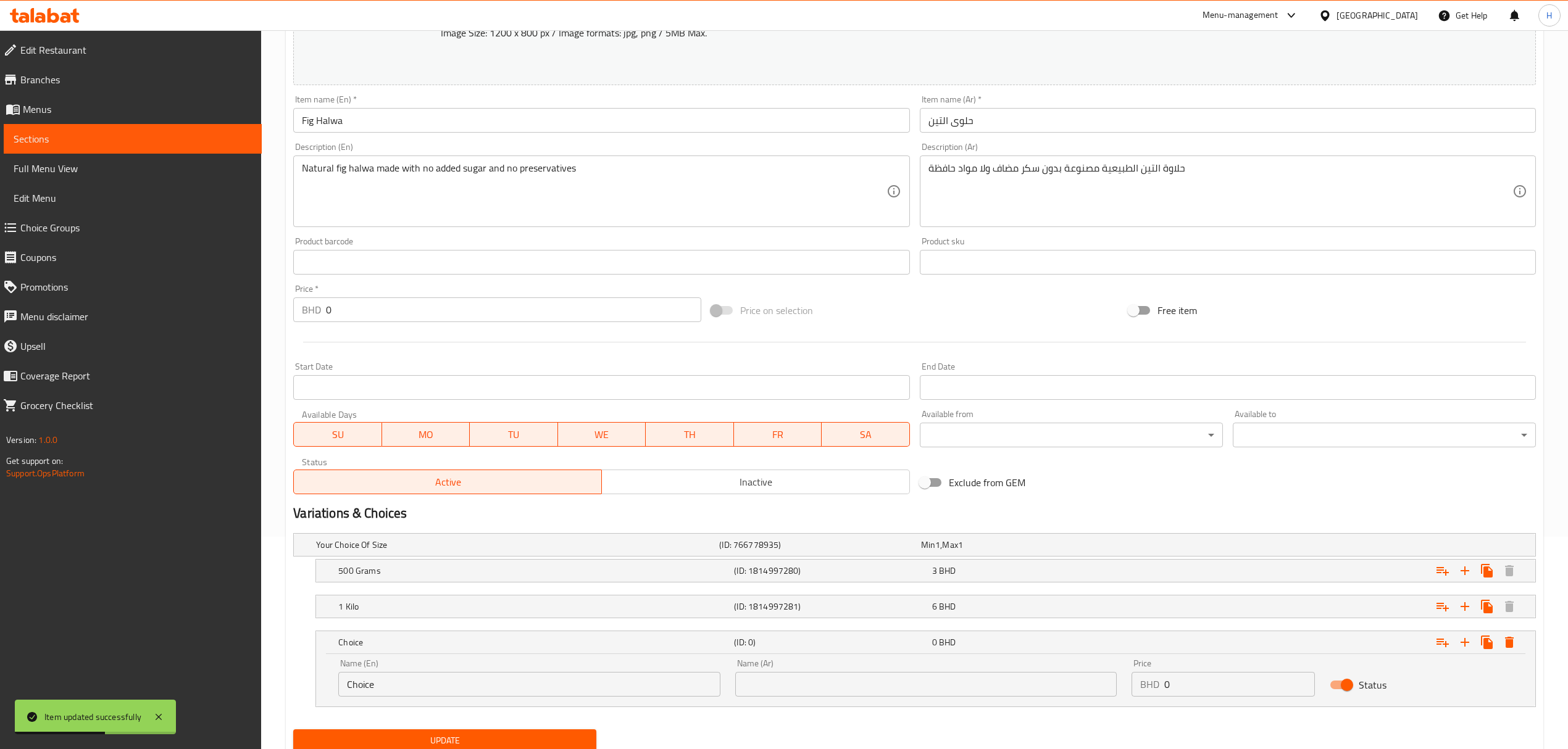
scroll to position [254, 0]
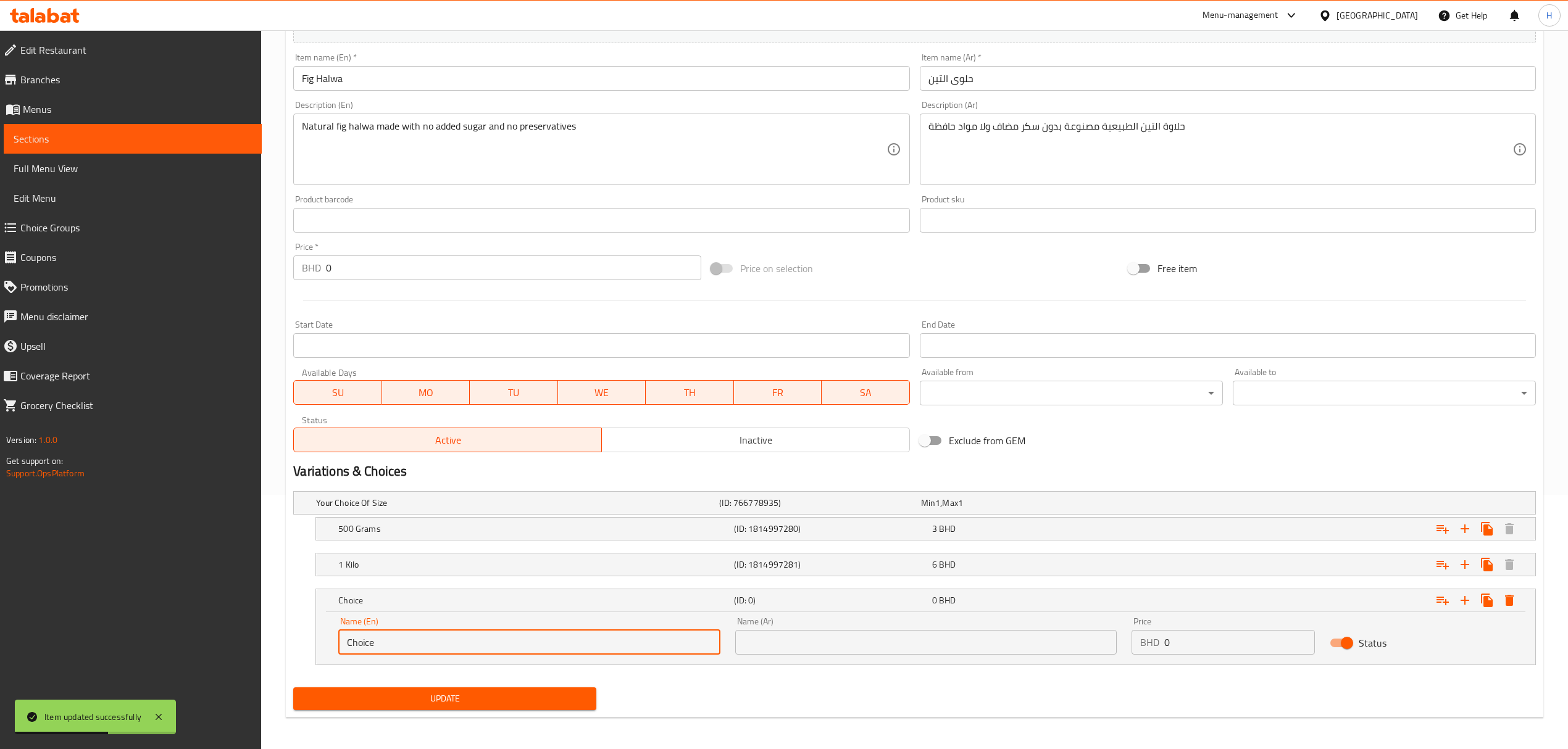
drag, startPoint x: 429, startPoint y: 645, endPoint x: 305, endPoint y: 650, distance: 124.1
click at [302, 652] on div "Choice (ID: 0) 0 BHD Name (En) Choice Name (En) Name (Ar) Name (Ar) Price BHD 0…" at bounding box center [915, 627] width 1242 height 77
paste input "Quarter kilo"
type input "Quarter kilo"
click at [798, 633] on input "text" at bounding box center [925, 642] width 381 height 25
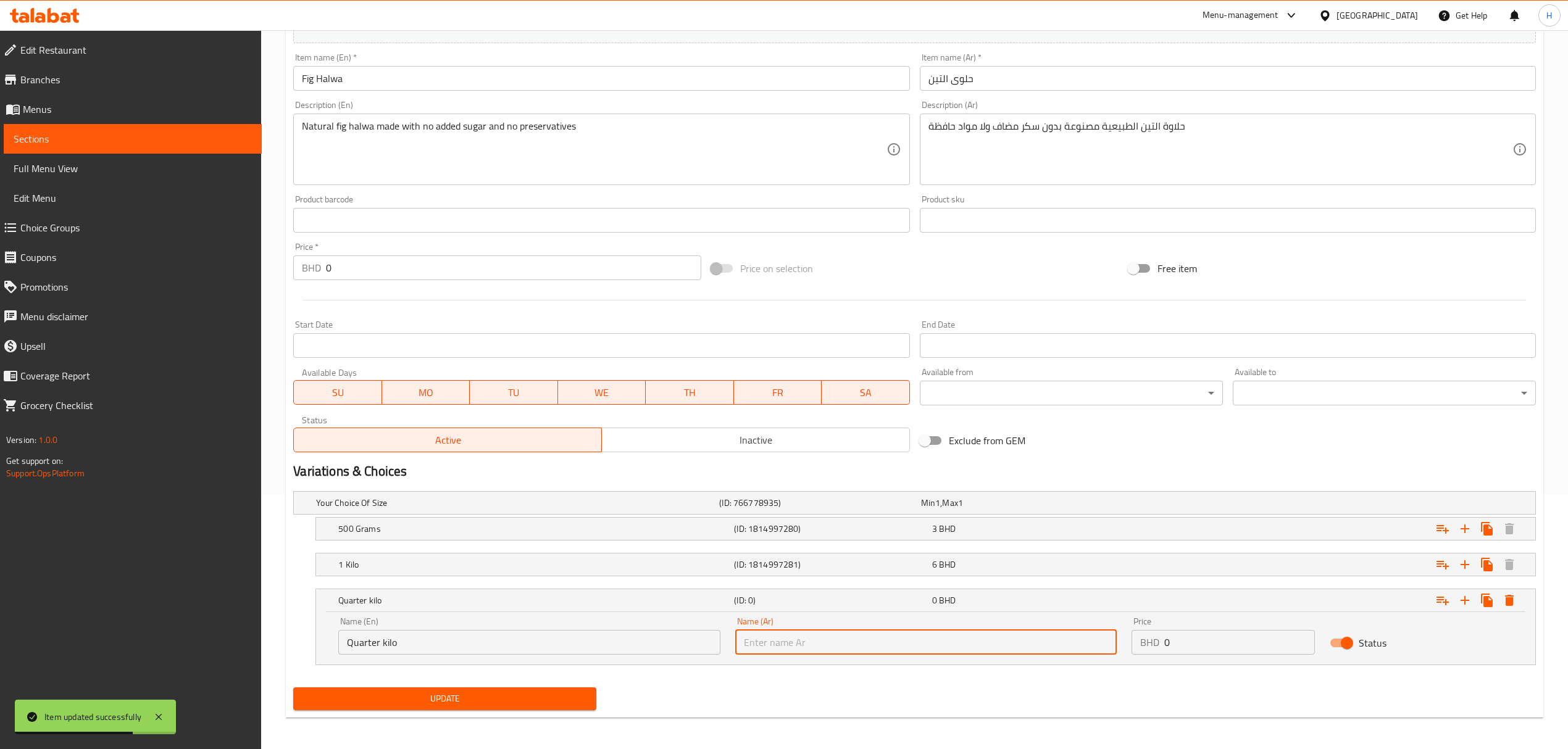
type input "ربع كيلو"
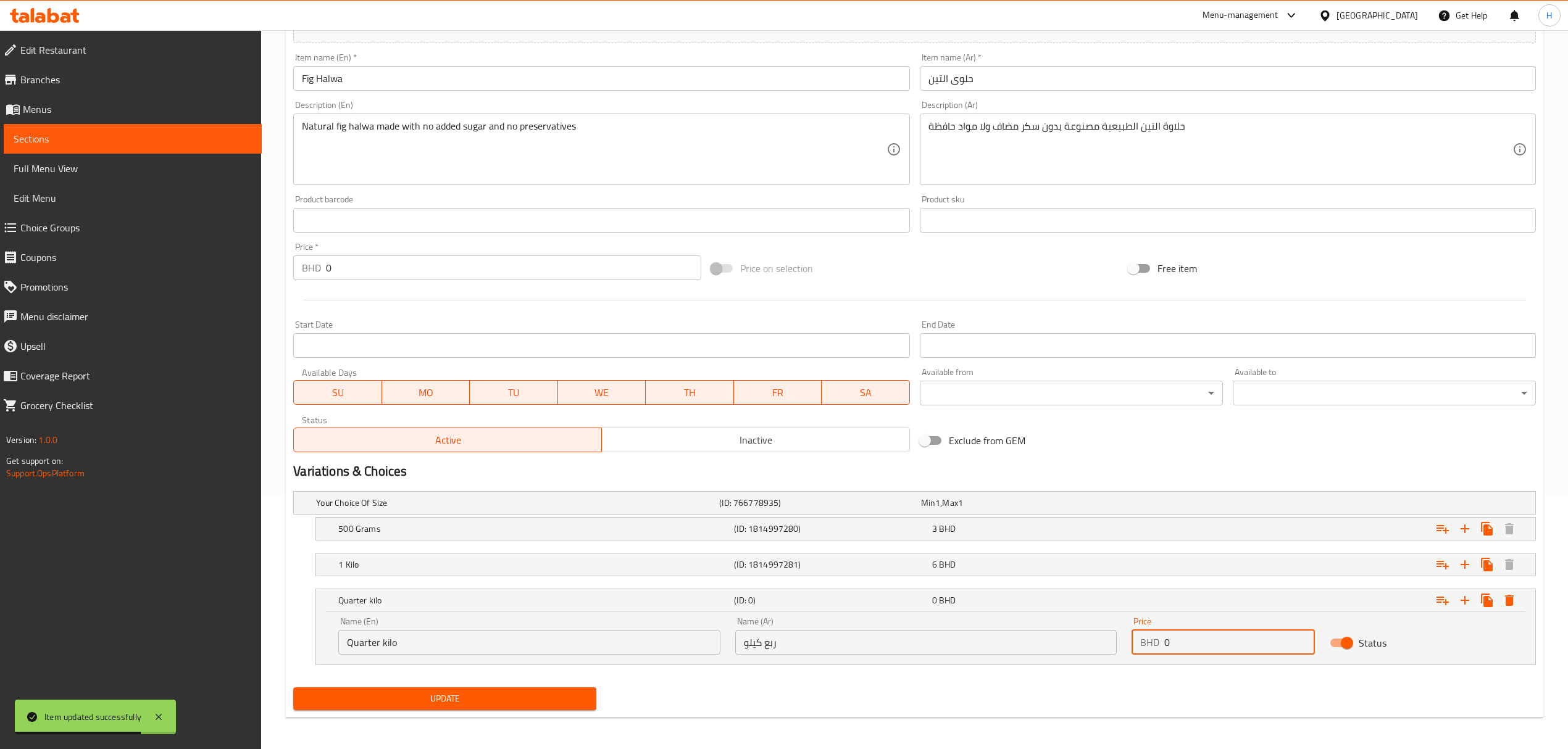
drag, startPoint x: 1281, startPoint y: 640, endPoint x: 935, endPoint y: 670, distance: 347.3
click at [935, 671] on div "Your Choice Of Size (ID: 766778935) Min 1 , Max 1 Name (En) Your Choice Of Size…" at bounding box center [915, 585] width 1252 height 197
type input "1.8"
click at [524, 677] on nav at bounding box center [915, 672] width 1242 height 10
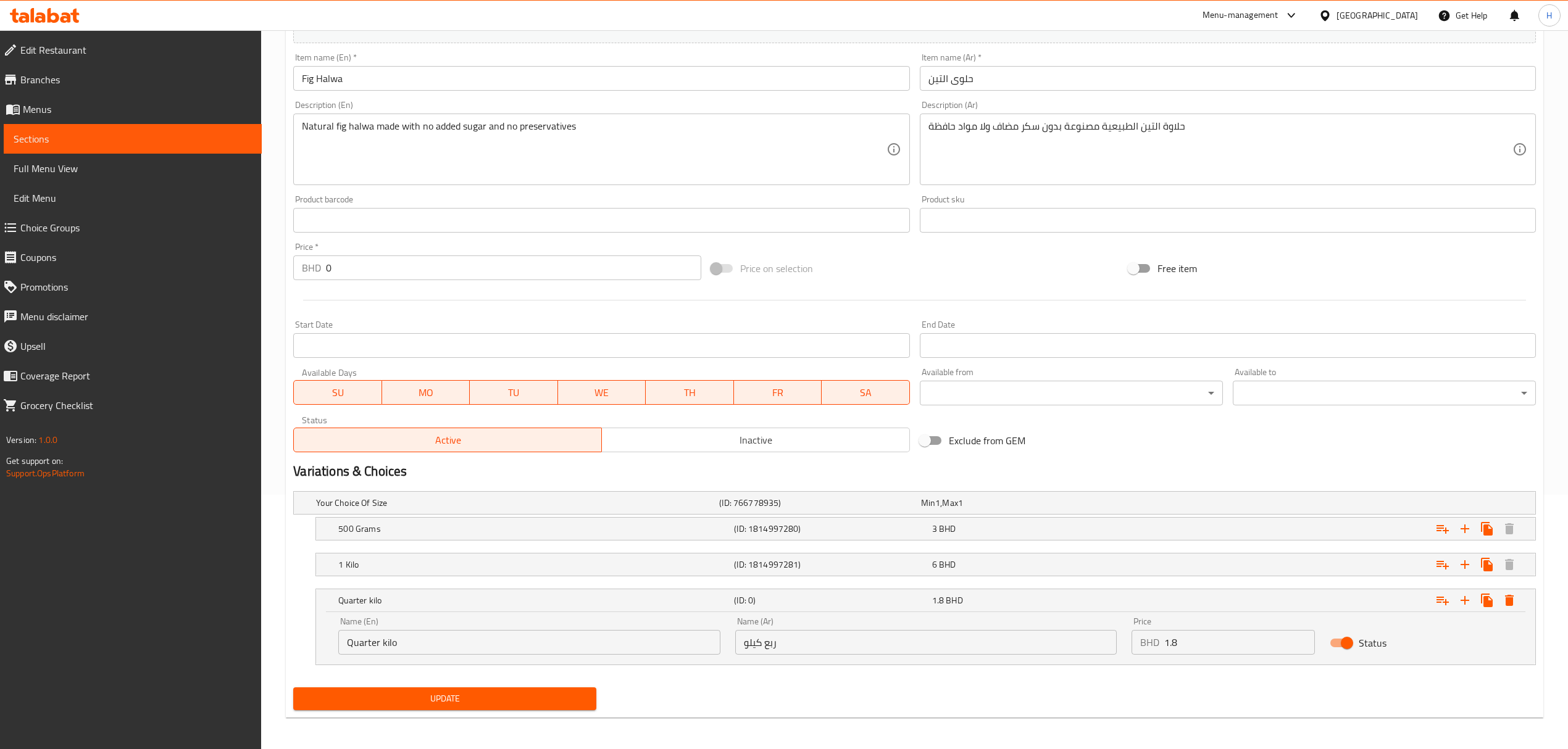
click at [529, 692] on button "Update" at bounding box center [445, 698] width 303 height 23
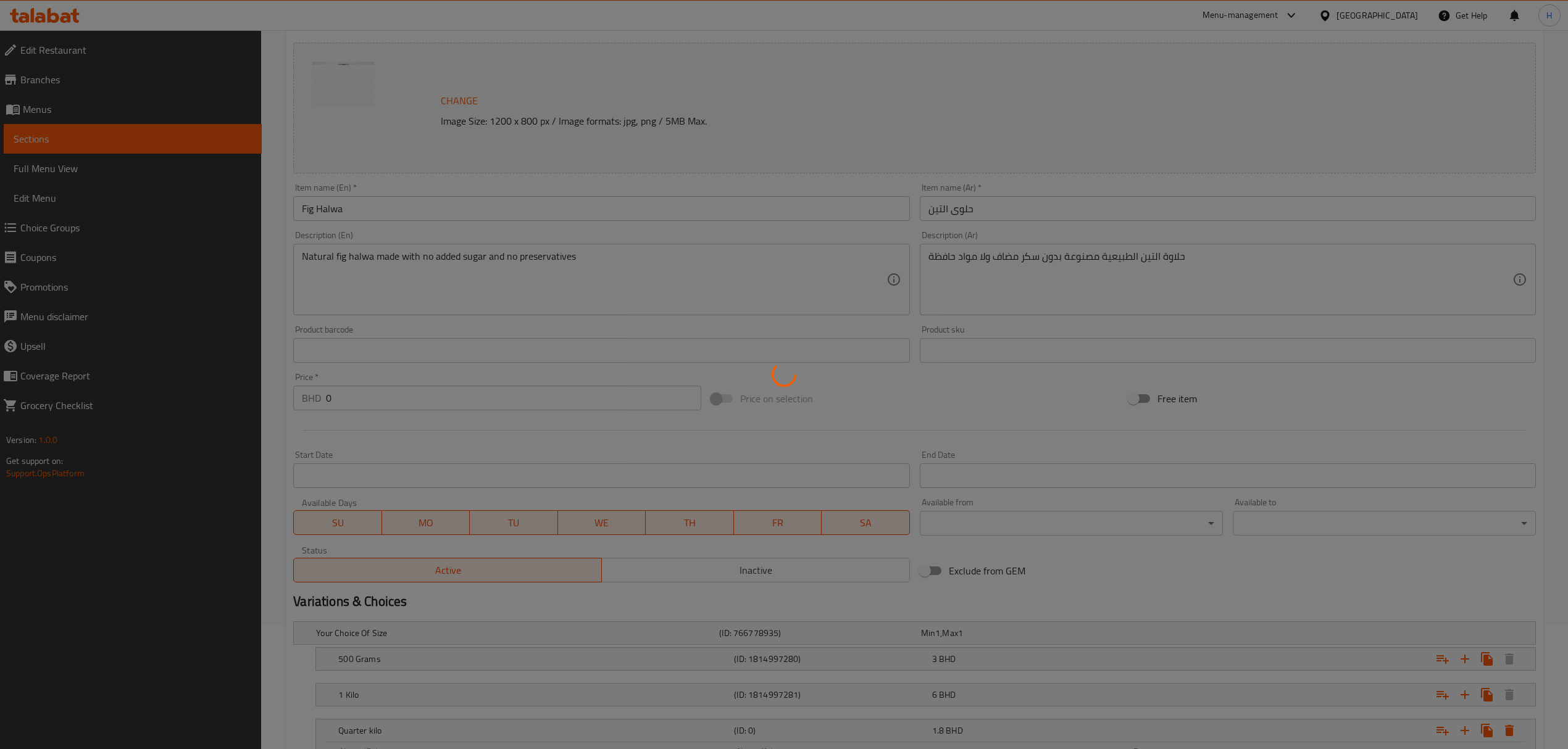
scroll to position [0, 0]
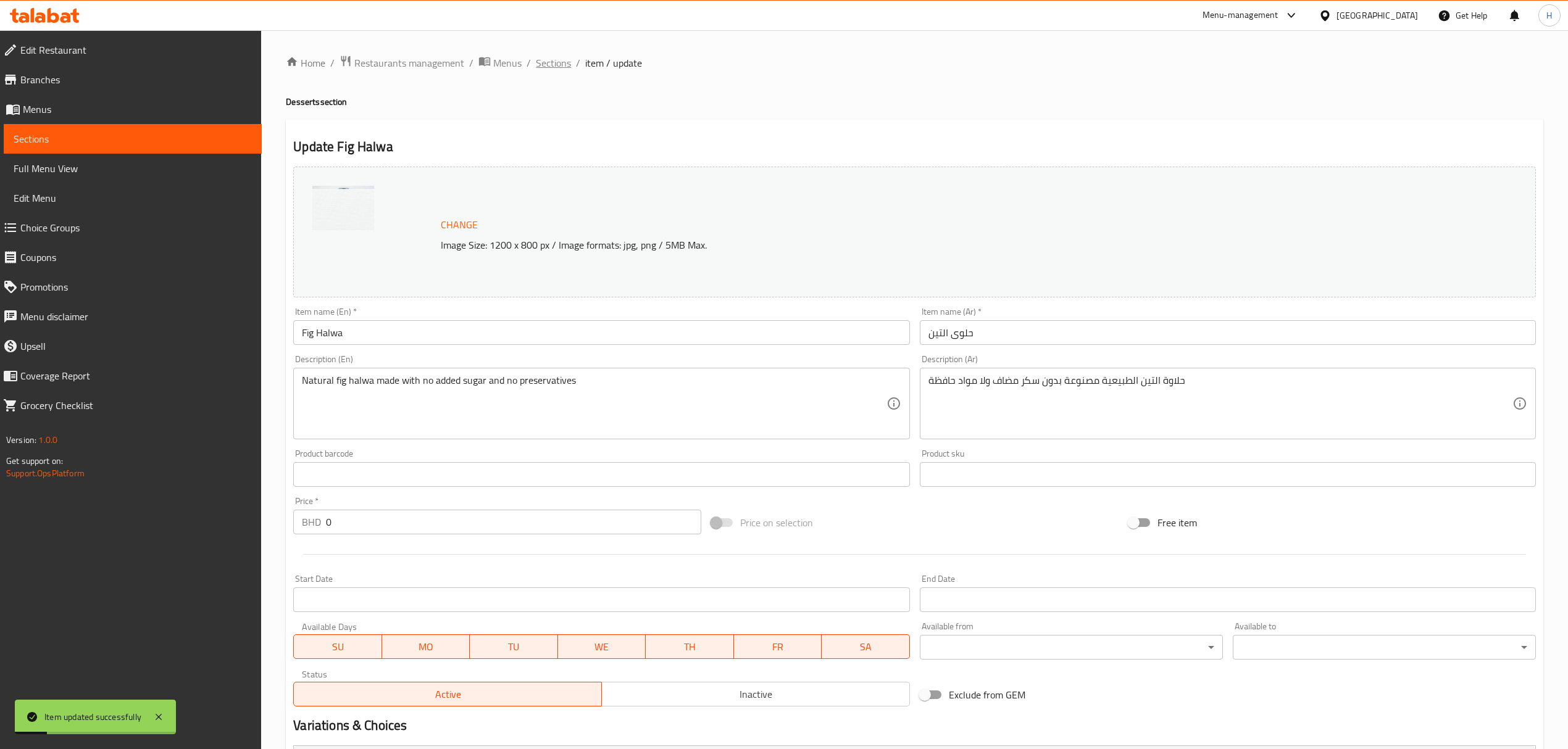
click at [545, 60] on span "Sections" at bounding box center [554, 63] width 35 height 14
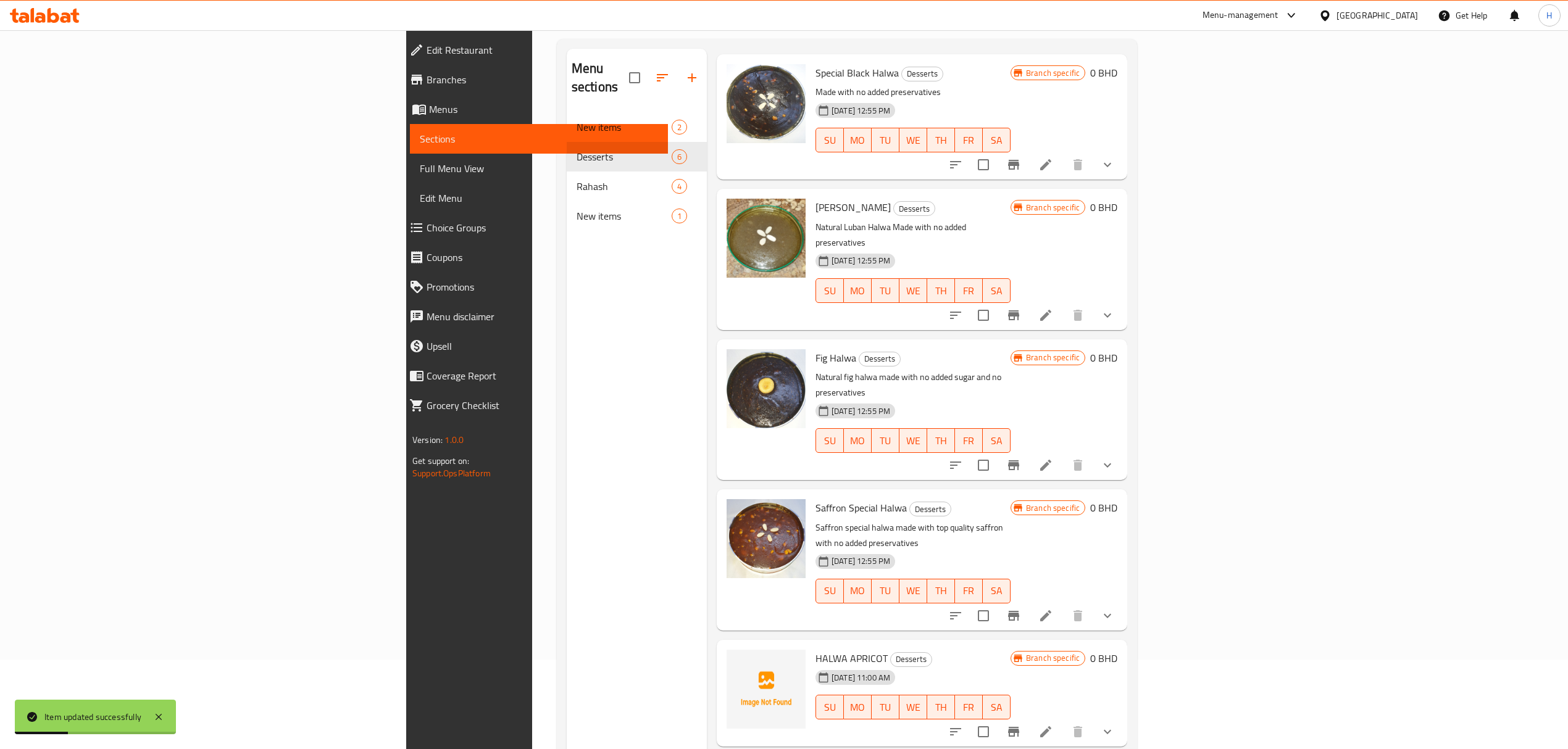
scroll to position [173, 0]
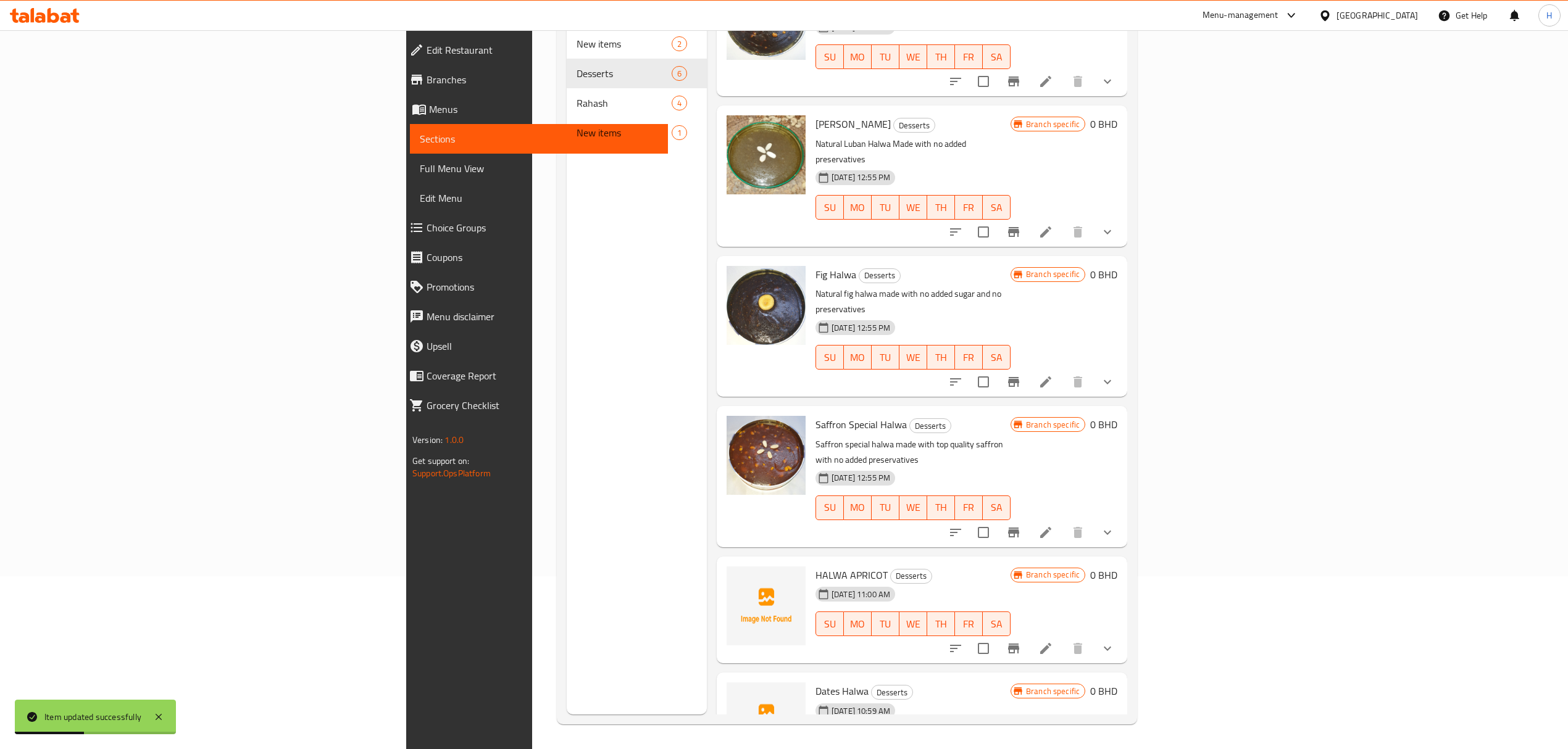
click at [1053, 525] on icon at bounding box center [1045, 532] width 15 height 14
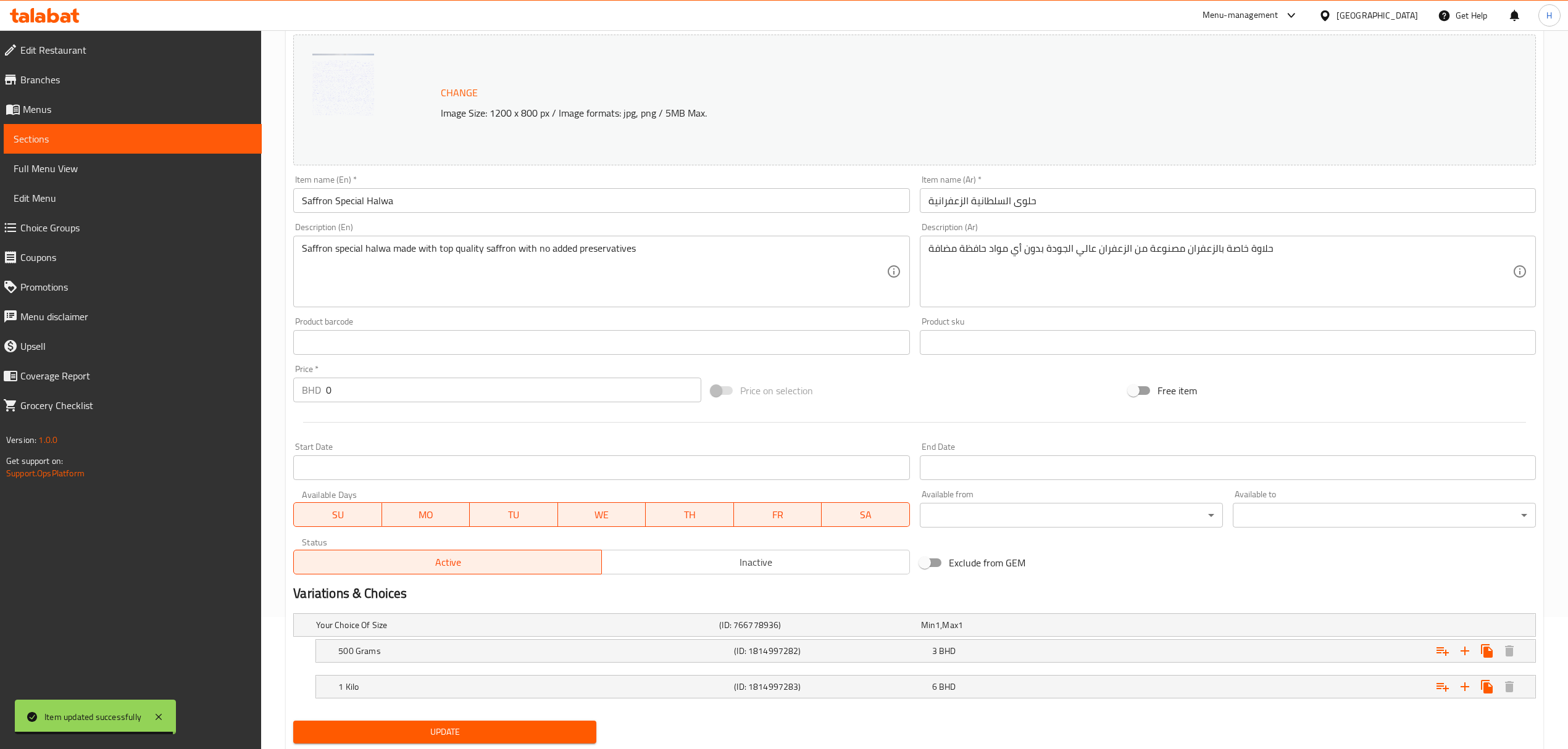
scroll to position [169, 0]
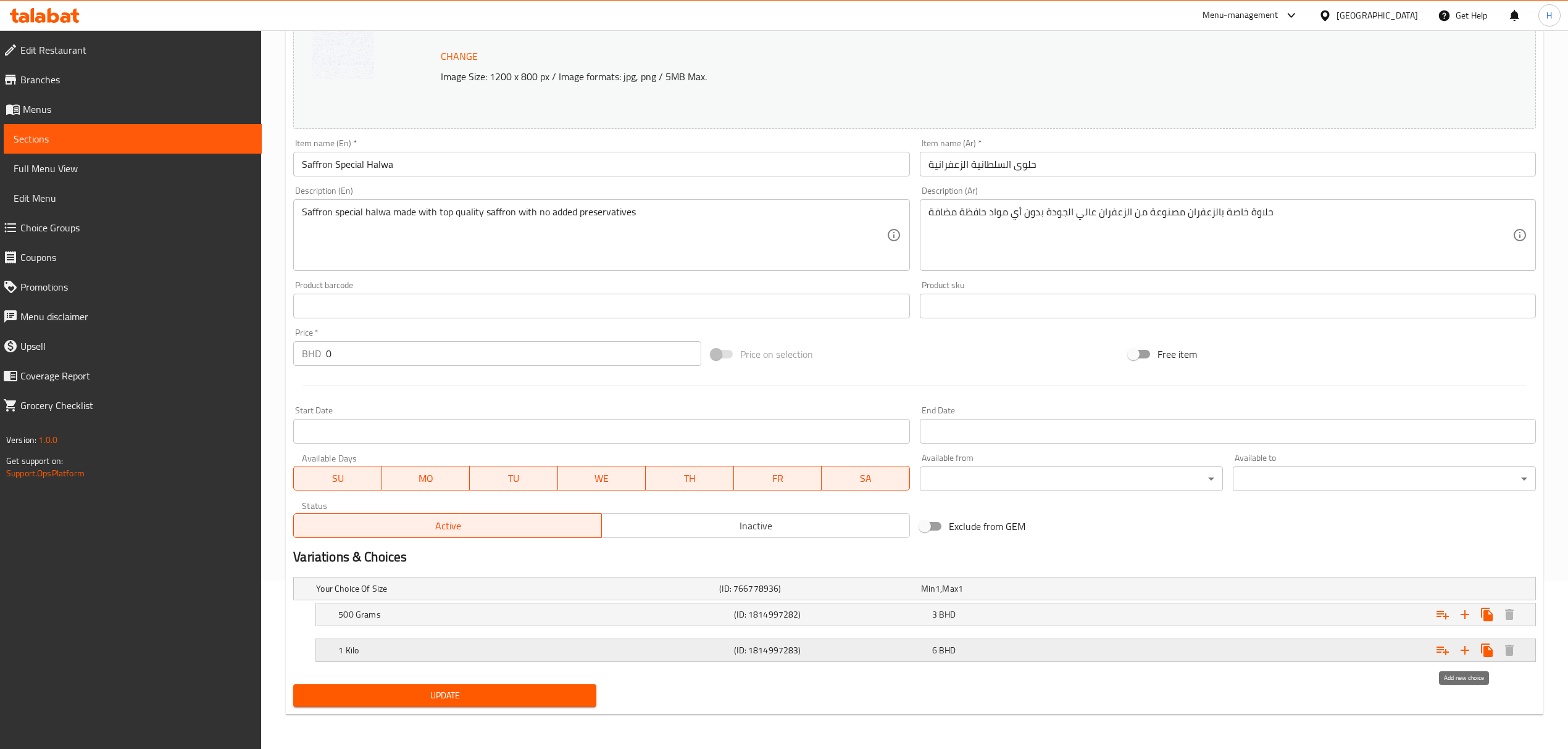
drag, startPoint x: 1458, startPoint y: 652, endPoint x: 1369, endPoint y: 649, distance: 89.1
click at [1460, 655] on icon "Expand" at bounding box center [1465, 650] width 15 height 14
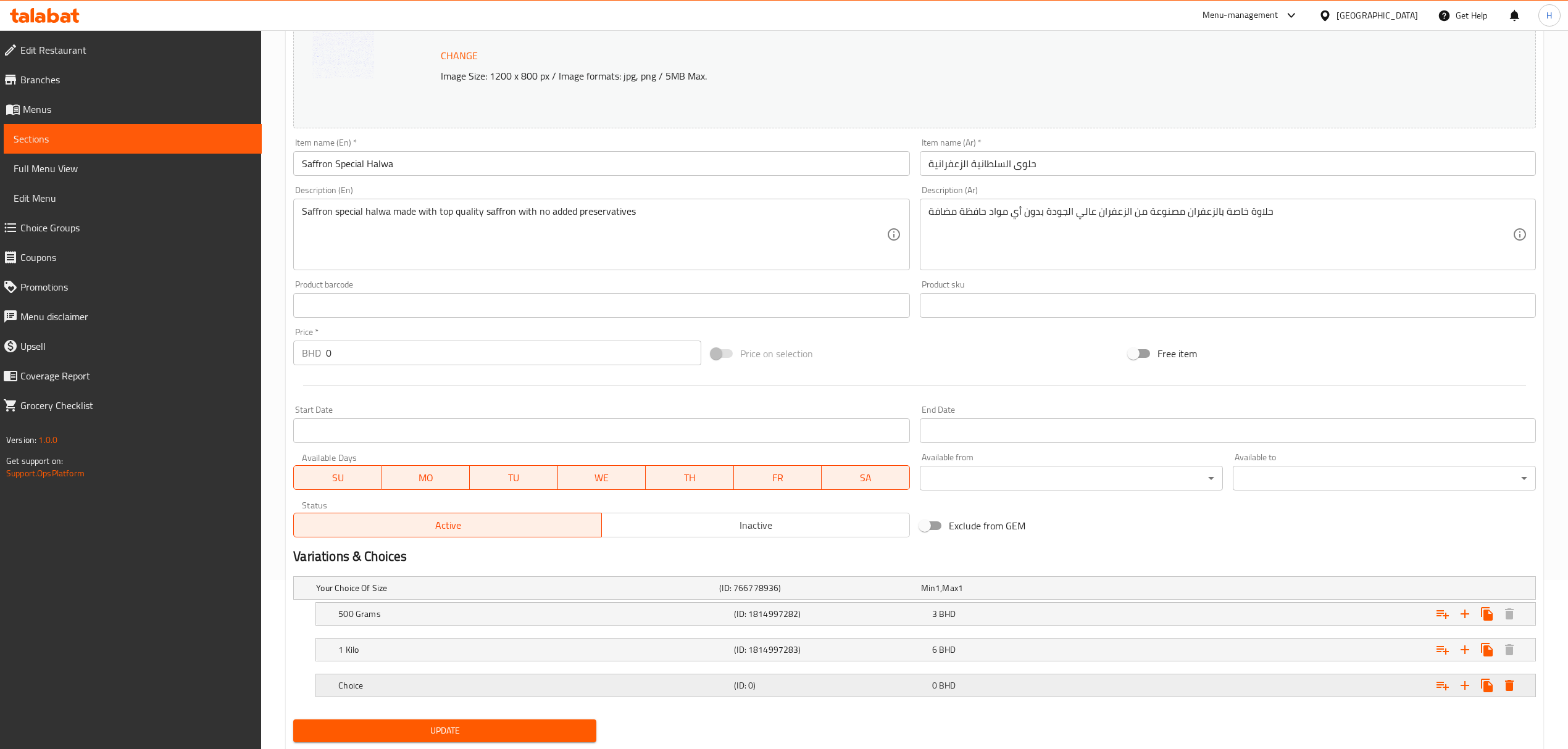
click at [995, 686] on div "0 BHD" at bounding box center [1028, 685] width 193 height 12
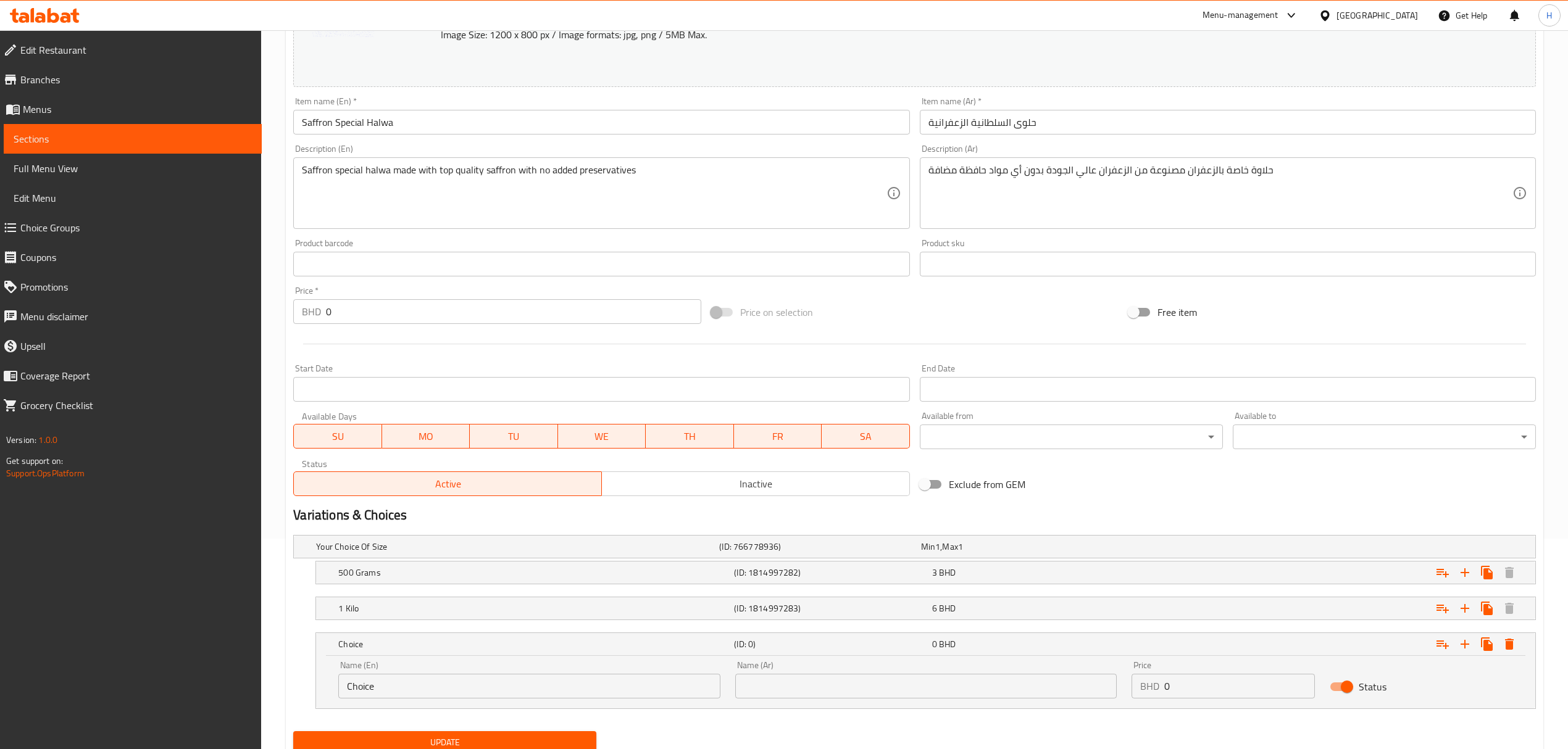
scroll to position [257, 0]
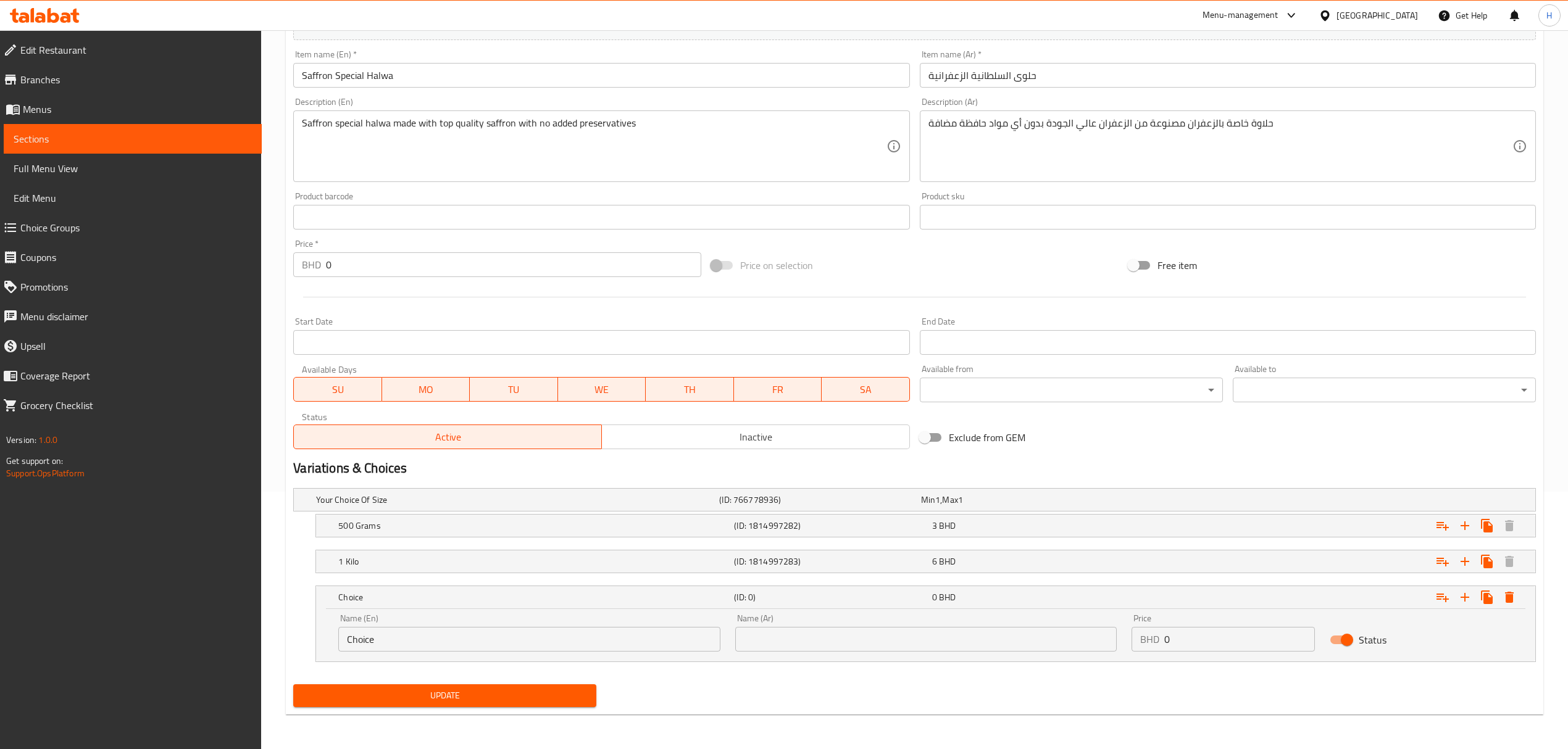
drag, startPoint x: 260, startPoint y: 664, endPoint x: 289, endPoint y: 652, distance: 31.4
click at [263, 661] on div "Home / Restaurants management / Menus / Sections / item / update Desserts secti…" at bounding box center [915, 261] width 1307 height 976
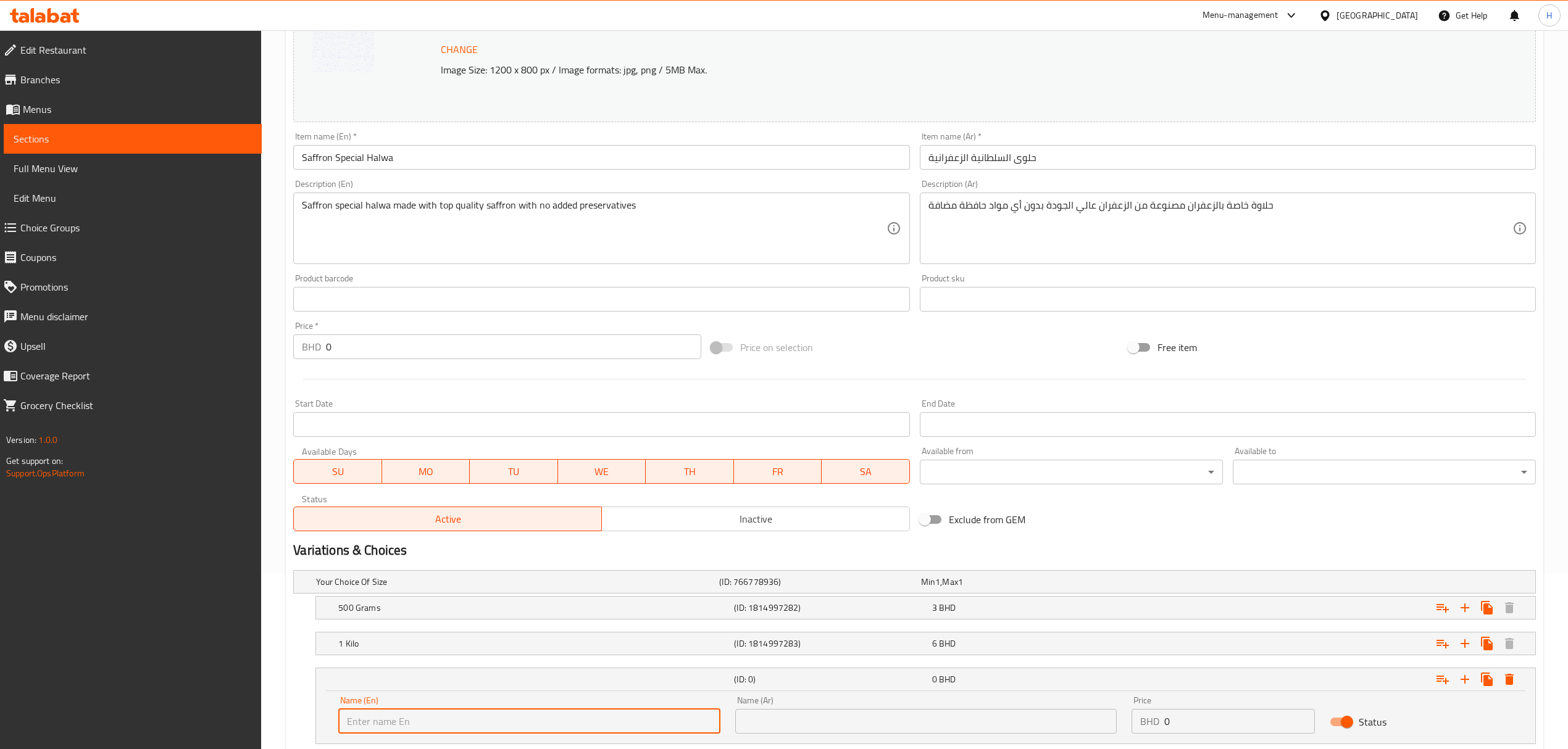
click at [375, 640] on h5 "1 Kilo" at bounding box center [533, 643] width 391 height 12
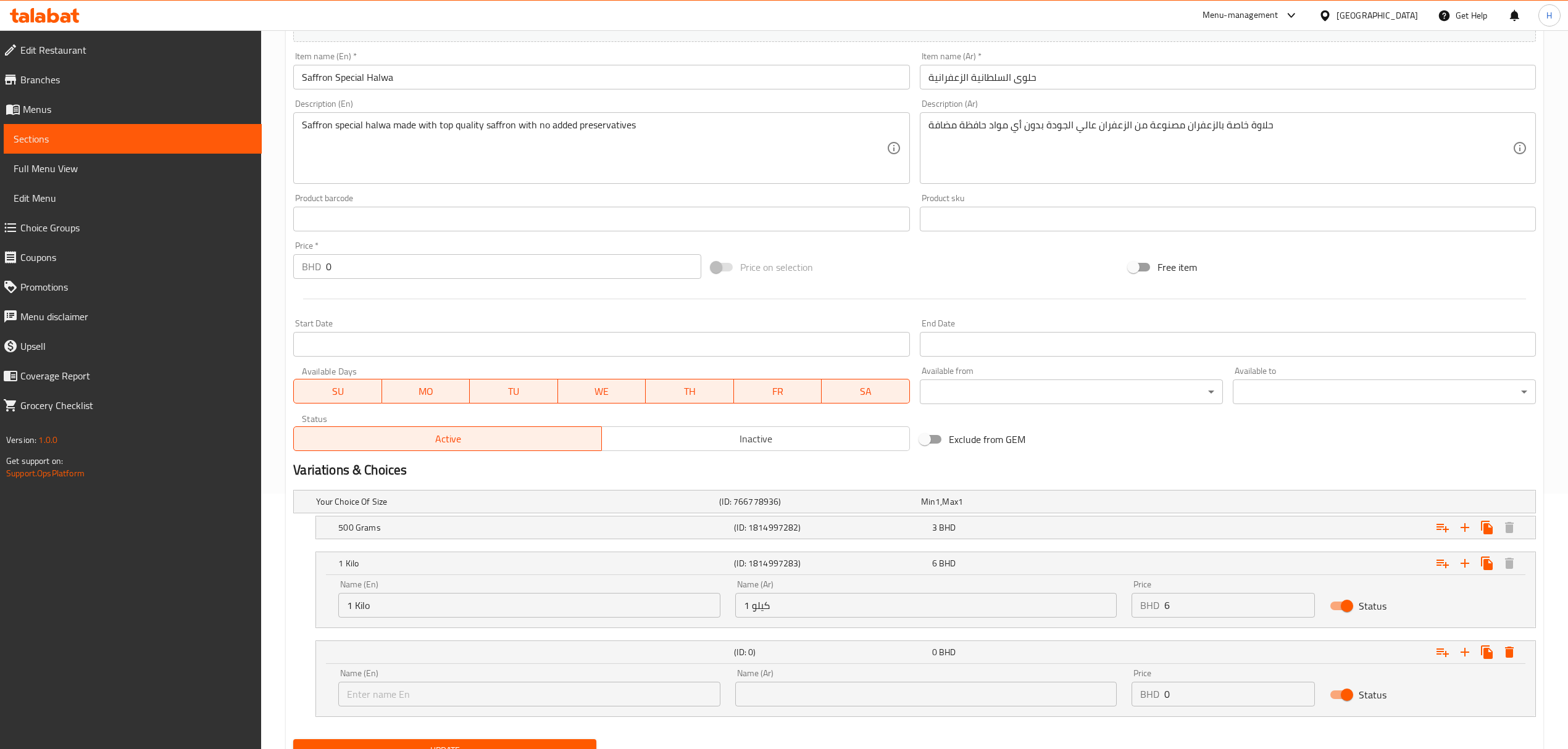
scroll to position [312, 0]
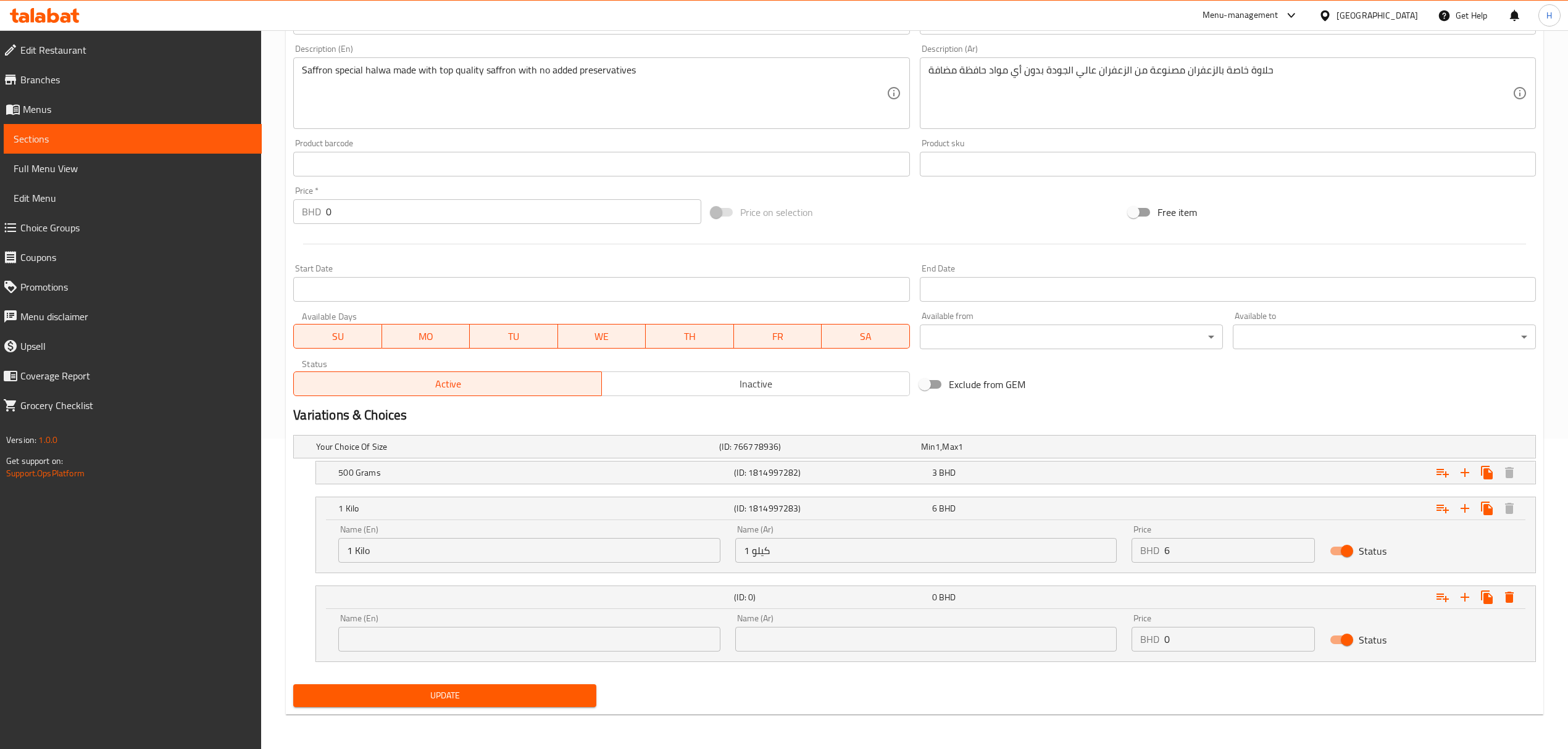
click at [379, 628] on input "text" at bounding box center [529, 639] width 381 height 25
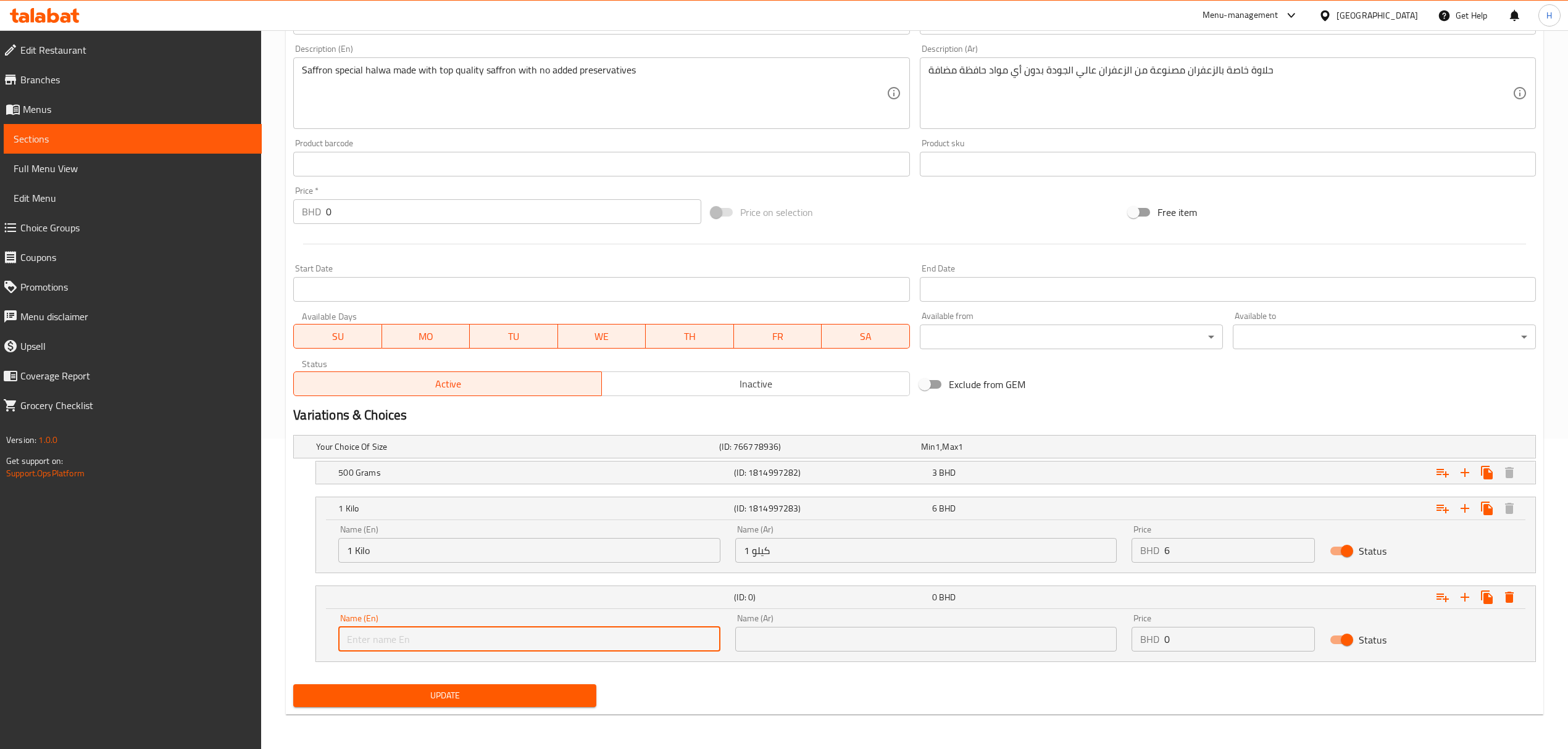
type input "Quarter kilo"
click at [939, 644] on input "text" at bounding box center [925, 639] width 381 height 25
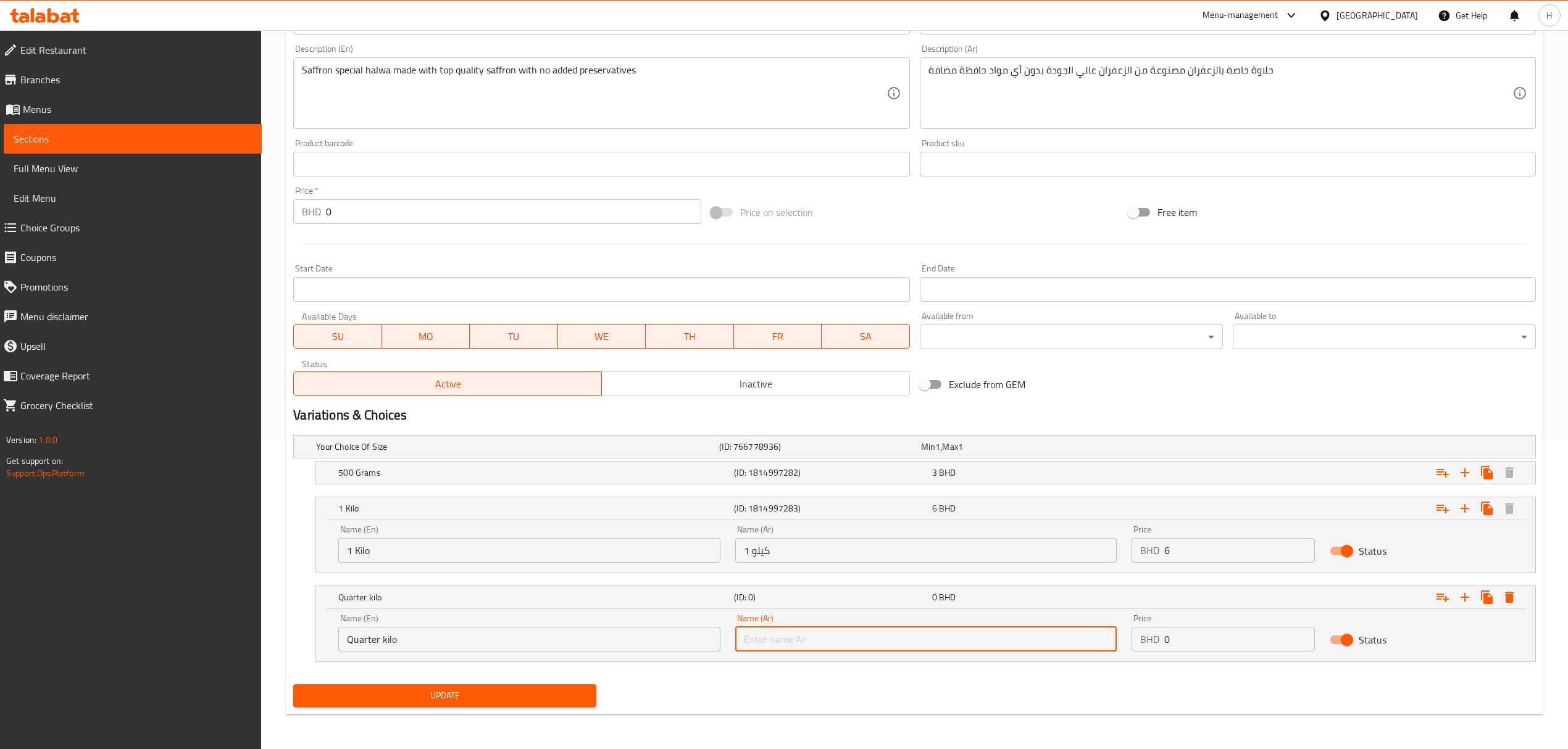
type input "ربع كيلو"
click at [1056, 647] on div "Name (En) Quarter kilo Name (En) Name (Ar) ربع كيلو Name (Ar) Price BHD 0 Price…" at bounding box center [926, 632] width 1189 height 52
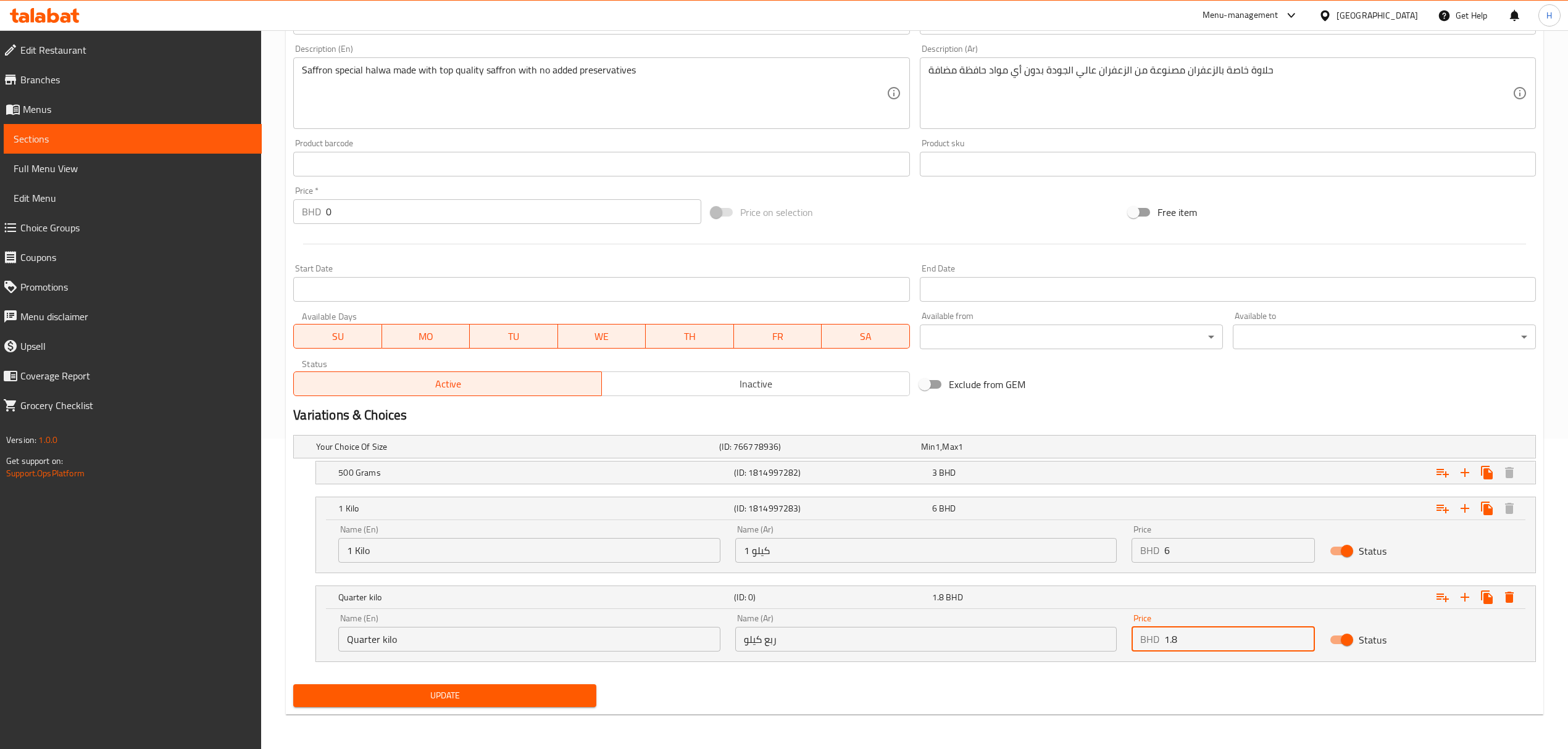
type input "1.8"
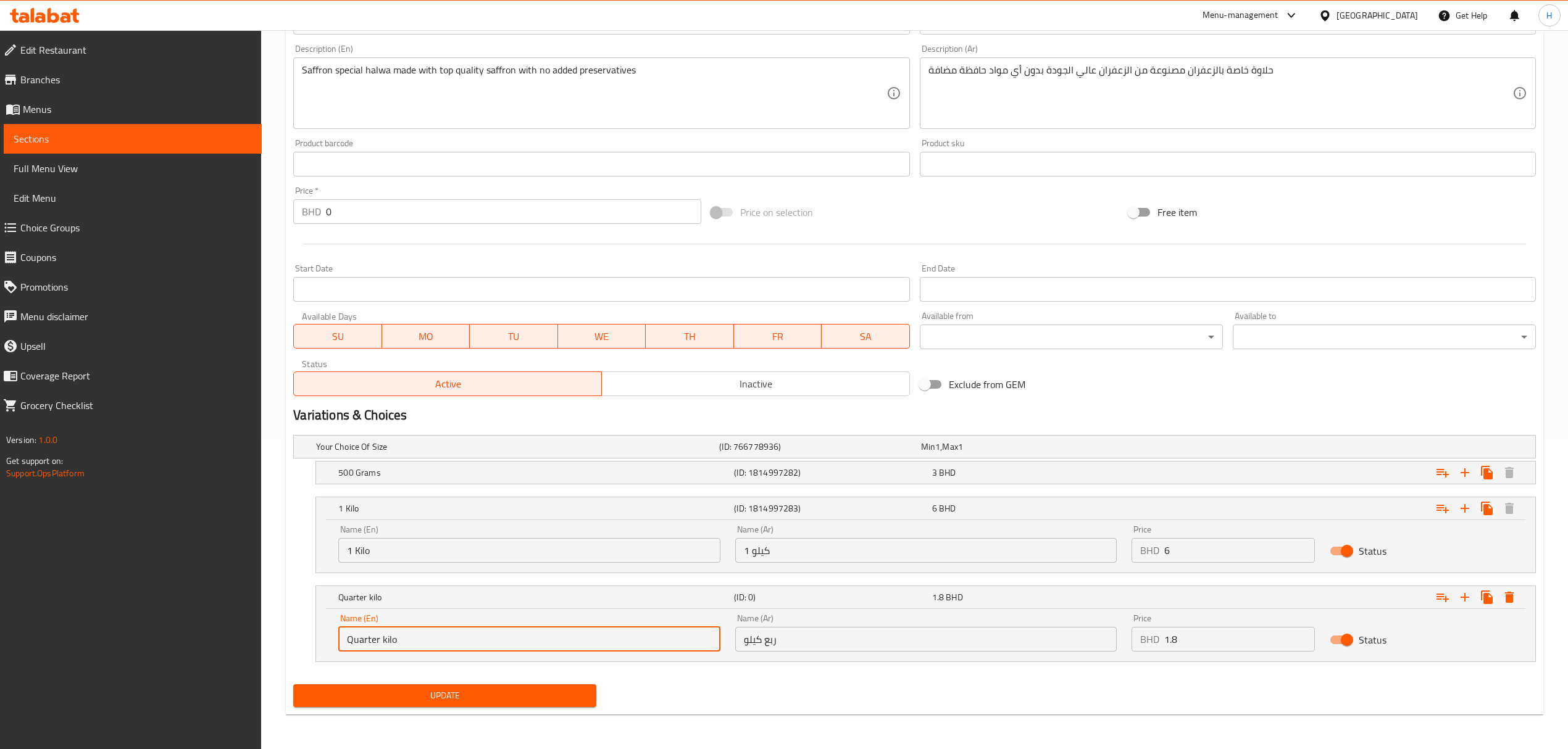
drag, startPoint x: 399, startPoint y: 628, endPoint x: 288, endPoint y: 640, distance: 111.6
click at [288, 640] on div "Your Choice Of Size (ID: 766778936) Min 1 , Max 1 Name (En) Your Choice Of Size…" at bounding box center [915, 554] width 1252 height 249
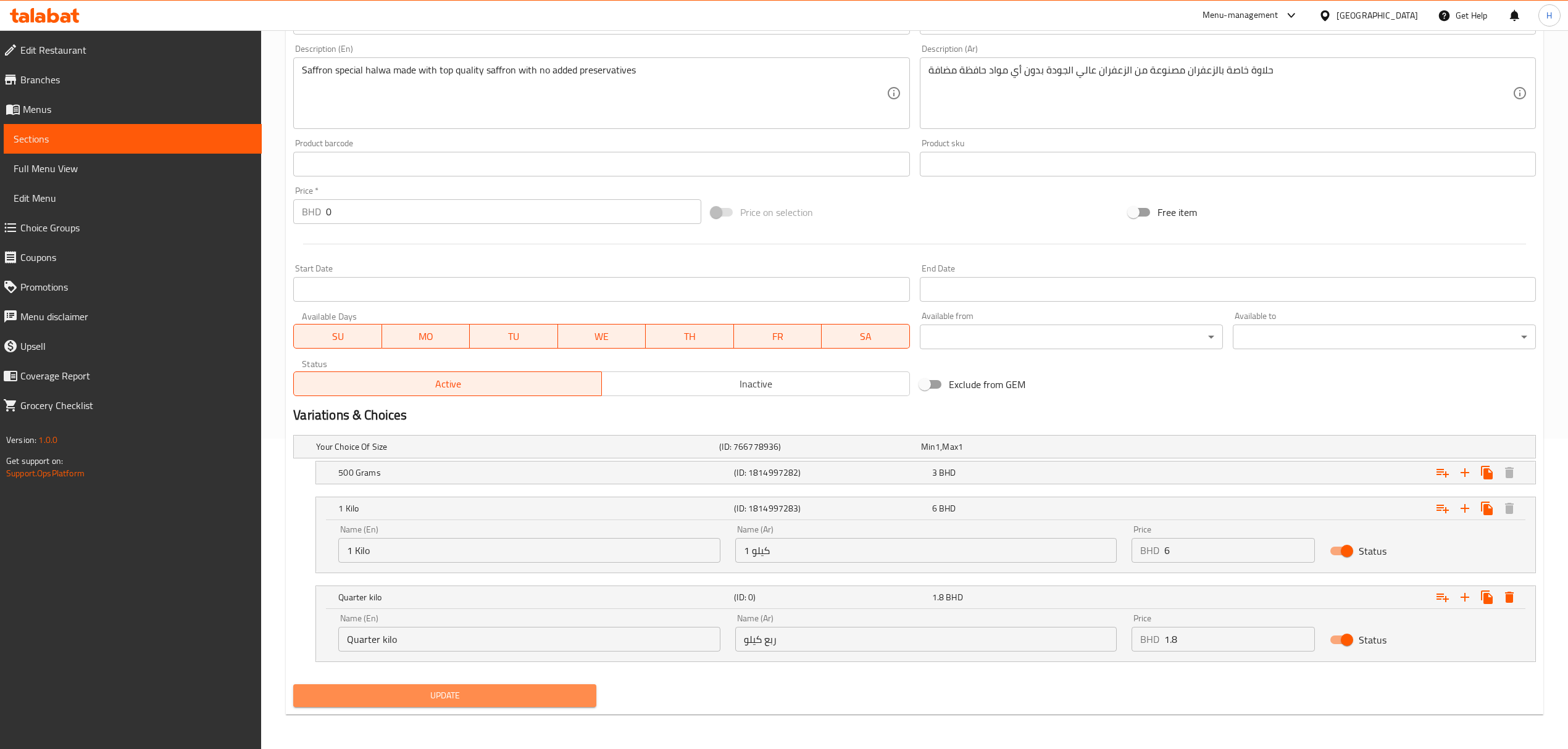
click at [429, 692] on span "Update" at bounding box center [445, 695] width 284 height 15
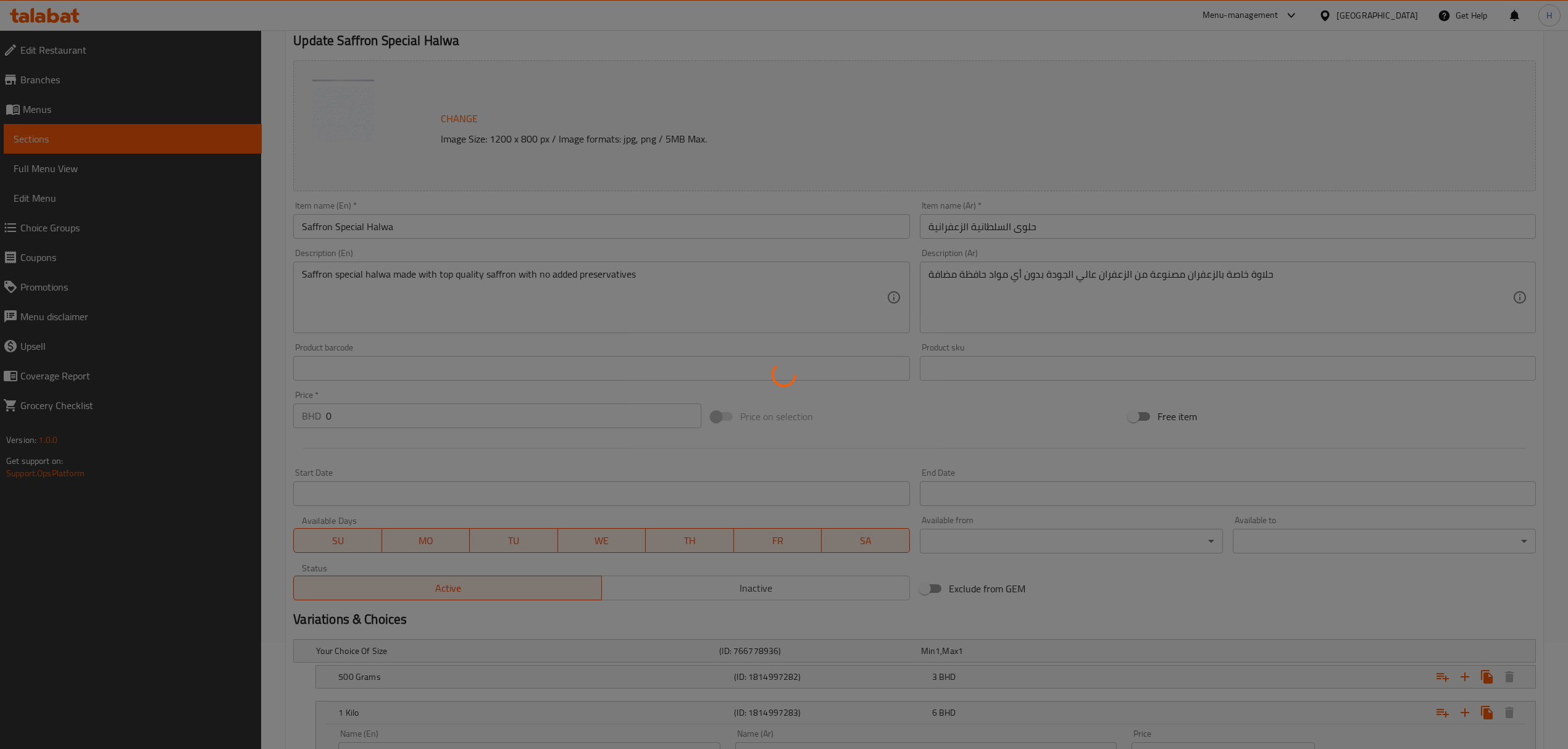
scroll to position [0, 0]
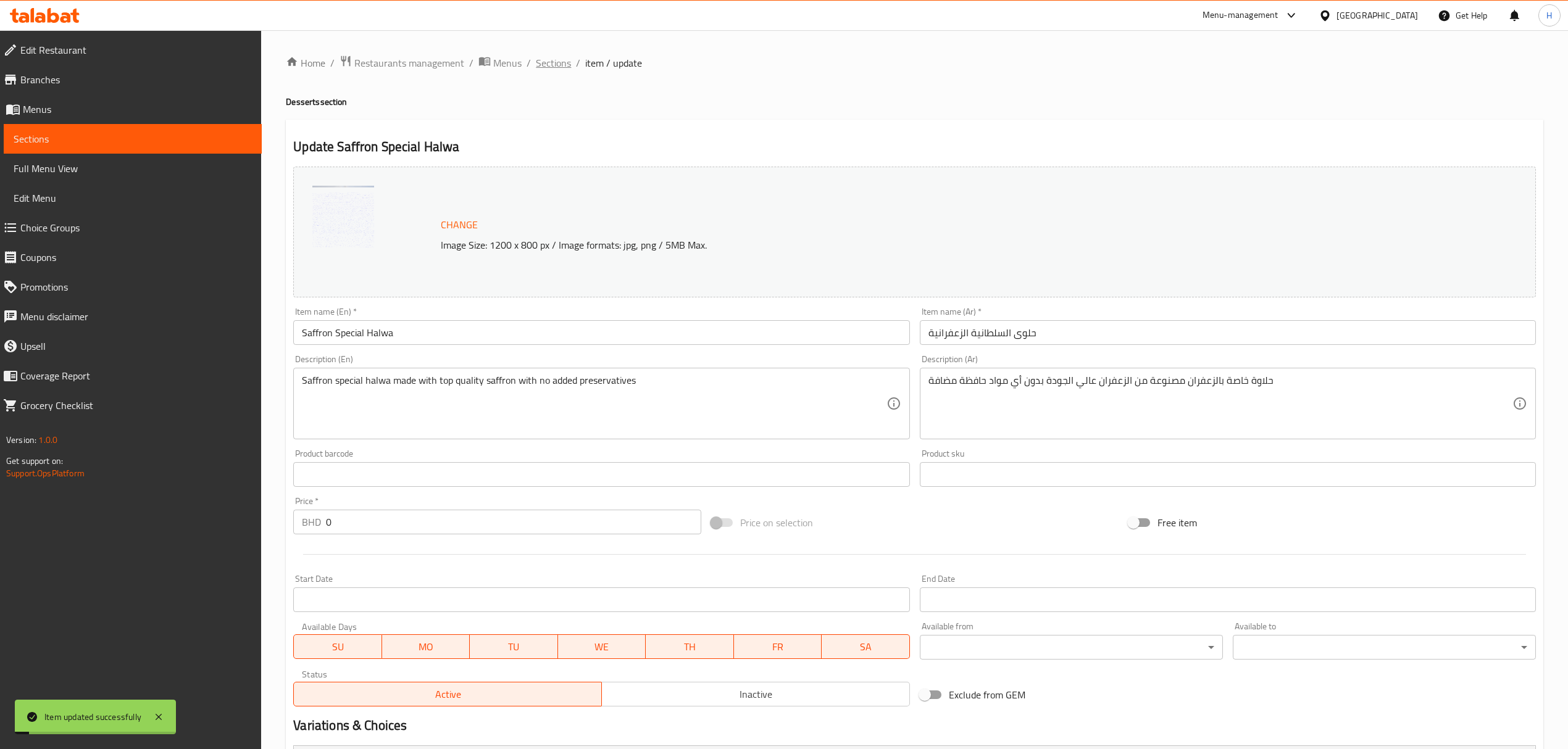
click at [554, 56] on span "Sections" at bounding box center [554, 63] width 35 height 14
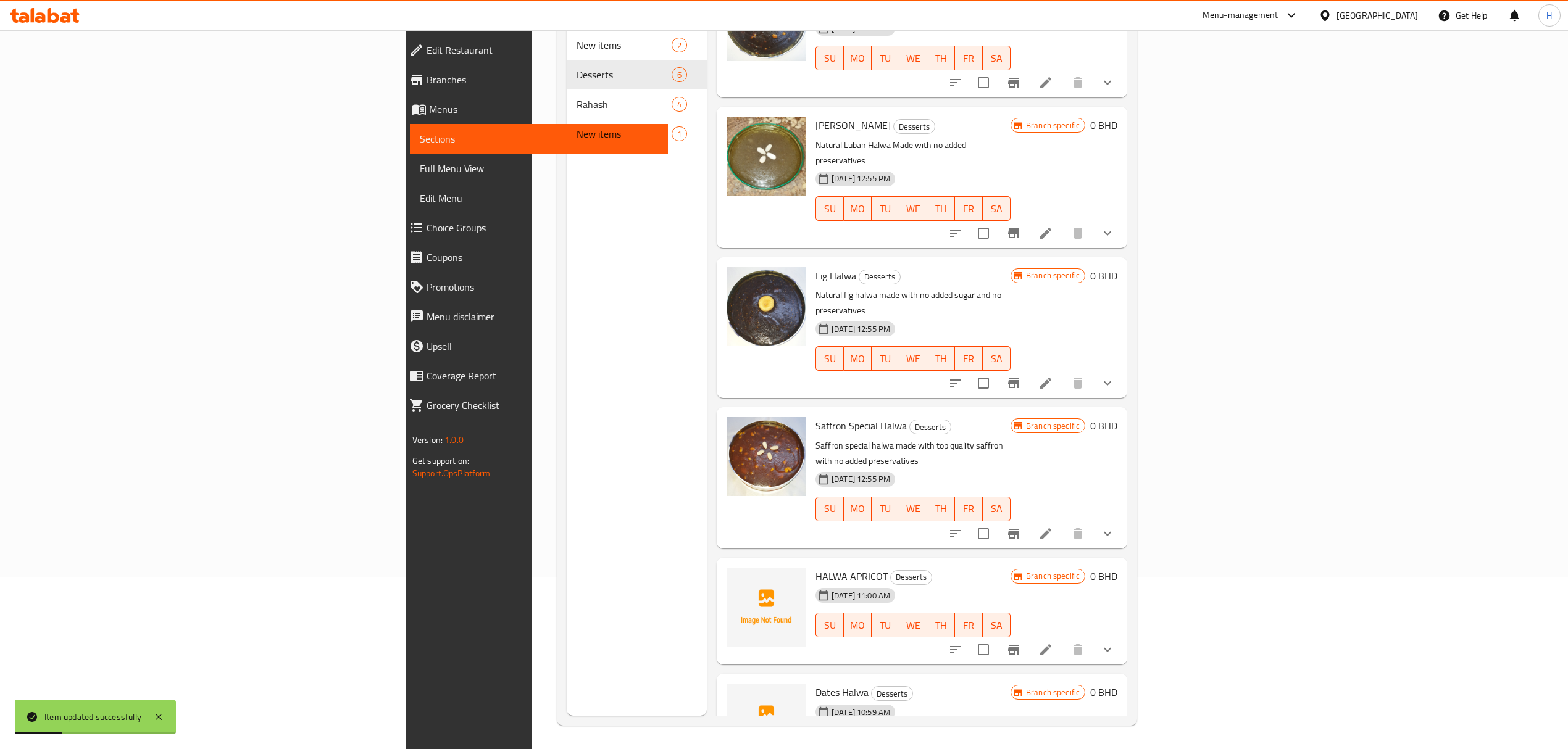
scroll to position [173, 0]
click at [1053, 641] on icon at bounding box center [1045, 648] width 15 height 14
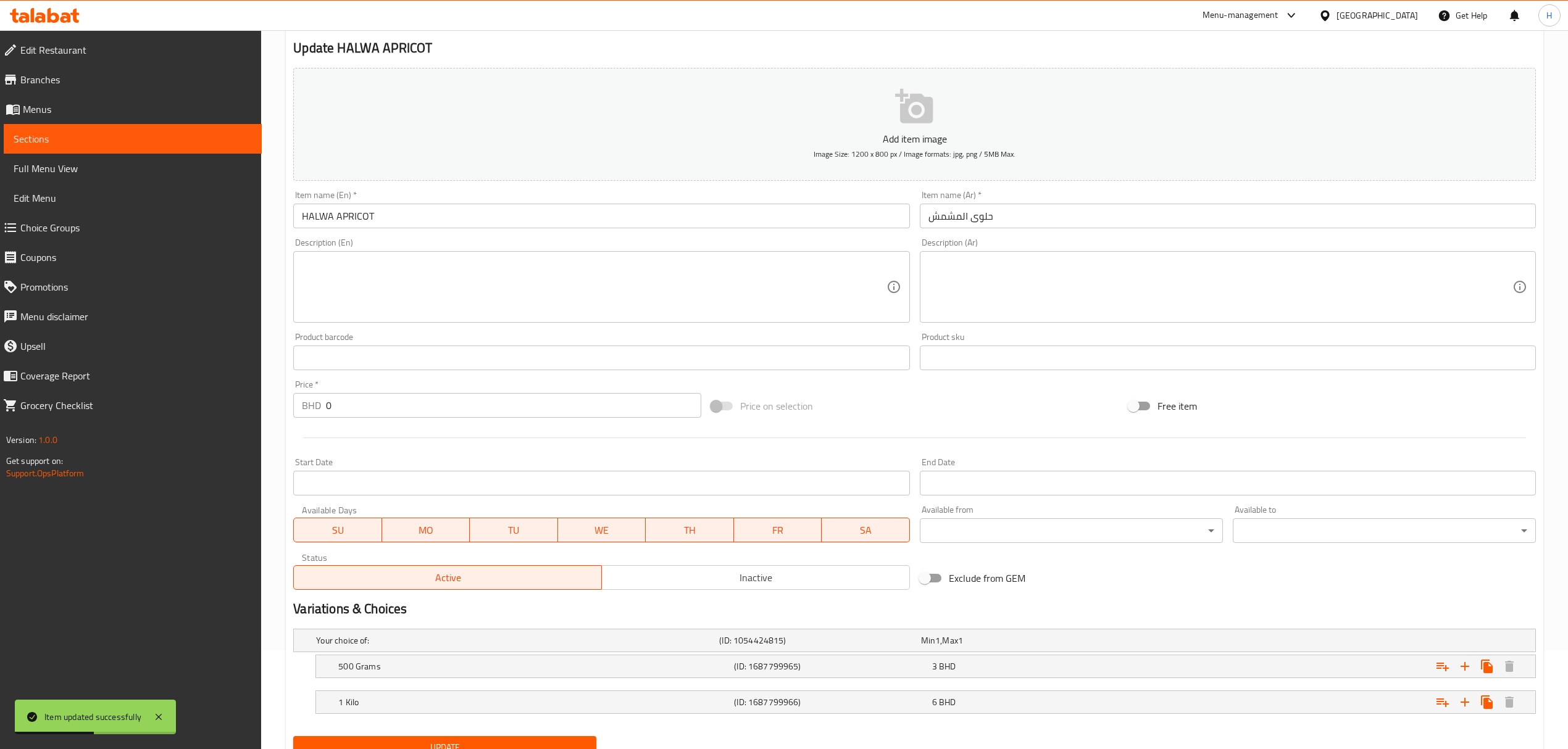
scroll to position [151, 0]
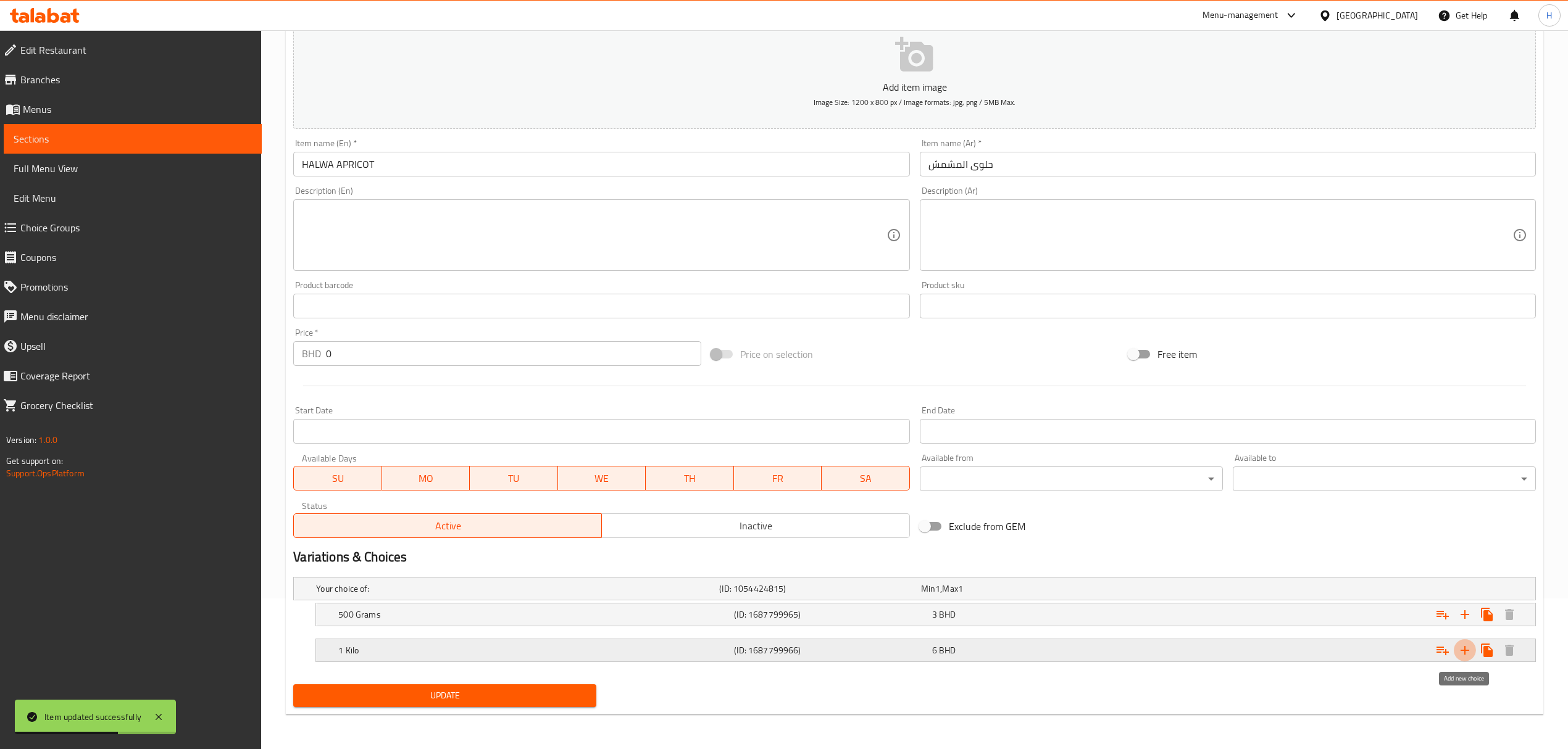
click at [1472, 642] on button "Expand" at bounding box center [1465, 651] width 23 height 23
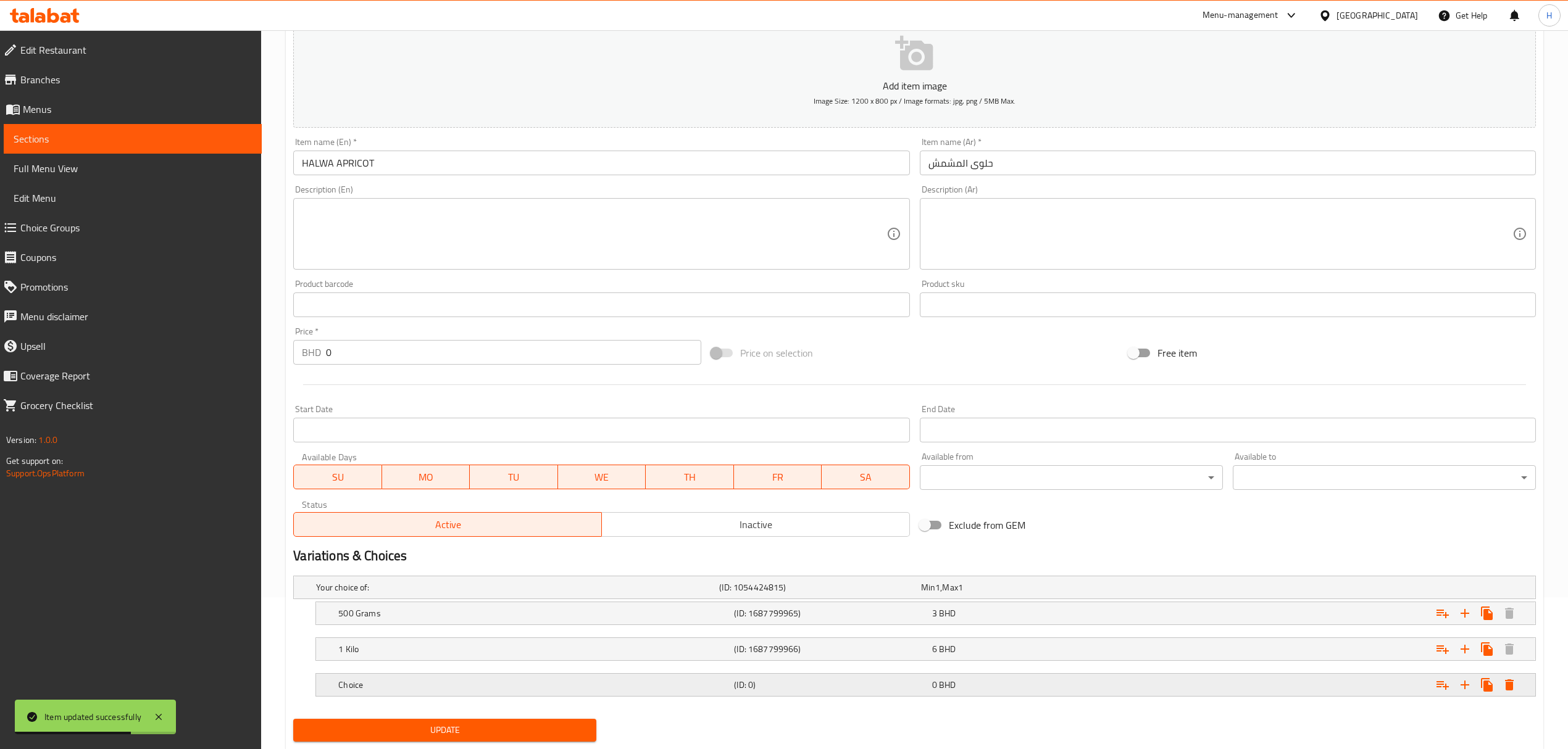
drag, startPoint x: 837, startPoint y: 697, endPoint x: 831, endPoint y: 689, distance: 10.0
click at [833, 694] on div "Choice (ID: 0) 0 BHD" at bounding box center [929, 685] width 1187 height 27
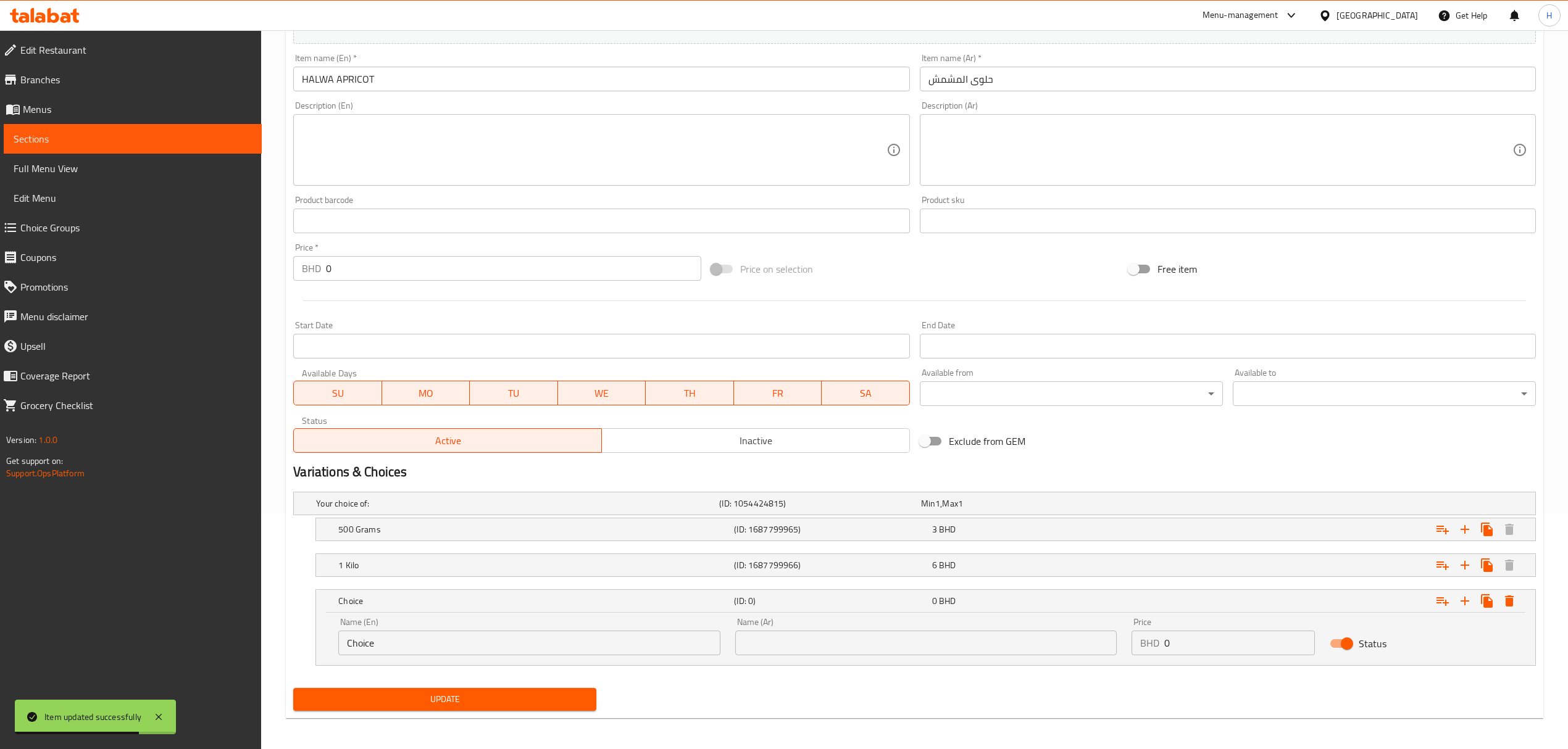
scroll to position [237, 0]
drag, startPoint x: 206, startPoint y: 647, endPoint x: 616, endPoint y: 633, distance: 410.2
click at [180, 647] on div "Edit Restaurant Branches Menus Sections Full Menu View Edit Menu Choice Groups …" at bounding box center [784, 272] width 1568 height 958
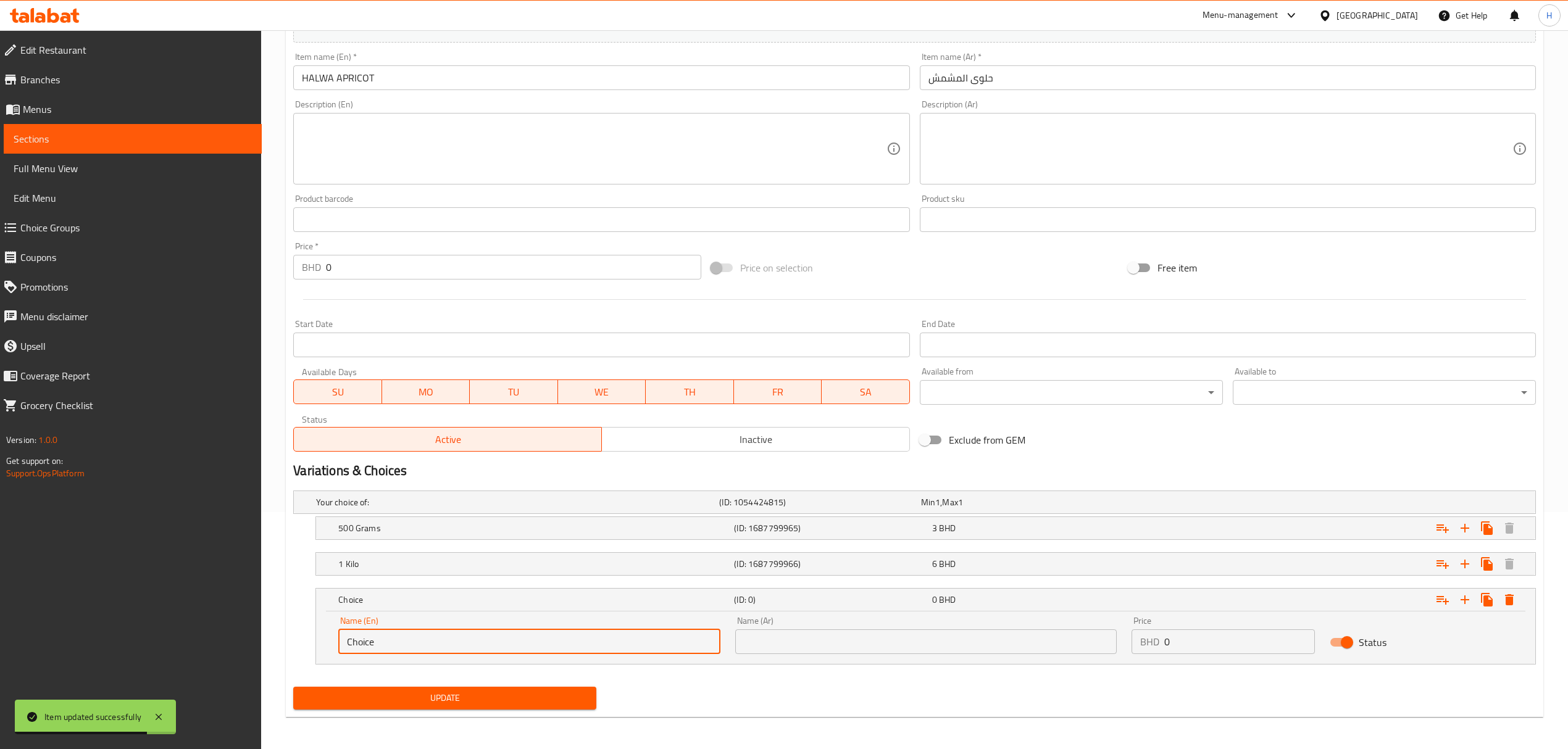
paste input "Quarter kilo"
type input "Quarter kilo"
click at [787, 637] on input "text" at bounding box center [925, 641] width 381 height 25
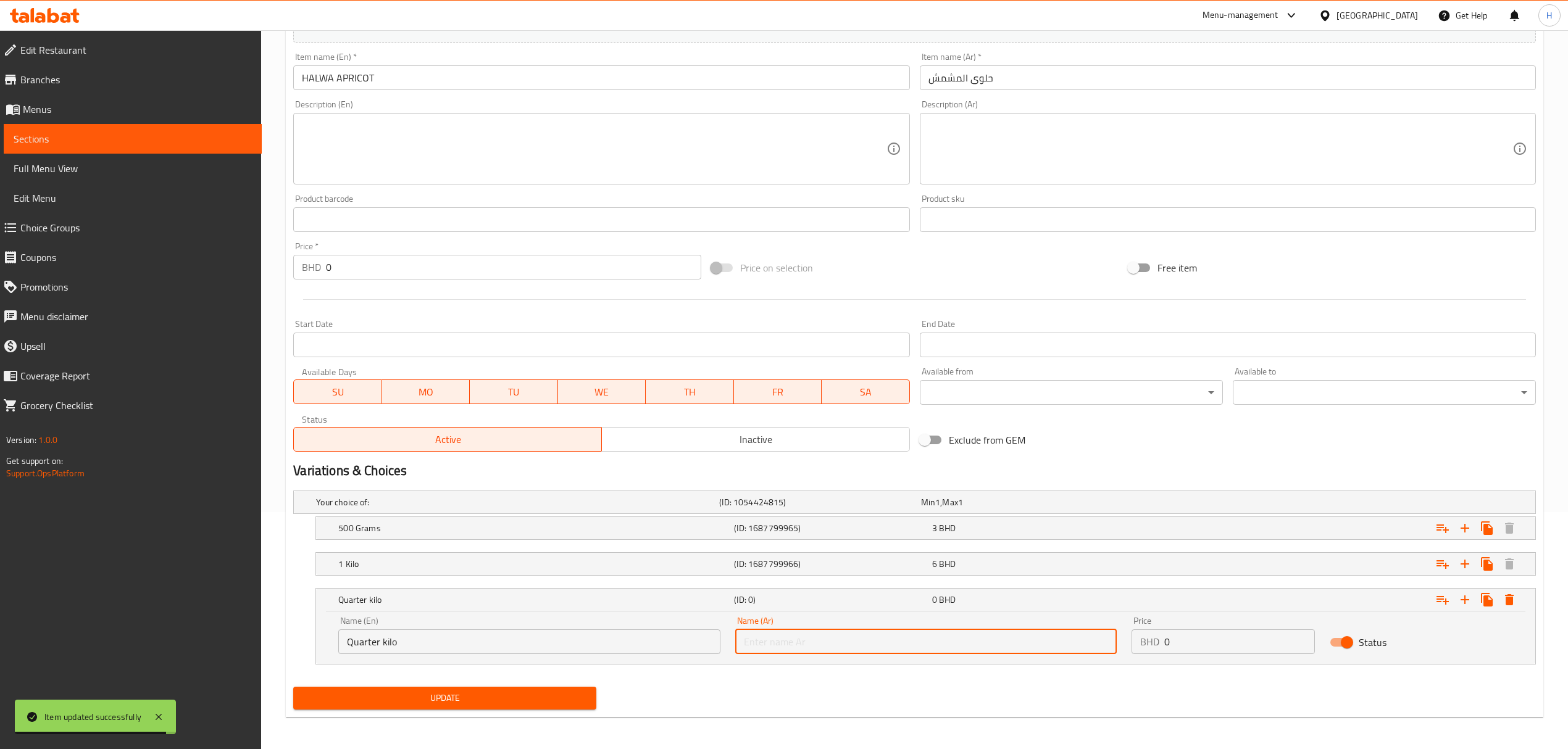
type input "ربع كيلو"
click at [988, 650] on div "Name (En) Quarter kilo Name (En) Name (Ar) ربع كيلو Name (Ar) Price BHD 0 Price…" at bounding box center [926, 635] width 1189 height 52
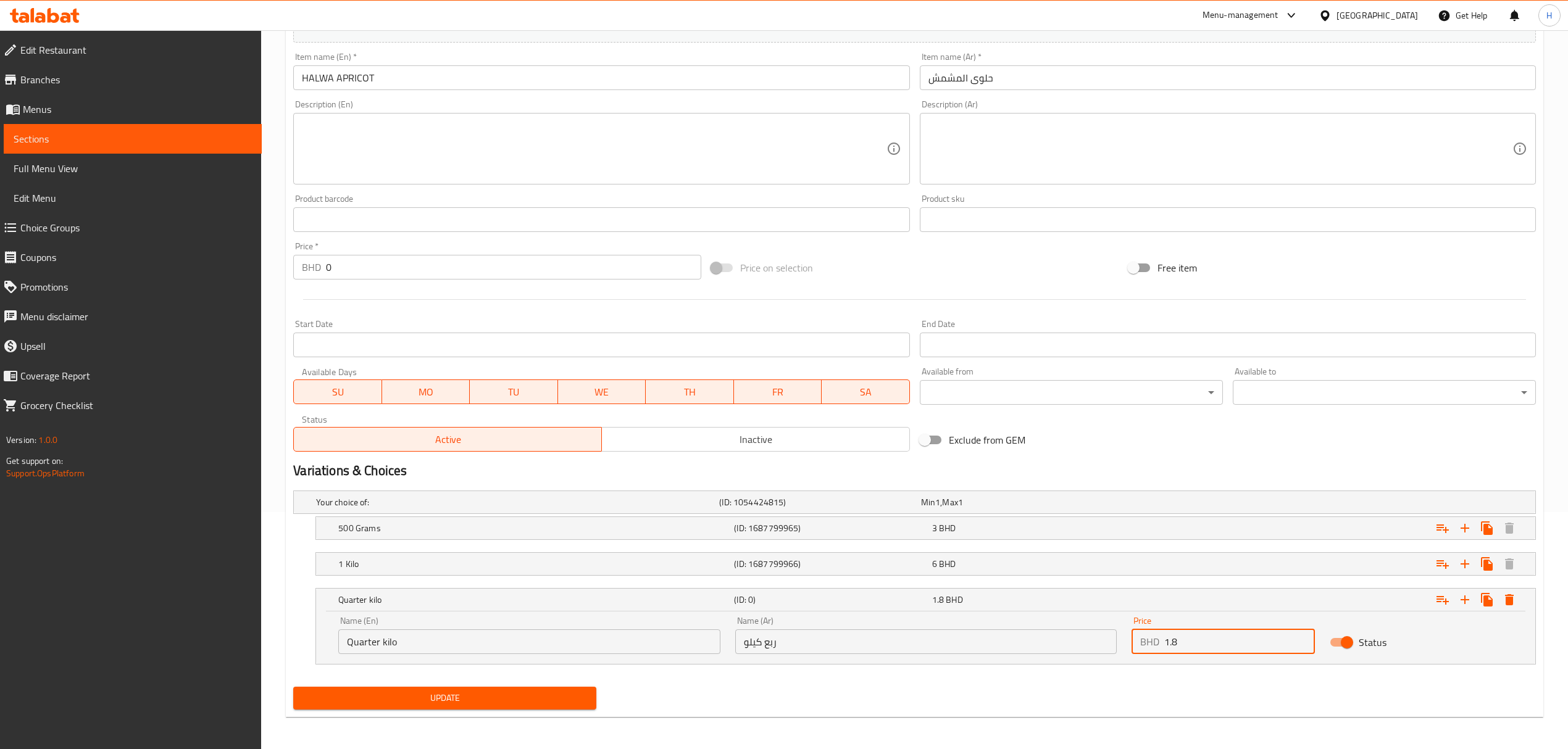
type input "1.8"
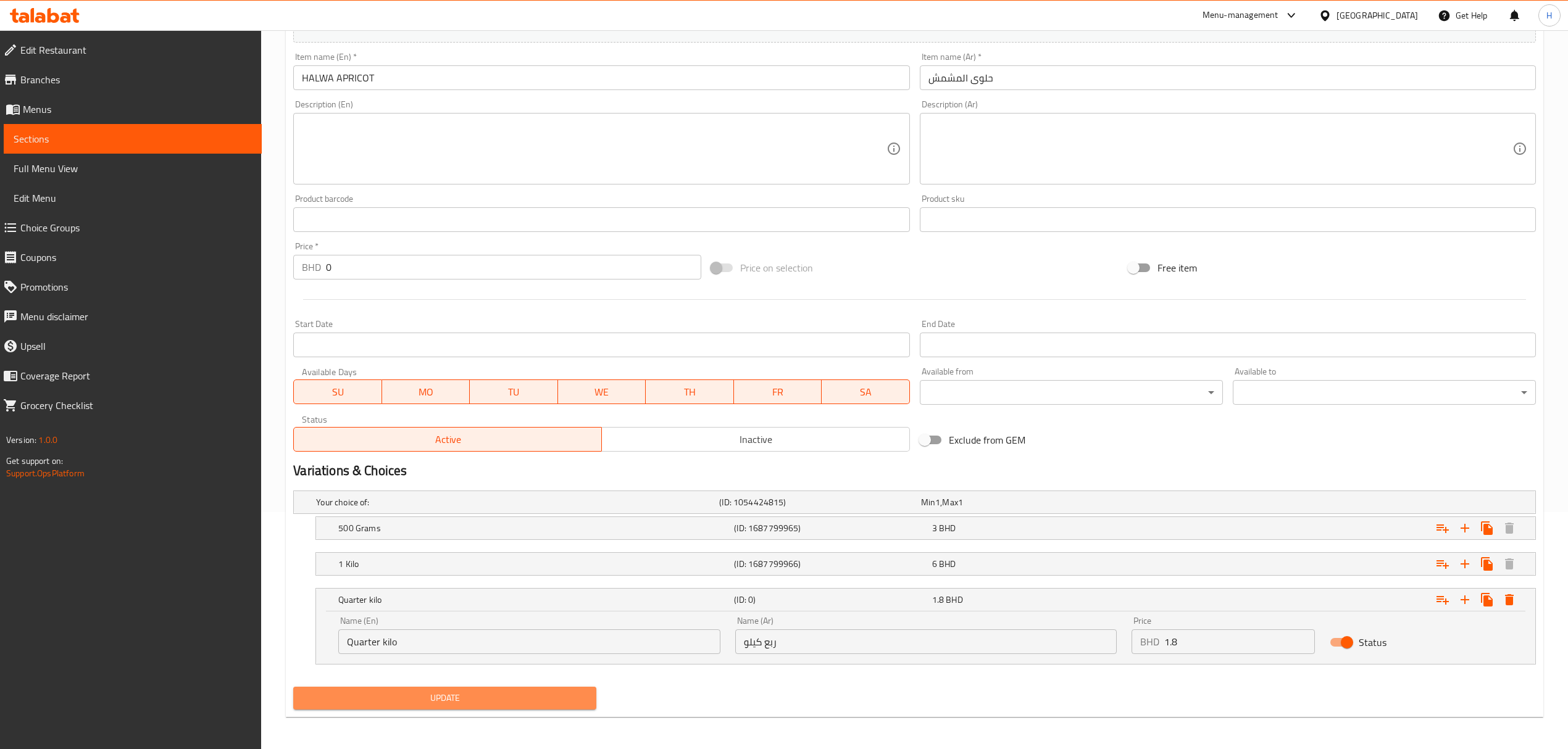
click at [544, 700] on span "Update" at bounding box center [445, 697] width 284 height 15
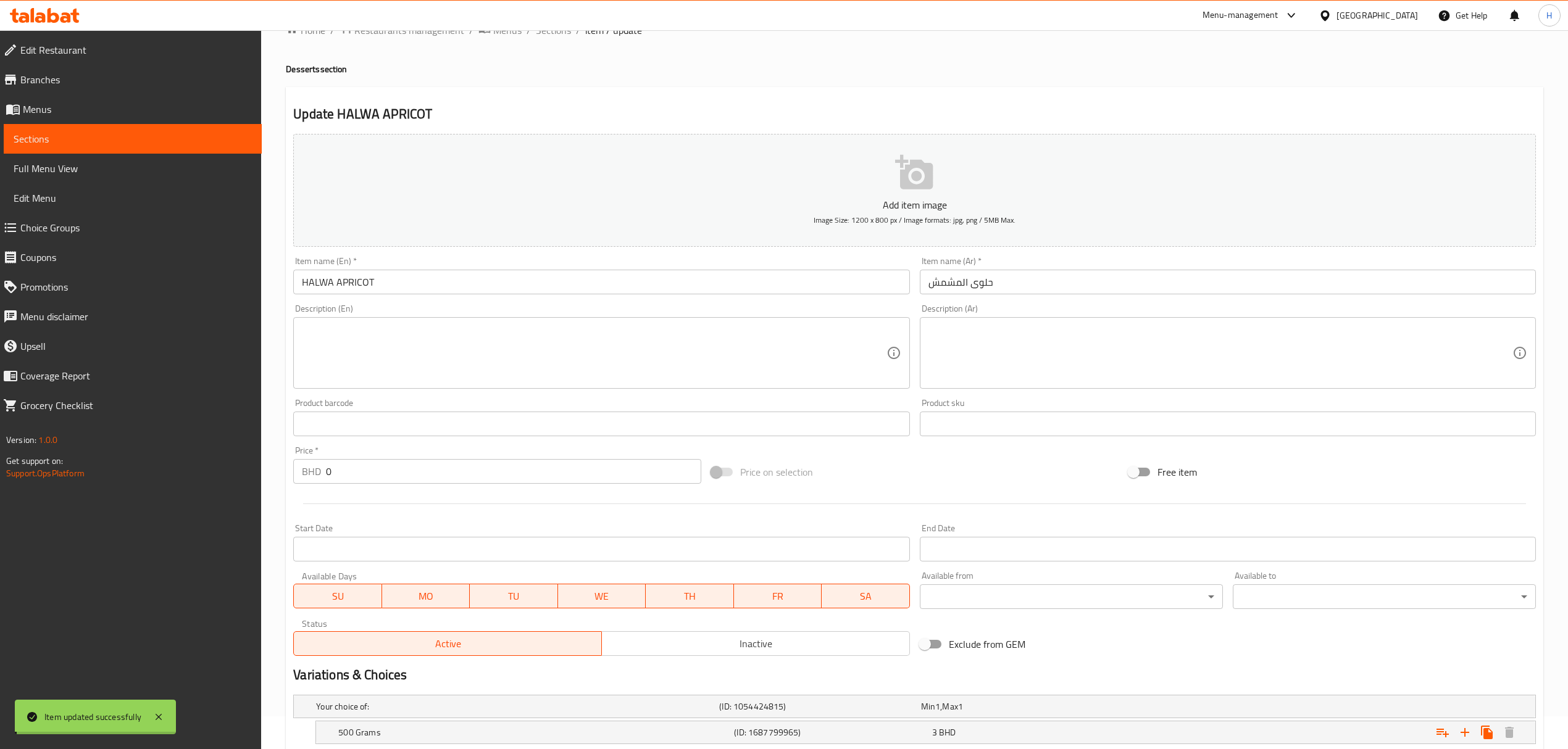
scroll to position [0, 0]
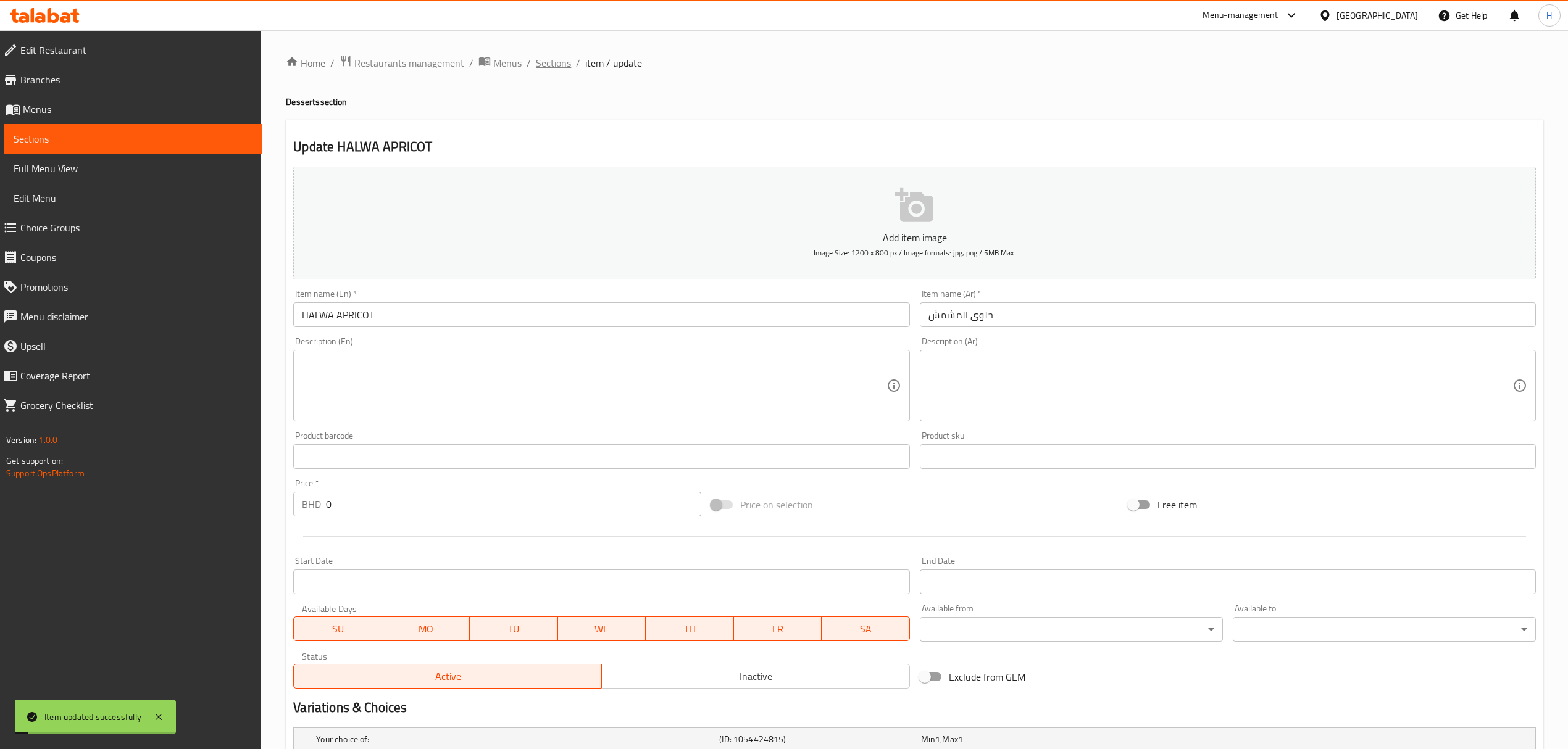
click at [558, 60] on span "Sections" at bounding box center [554, 63] width 35 height 14
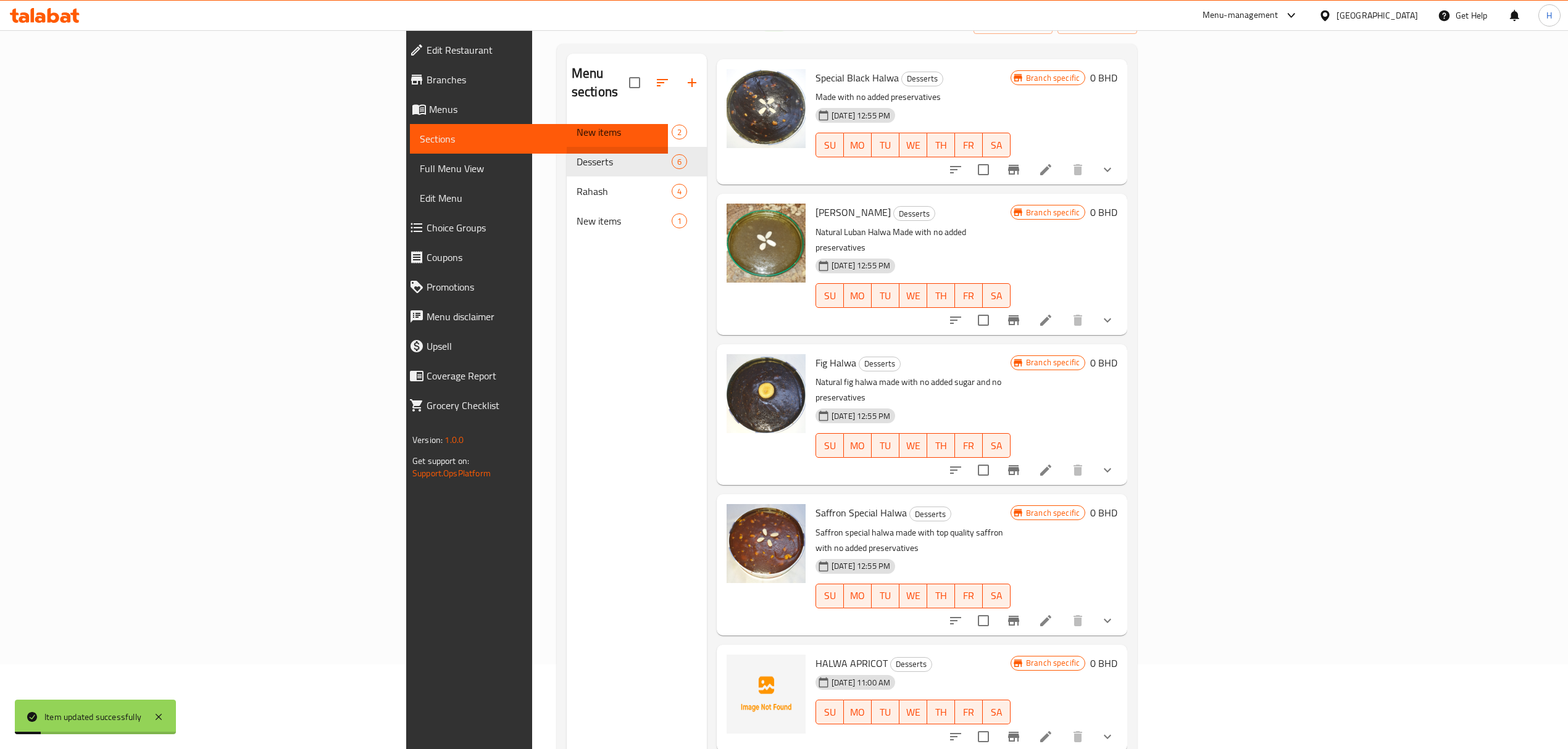
scroll to position [173, 0]
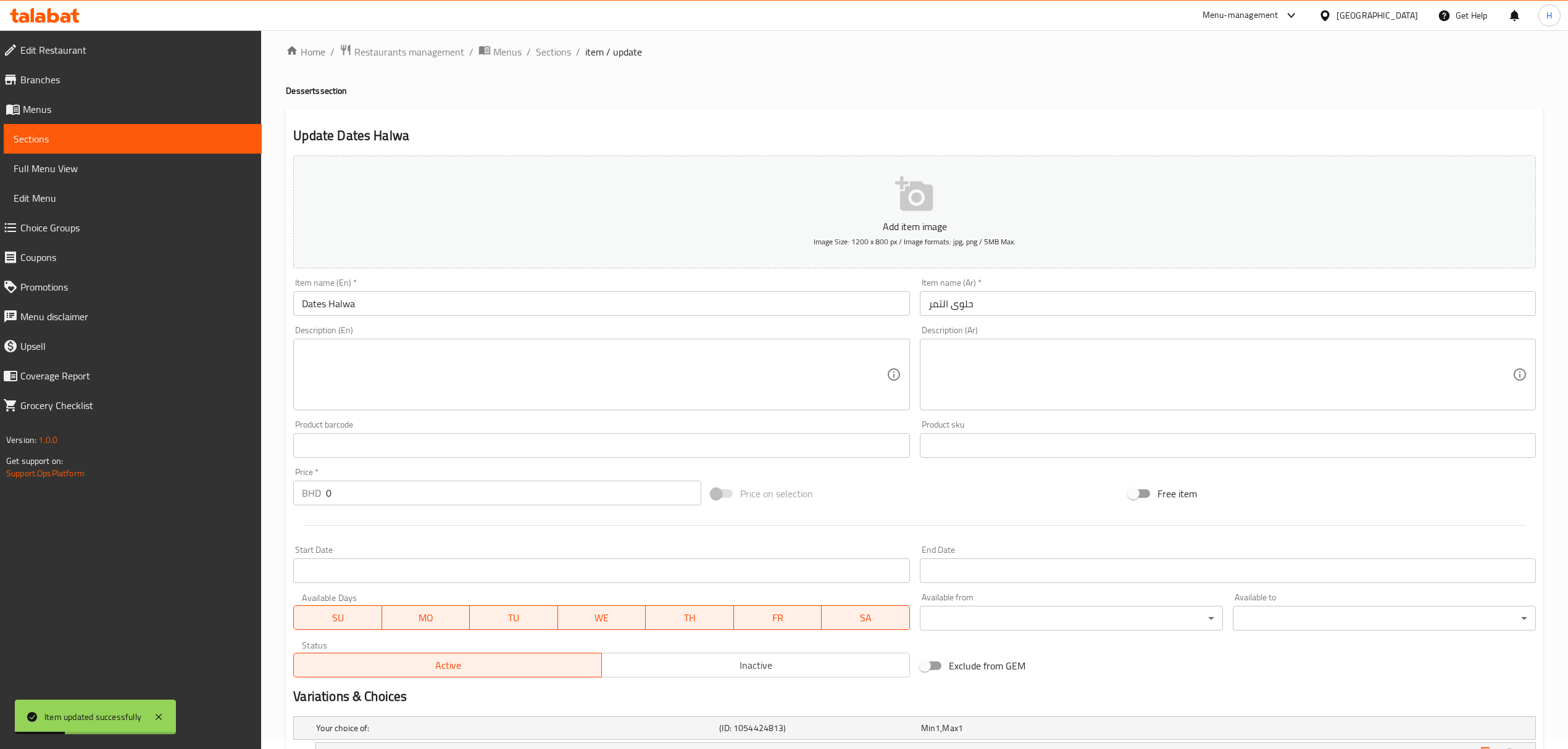
scroll to position [151, 0]
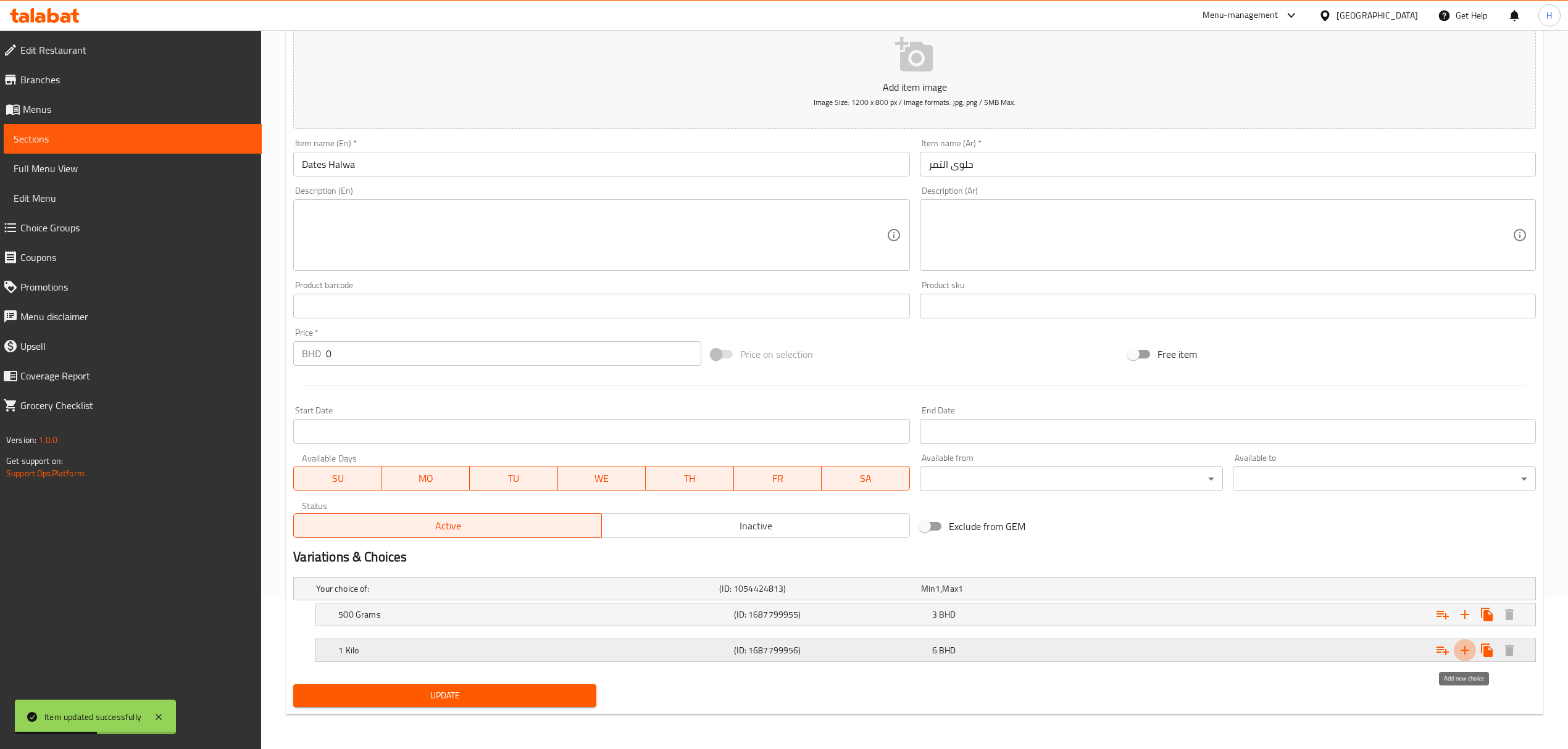
click at [1472, 649] on button "Expand" at bounding box center [1465, 651] width 23 height 23
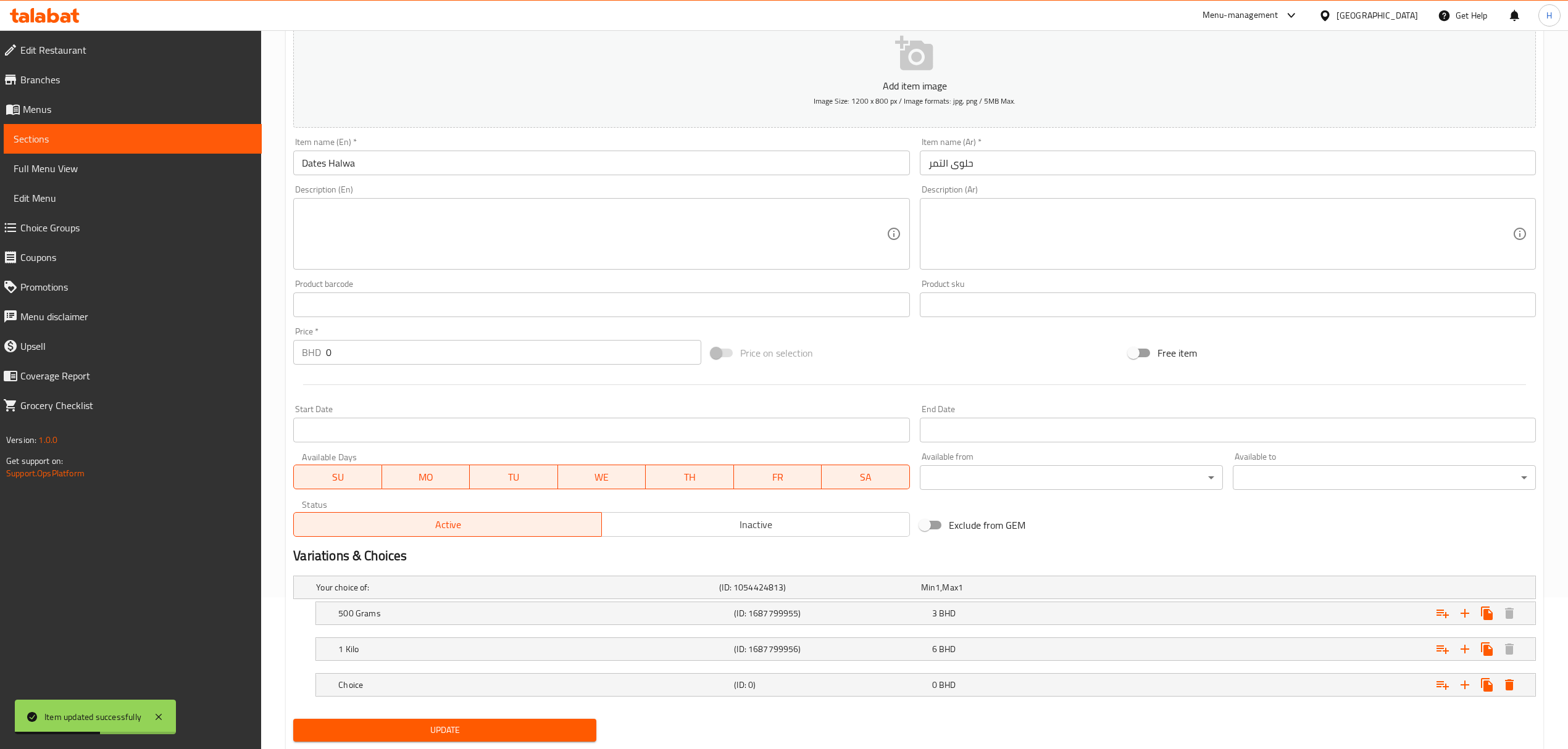
click at [1038, 686] on div "0 BHD" at bounding box center [1028, 685] width 193 height 12
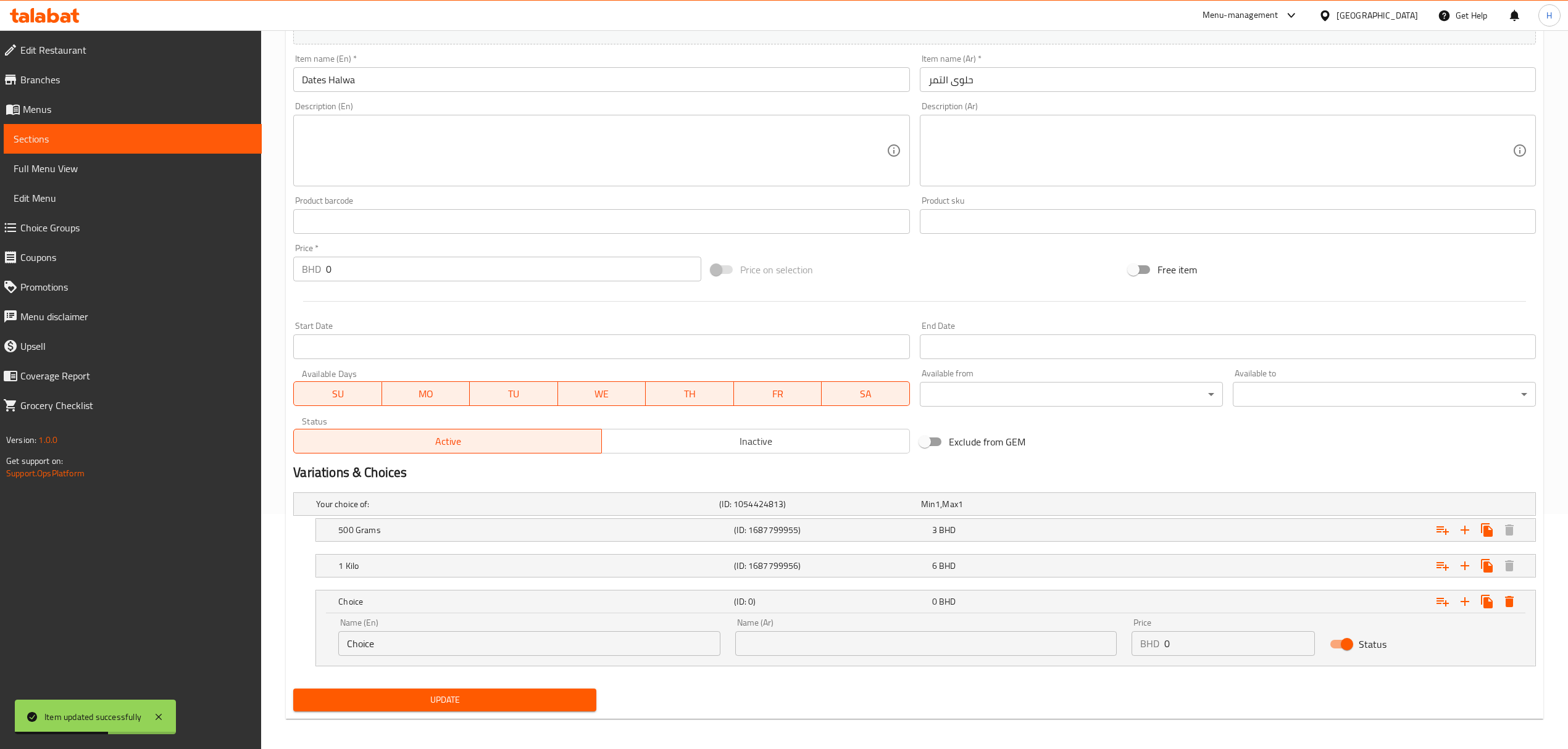
scroll to position [238, 0]
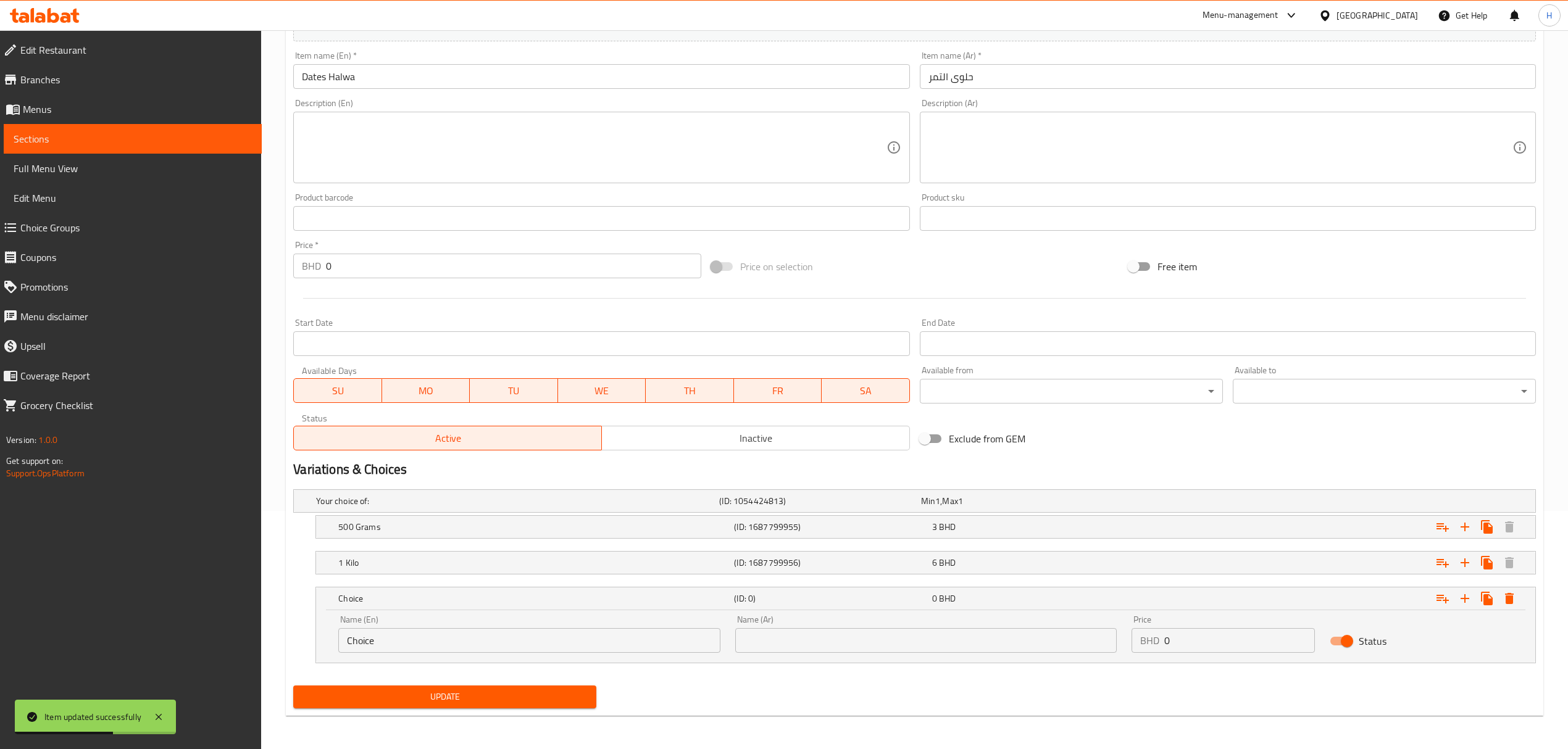
drag, startPoint x: 453, startPoint y: 631, endPoint x: 342, endPoint y: 639, distance: 111.3
click at [332, 640] on div "Name (En) Choice Name (En)" at bounding box center [529, 634] width 396 height 52
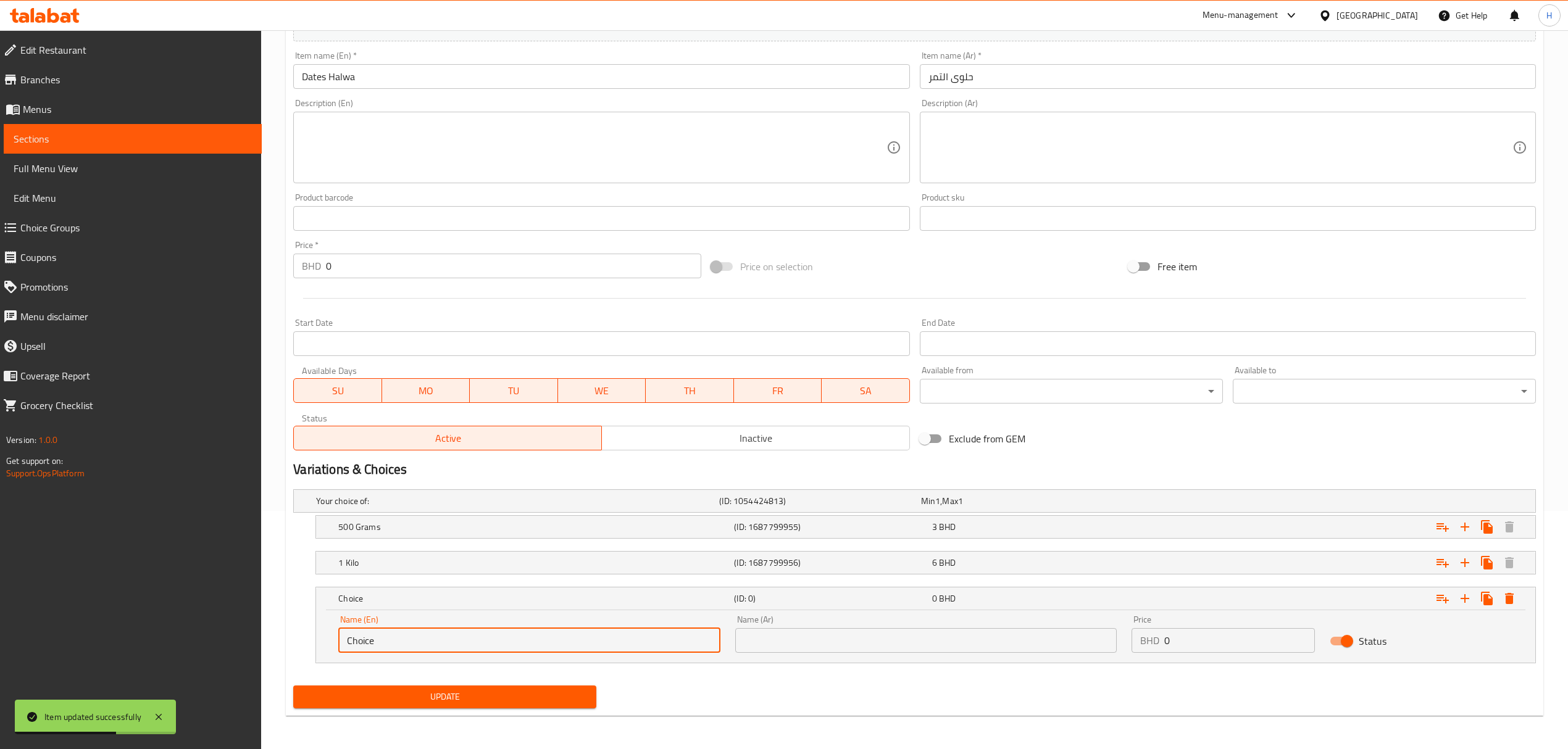
paste input "Quarter kilo"
type input "Quarter kilo"
click at [823, 637] on input "text" at bounding box center [925, 640] width 381 height 25
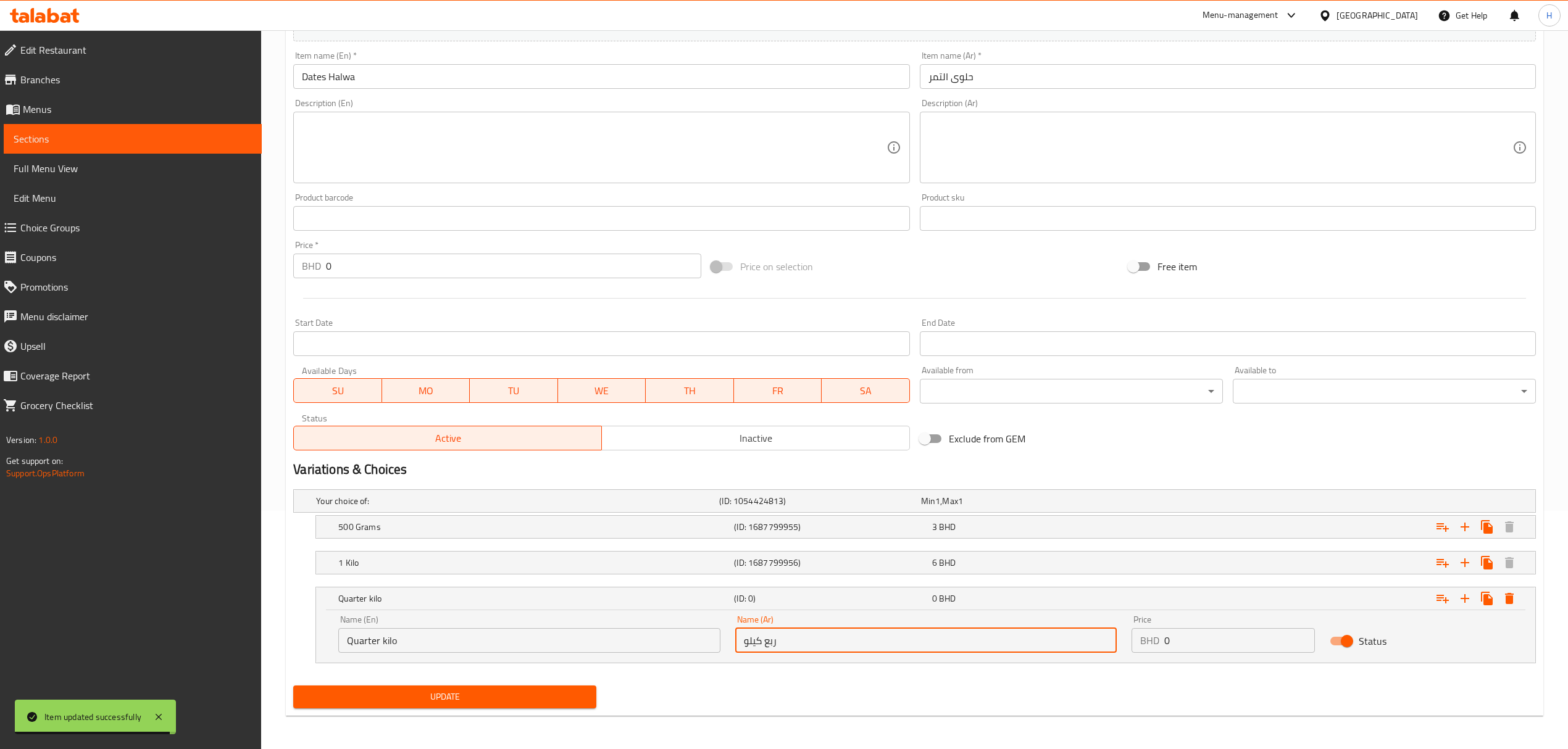
type input "ربع كيلو"
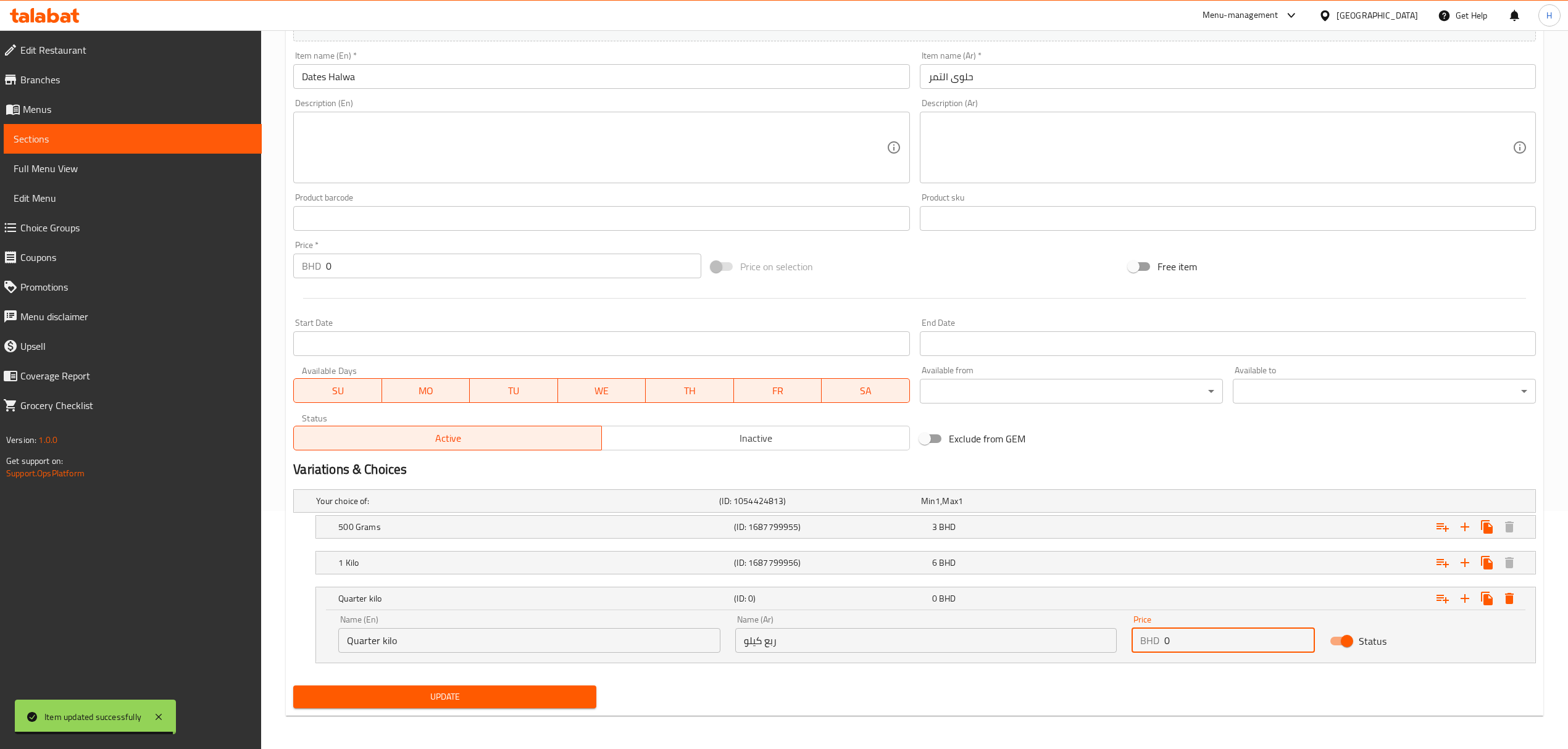
click at [1226, 647] on input "0" at bounding box center [1239, 640] width 151 height 25
click at [1276, 652] on input "number" at bounding box center [1239, 640] width 151 height 25
type input "1.8"
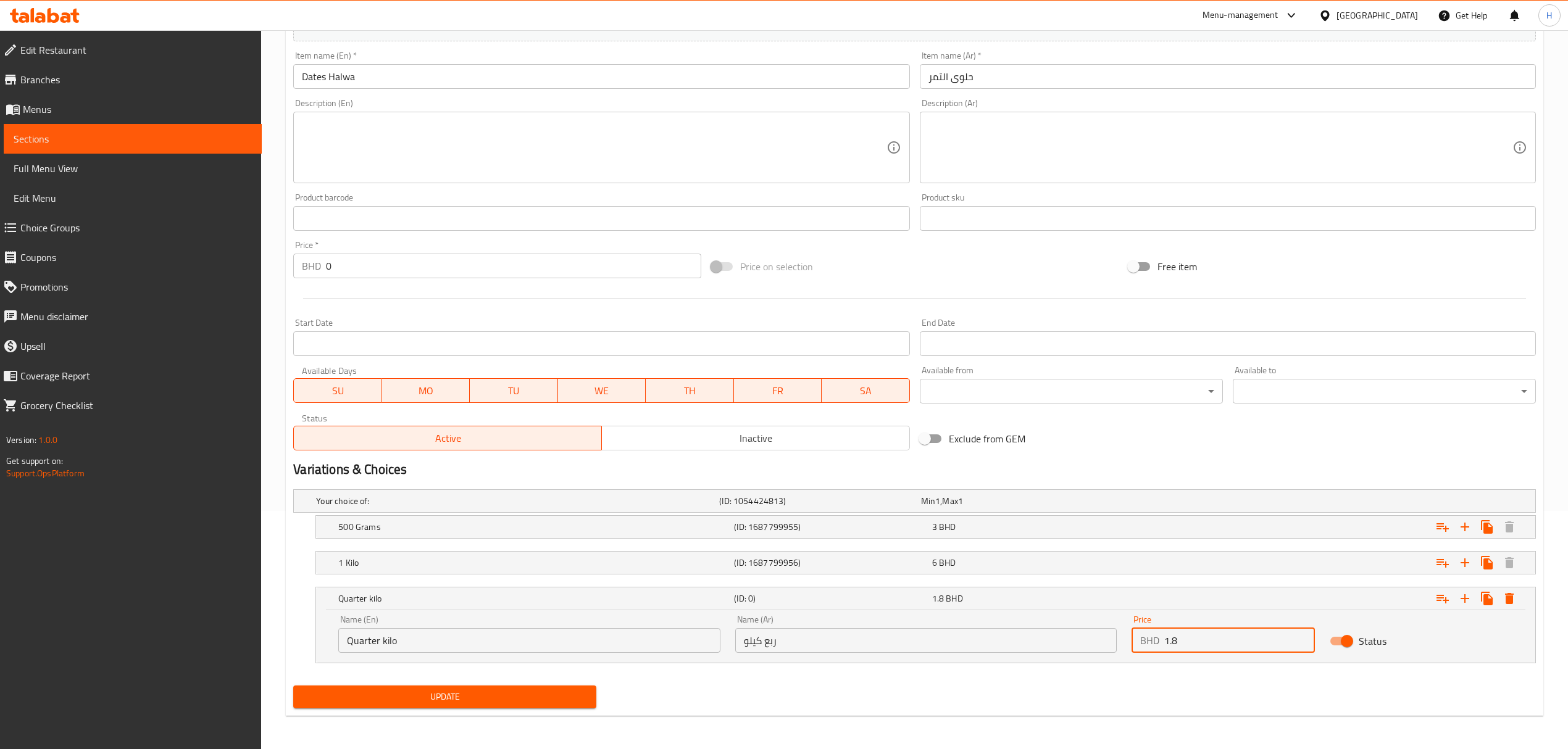
click at [401, 701] on span "Update" at bounding box center [445, 697] width 284 height 15
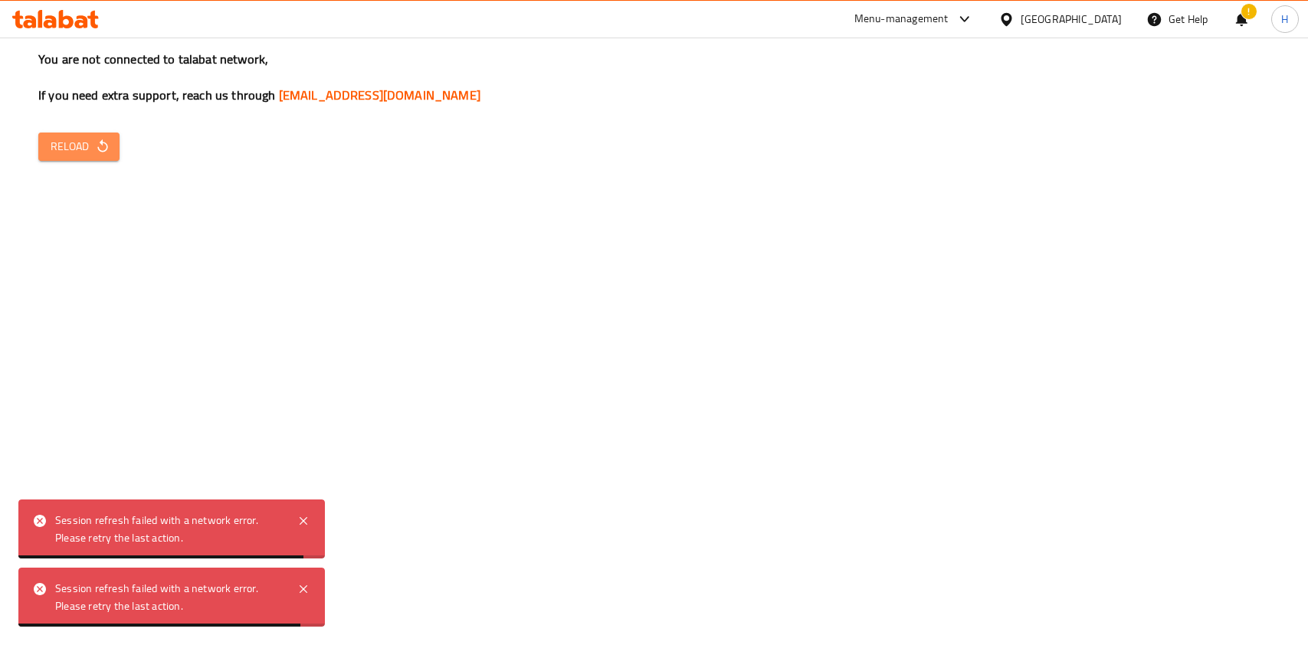
click at [102, 140] on icon "button" at bounding box center [102, 146] width 15 height 15
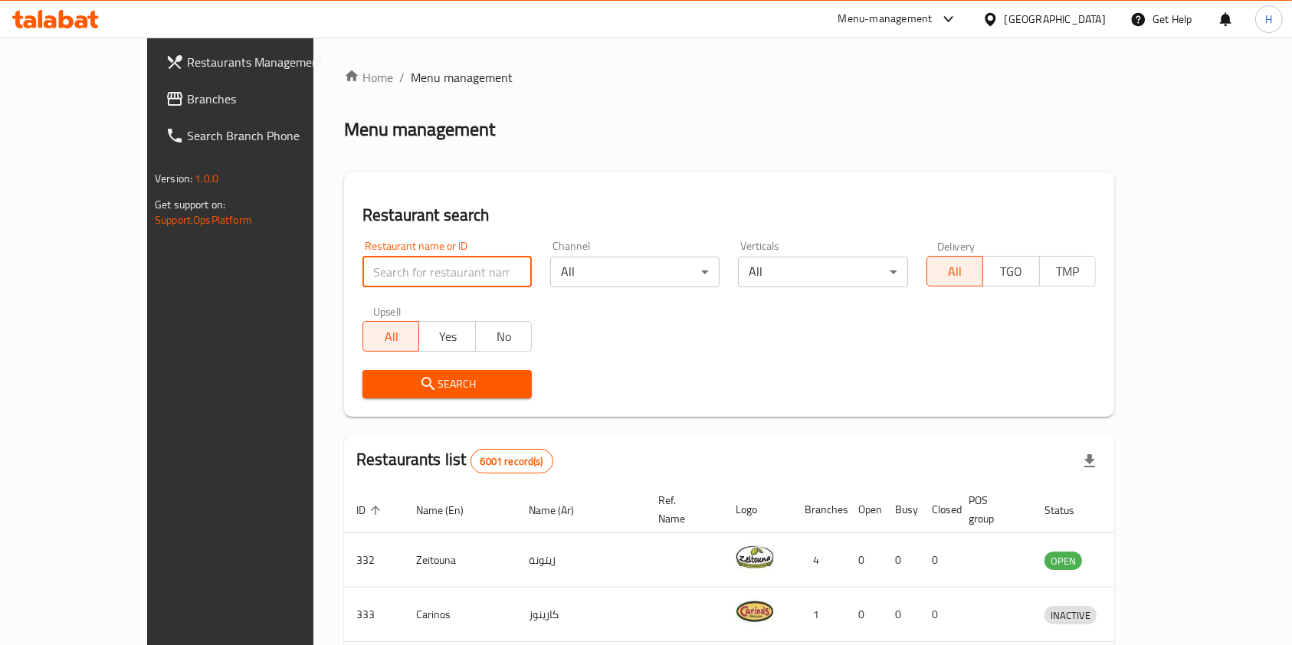
click at [362, 261] on input "search" at bounding box center [446, 272] width 169 height 31
type input "b"
